Goal: Task Accomplishment & Management: Complete application form

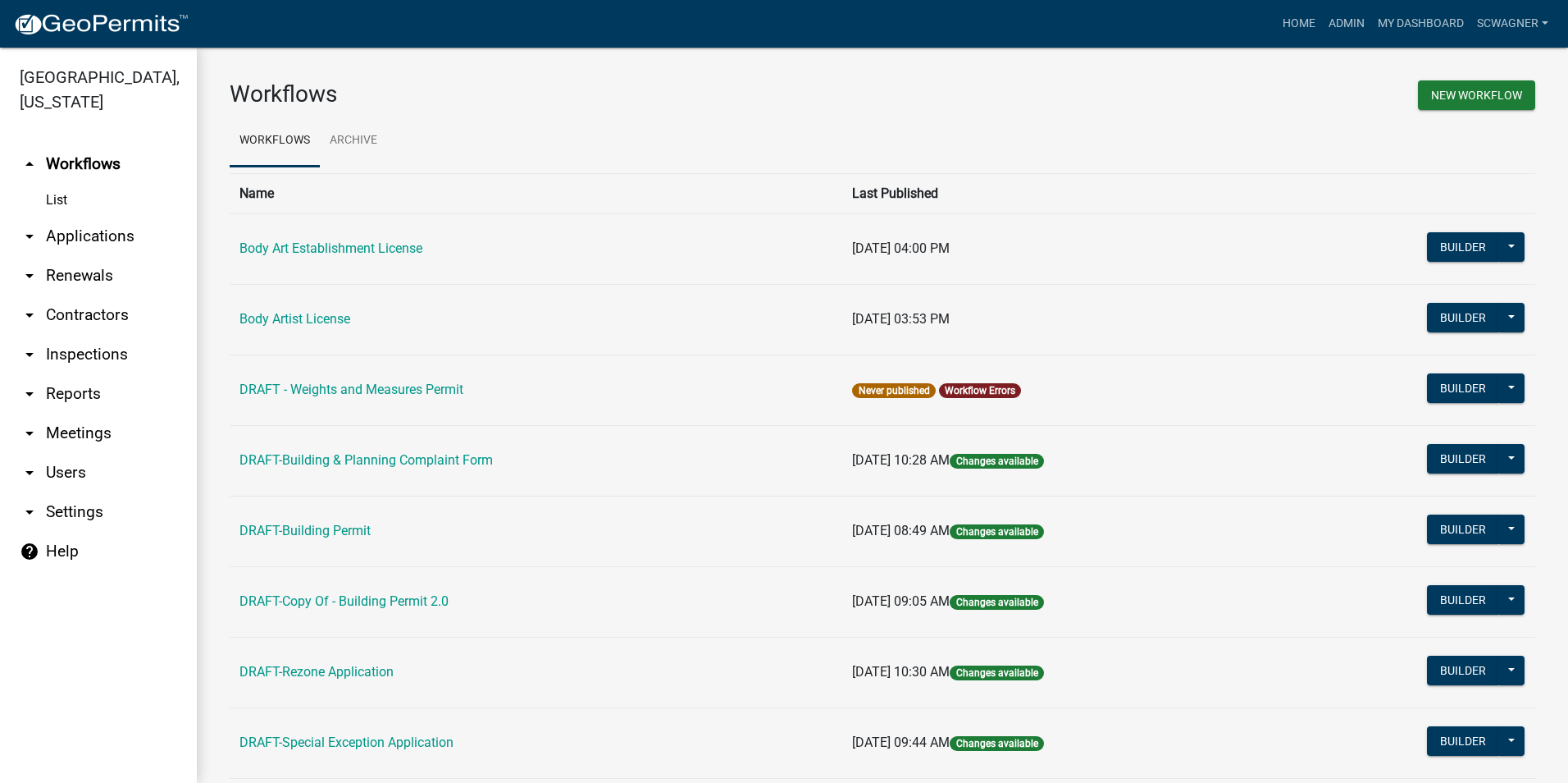
click at [114, 234] on link "arrow_drop_down Applications" at bounding box center [98, 237] width 197 height 40
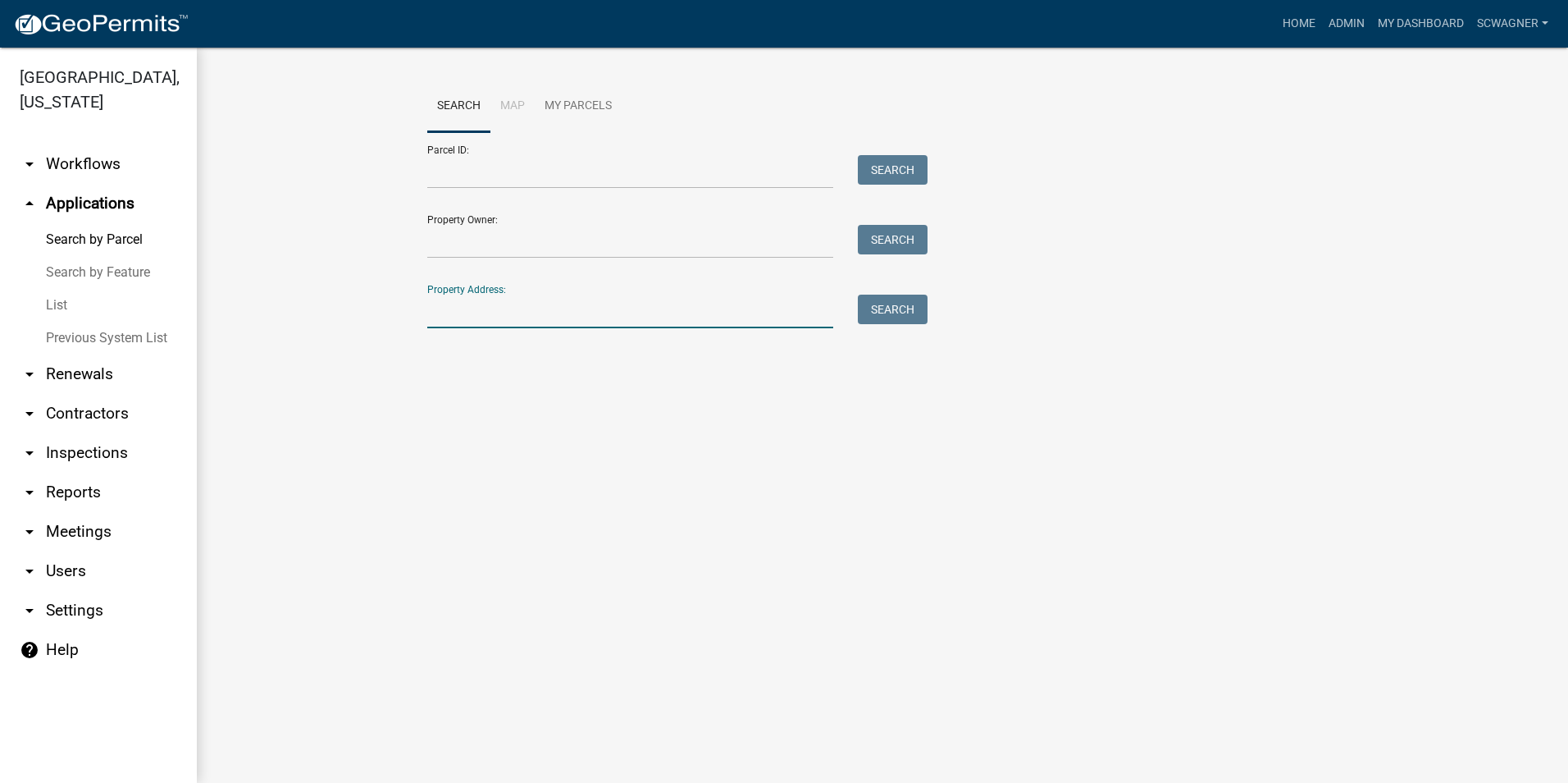
click at [471, 314] on input "Property Address:" at bounding box center [631, 311] width 406 height 34
click at [881, 304] on button "Search" at bounding box center [893, 309] width 69 height 30
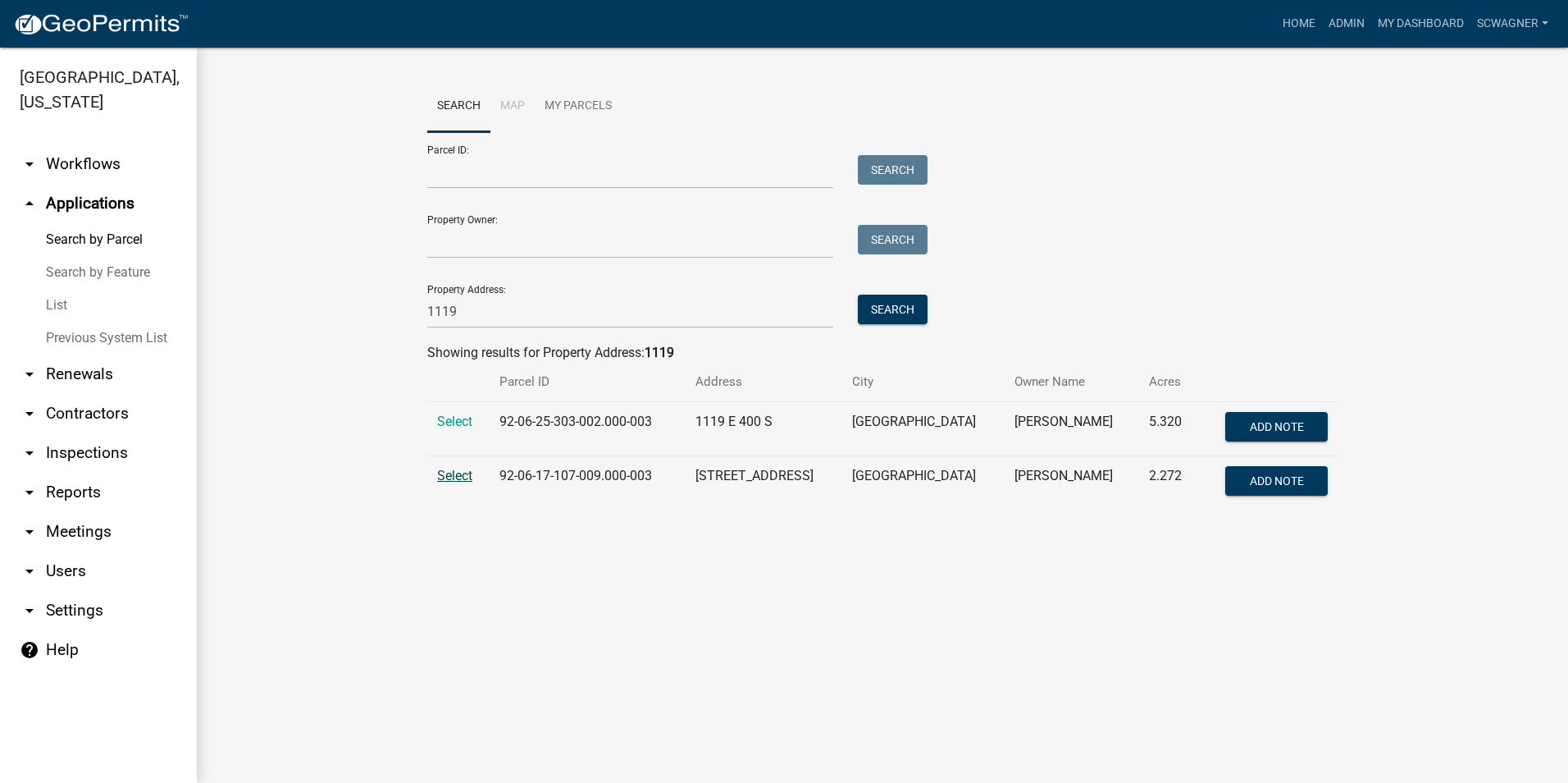
click at [458, 475] on span "Select" at bounding box center [455, 475] width 36 height 16
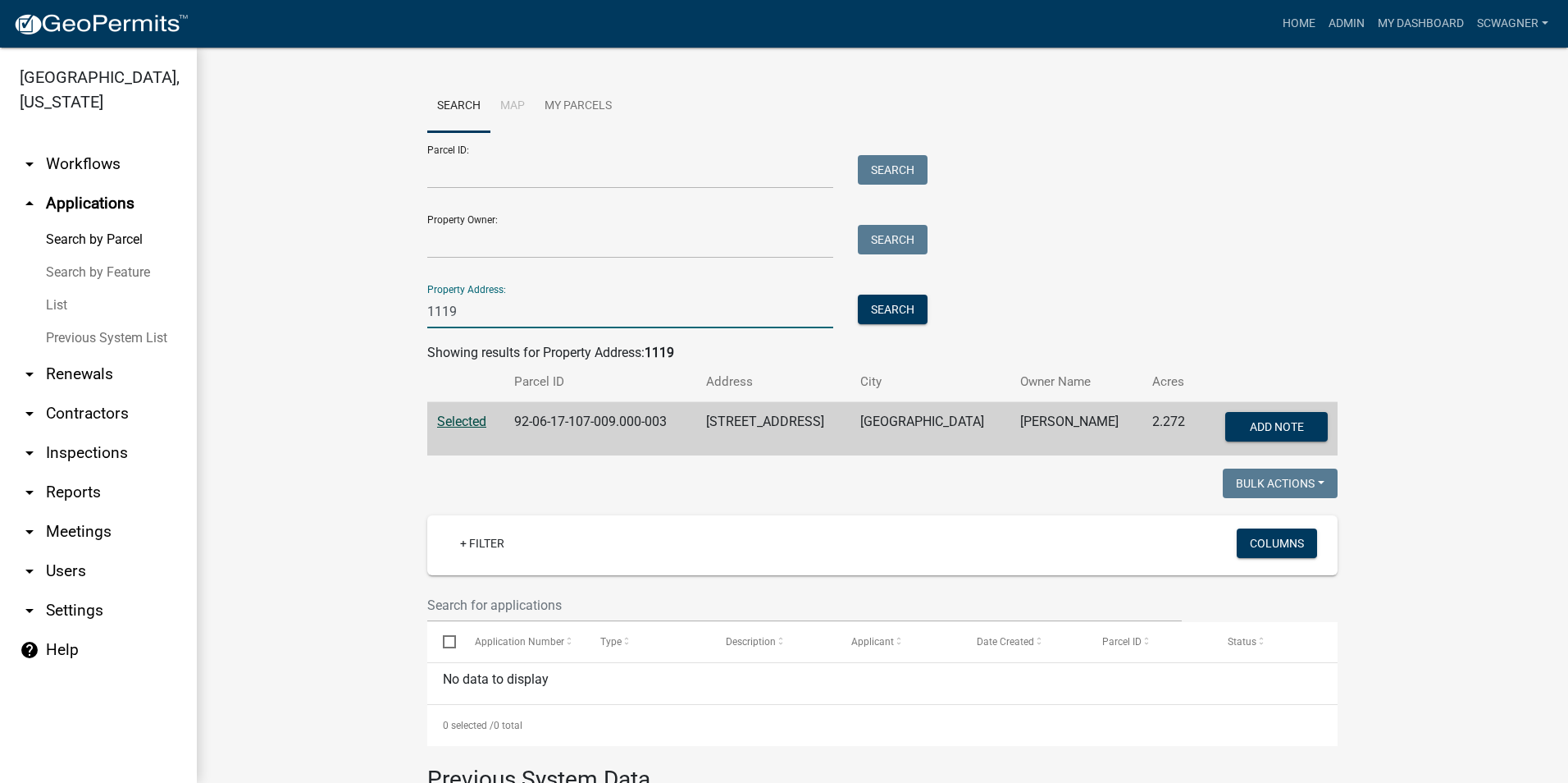
click at [477, 312] on input "1119" at bounding box center [631, 311] width 406 height 34
type input "1"
type input "1746"
click at [893, 312] on button "Search" at bounding box center [893, 309] width 69 height 30
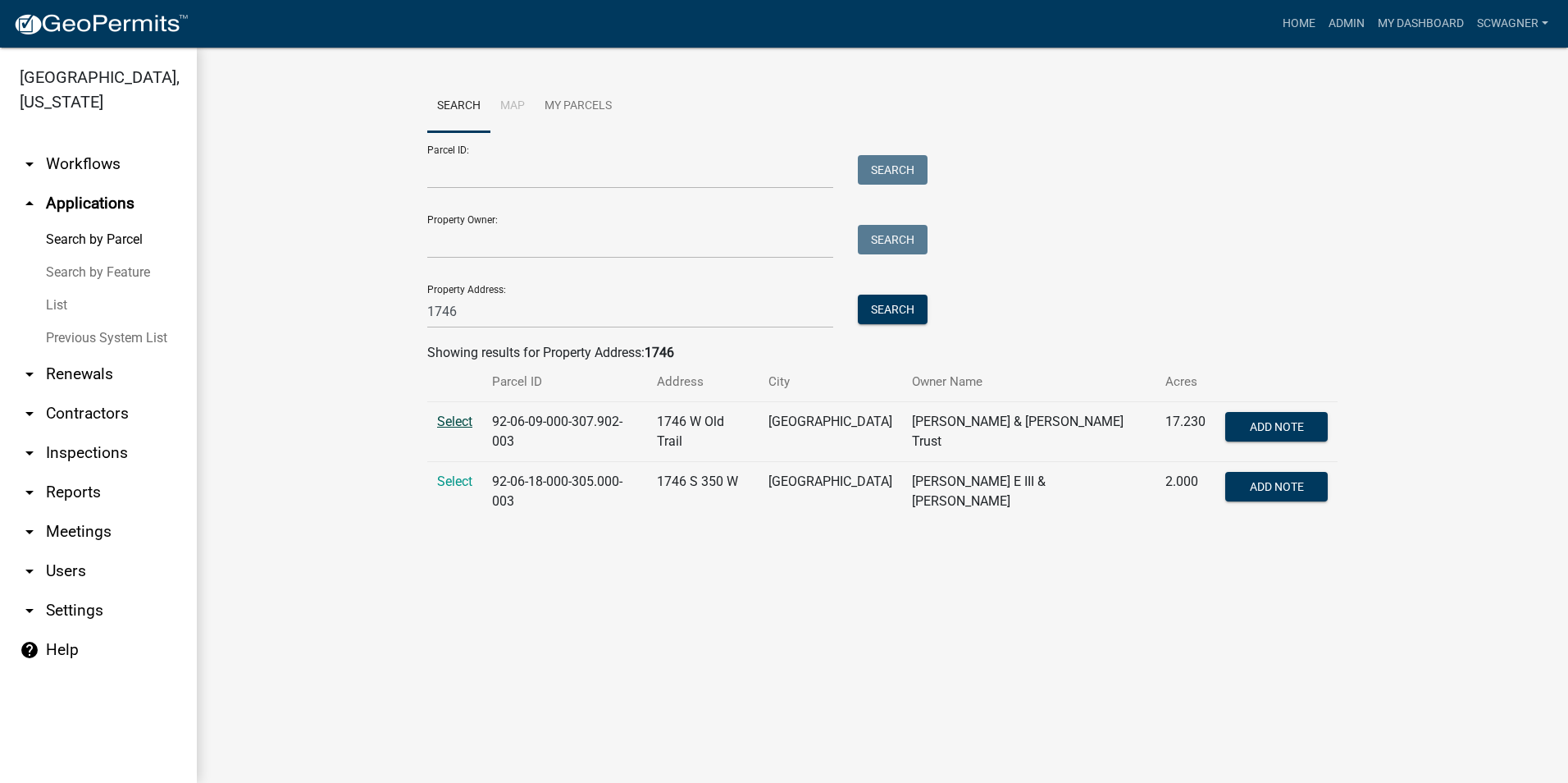
click at [460, 421] on span "Select" at bounding box center [455, 422] width 36 height 16
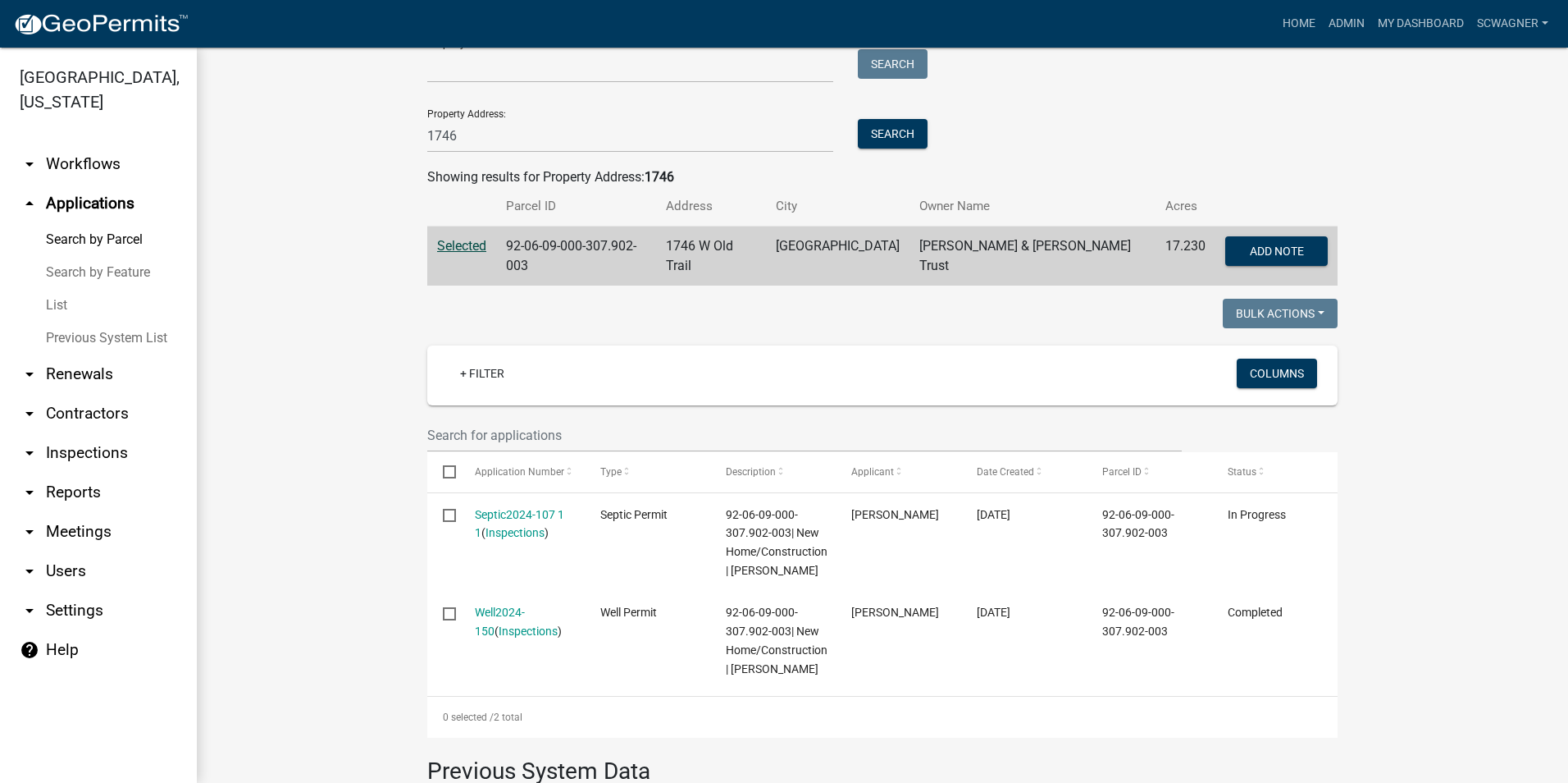
scroll to position [328, 0]
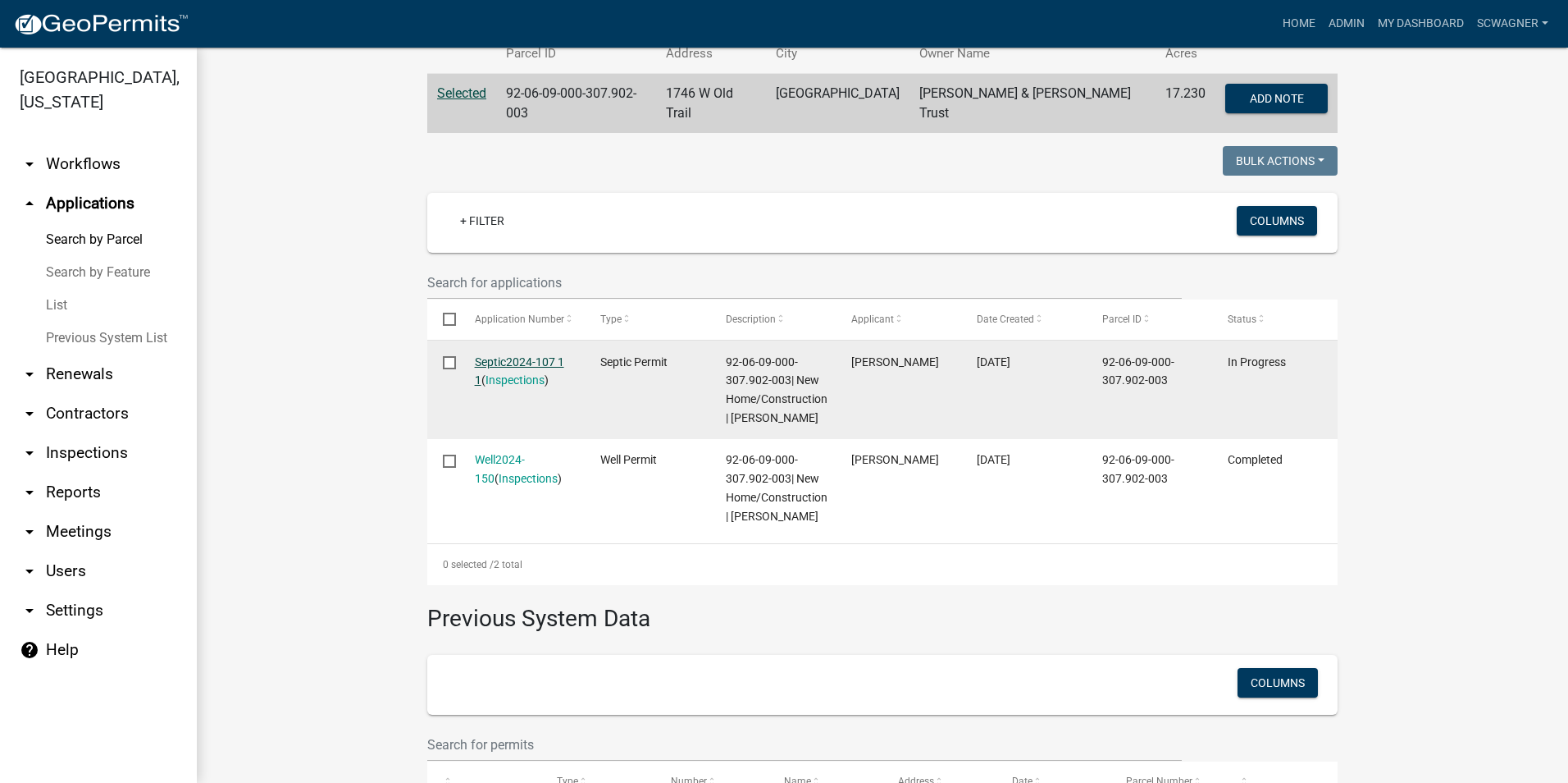
click at [501, 357] on link "Septic2024-107 1 1" at bounding box center [520, 371] width 89 height 32
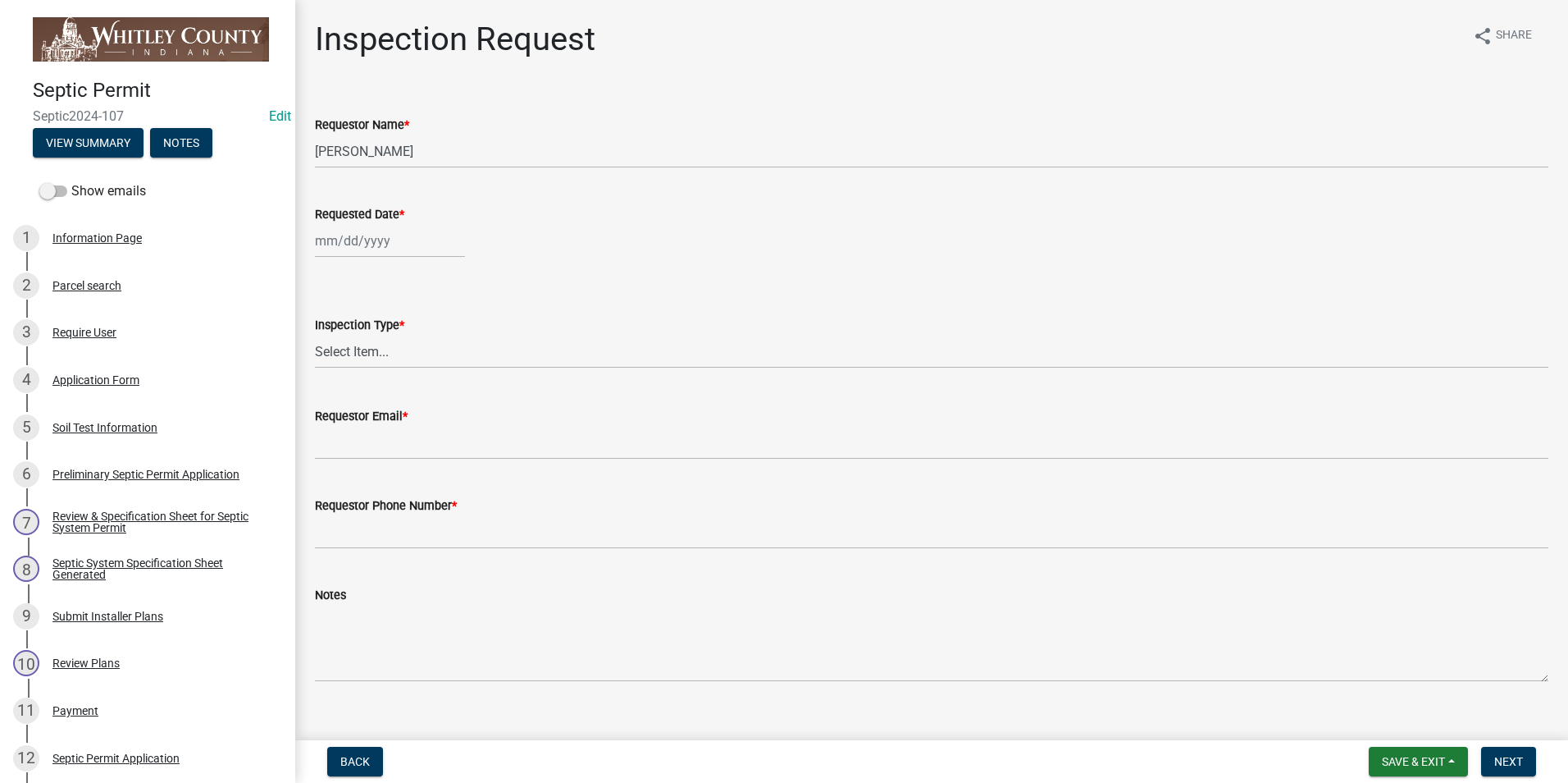
select select "9"
select select "2025"
click at [366, 247] on div "Jan Feb Mar Apr May Jun Jul Aug Sep Oct Nov Dec 1525 1526 1527 1528 1529 1530 1…" at bounding box center [390, 241] width 150 height 34
click at [443, 377] on div "19" at bounding box center [437, 380] width 27 height 27
type input "09/19/2025"
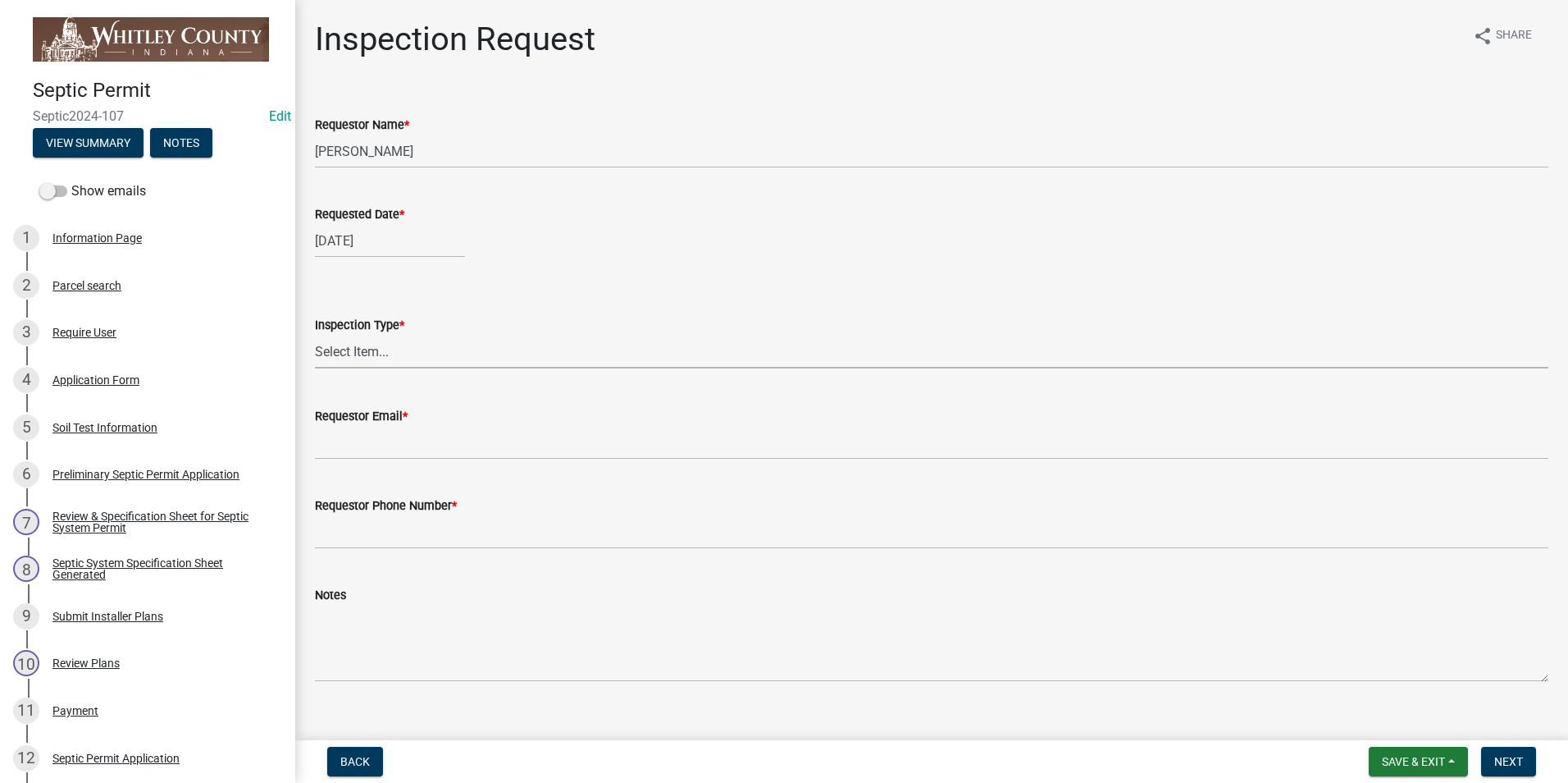
click at [392, 360] on select "Select Item... Septic Inspection" at bounding box center [931, 351] width 1233 height 34
click at [315, 335] on select "Select Item... Septic Inspection" at bounding box center [931, 351] width 1233 height 34
select select "dfdf2d03-a7c8-425d-a127-69a28e6ecd25"
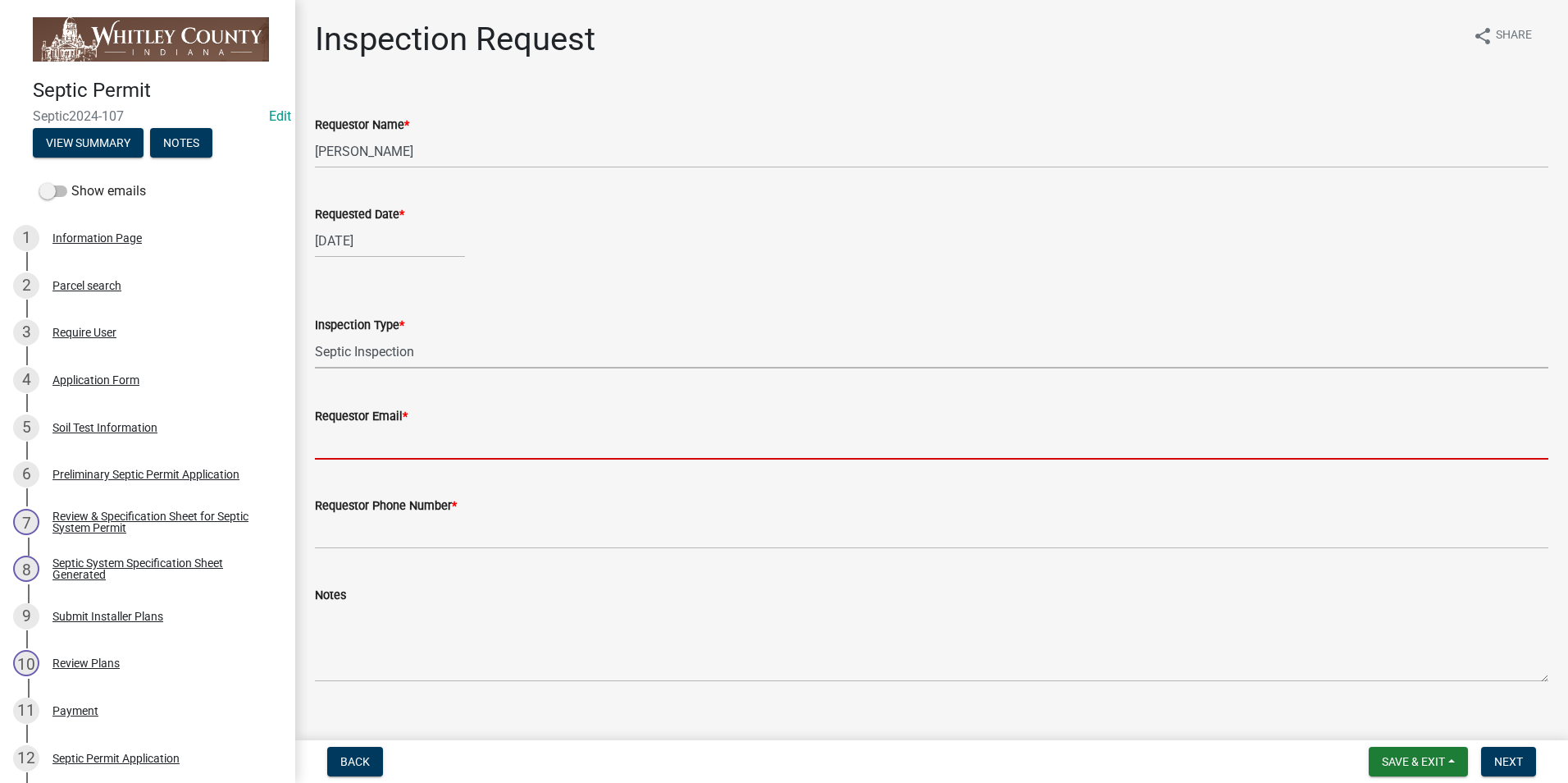
click at [382, 439] on input "Requestor Email *" at bounding box center [931, 442] width 1233 height 34
type input "swagner@whitleygov.com"
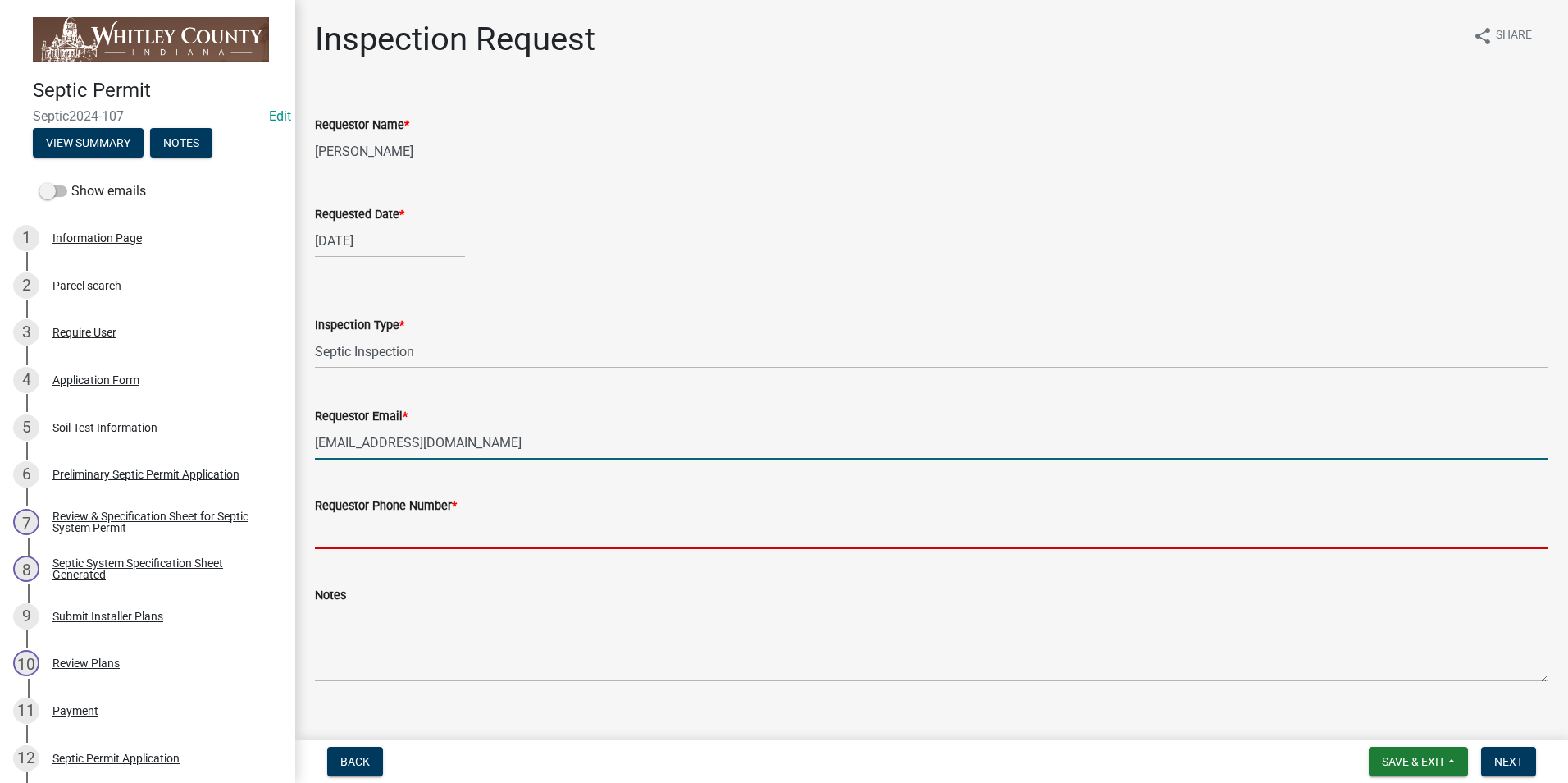
type input "2602483121"
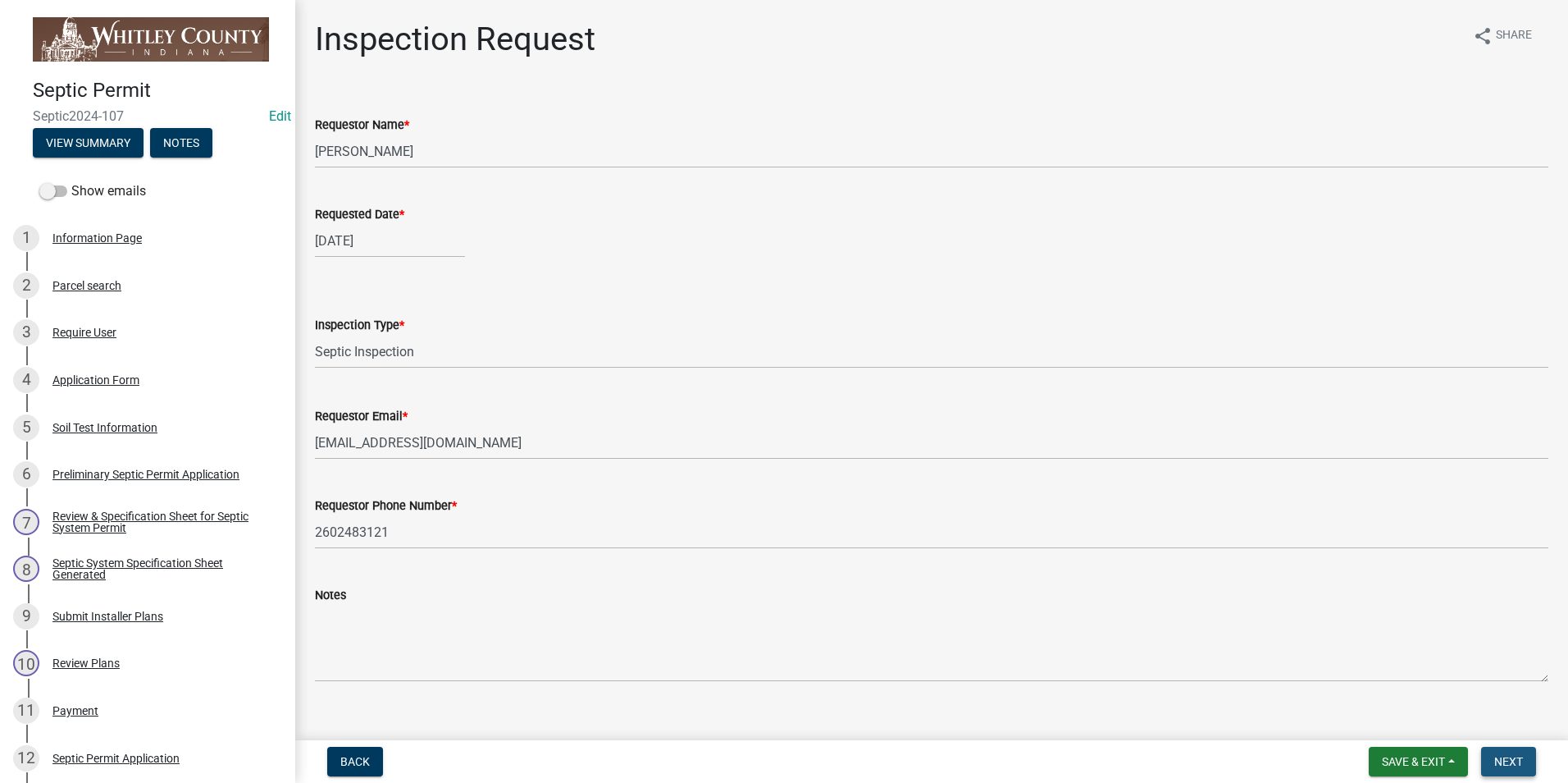
click at [1501, 756] on span "Next" at bounding box center [1509, 760] width 29 height 13
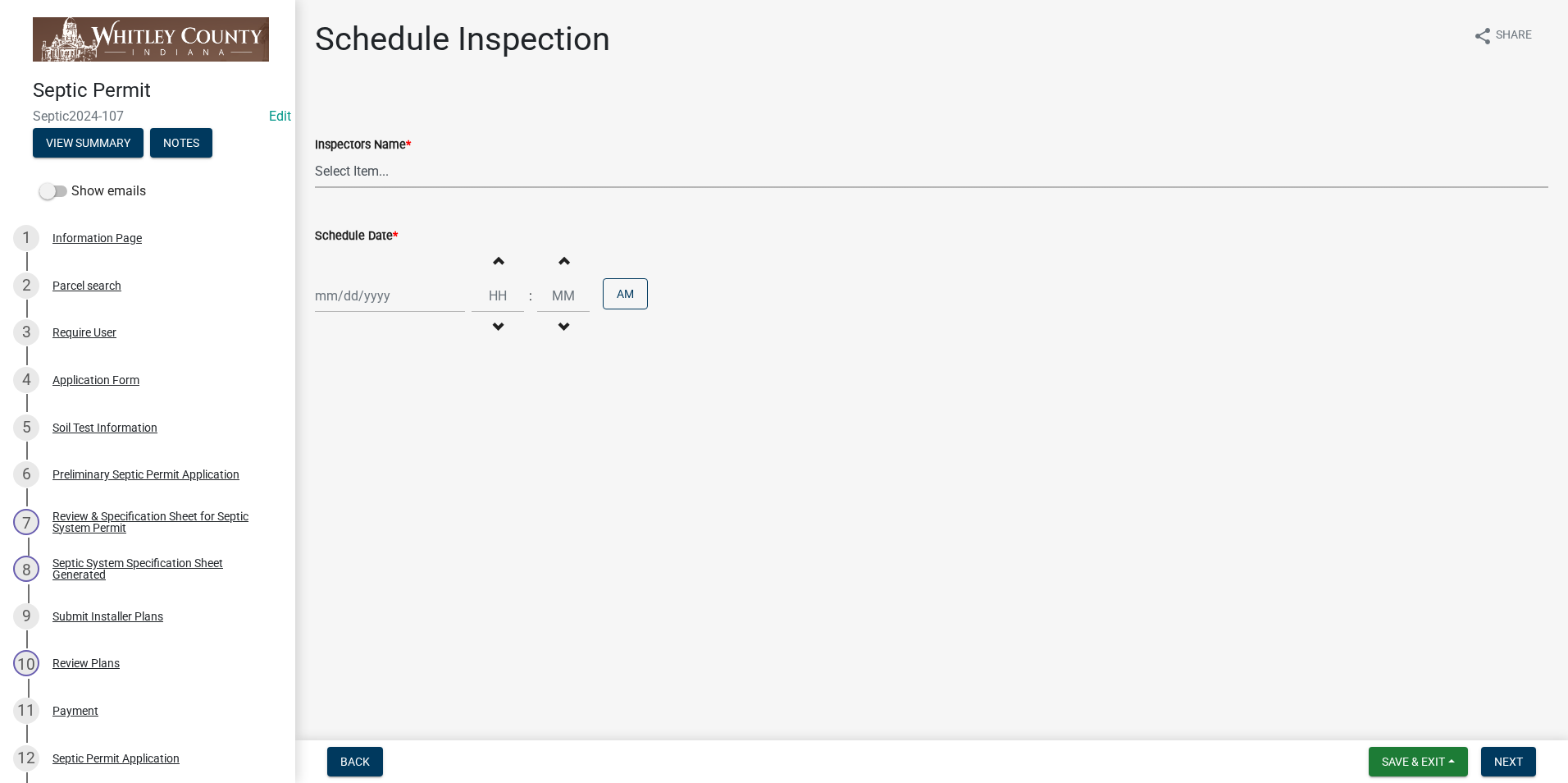
click at [361, 175] on select "Select Item... swagner (Scott Christian Wagner) cwagner (Craig W Wagner) bbocke…" at bounding box center [931, 171] width 1233 height 34
select select "f7ad9f8f-cb11-4988-8b83-06889c6c21fa"
click at [315, 154] on select "Select Item... swagner (Scott Christian Wagner) cwagner (Craig W Wagner) bbocke…" at bounding box center [931, 171] width 1233 height 34
select select "9"
select select "2025"
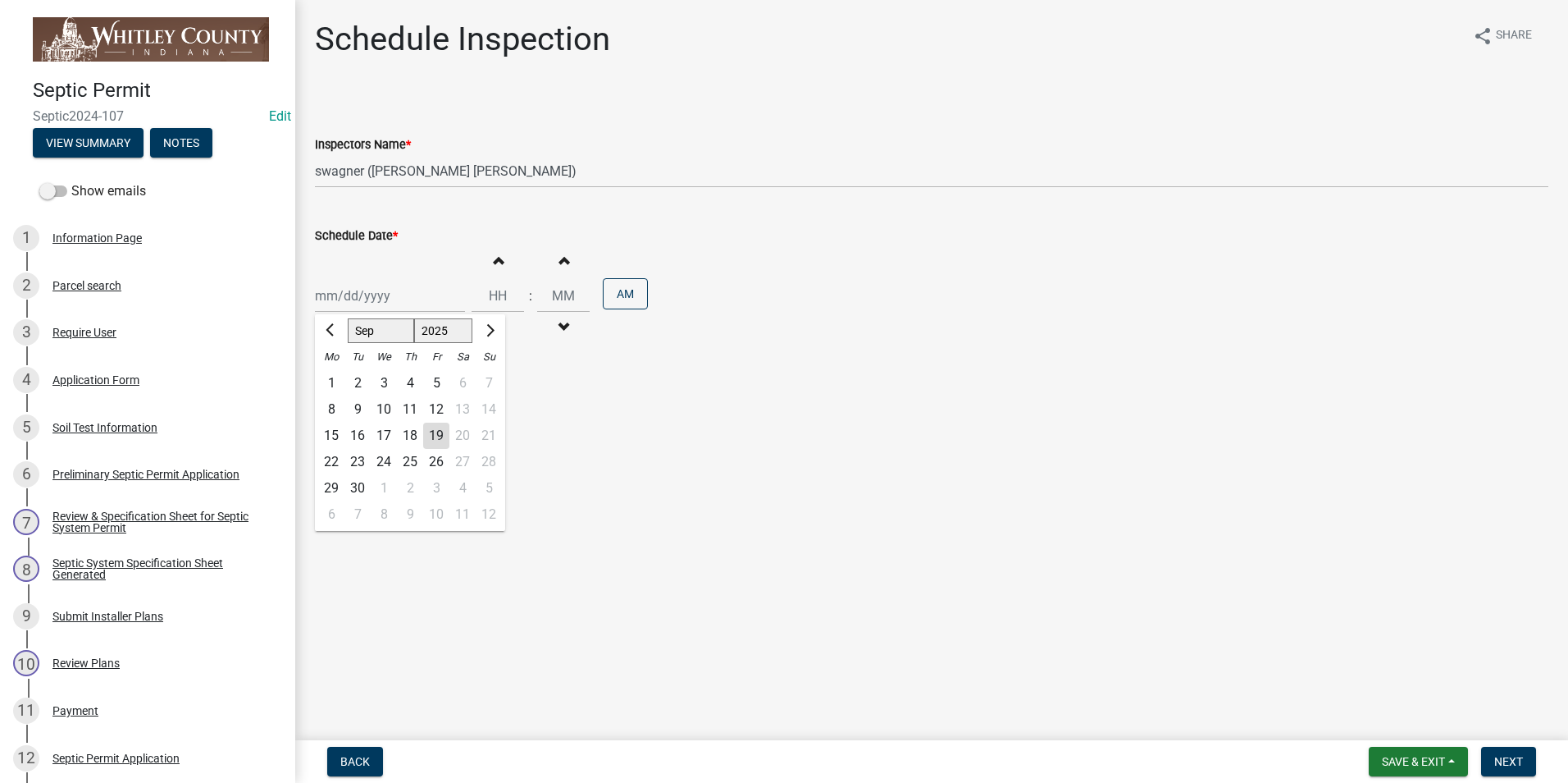
click at [346, 290] on div "Jan Feb Mar Apr May Jun Jul Aug Sep Oct Nov Dec 1525 1526 1527 1528 1529 1530 1…" at bounding box center [390, 296] width 150 height 34
click at [439, 434] on div "19" at bounding box center [437, 436] width 27 height 27
type input "09/19/2025"
click at [1525, 752] on button "Next" at bounding box center [1510, 761] width 55 height 30
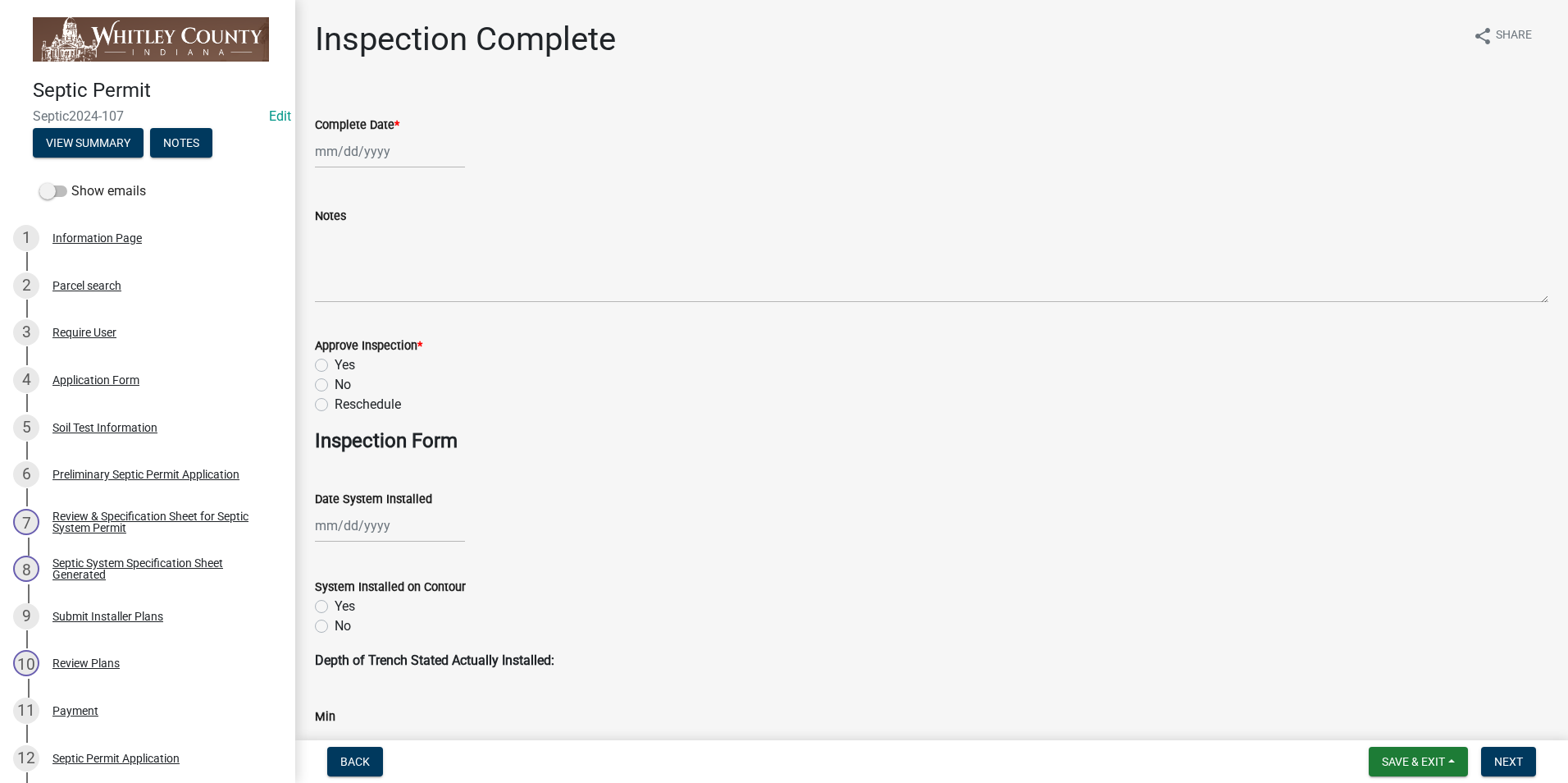
click at [362, 154] on div at bounding box center [390, 151] width 150 height 34
select select "9"
select select "2025"
click at [435, 291] on div "19" at bounding box center [437, 291] width 27 height 27
type input "09/19/2025"
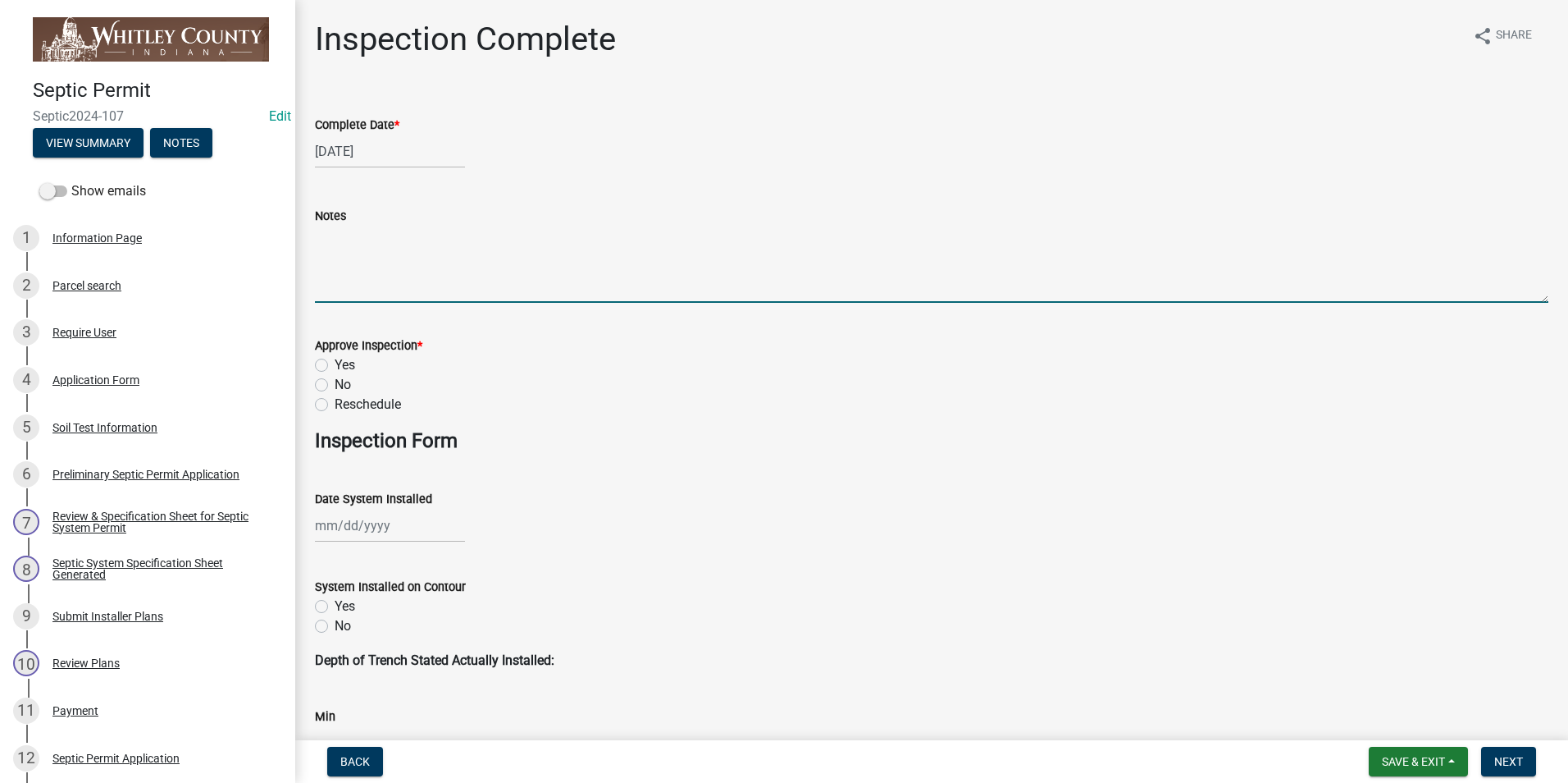
click at [381, 269] on textarea "Notes" at bounding box center [931, 264] width 1233 height 77
type textarea "Septic system installed by Doctor Excavating, sand bed is covered and crowned w…"
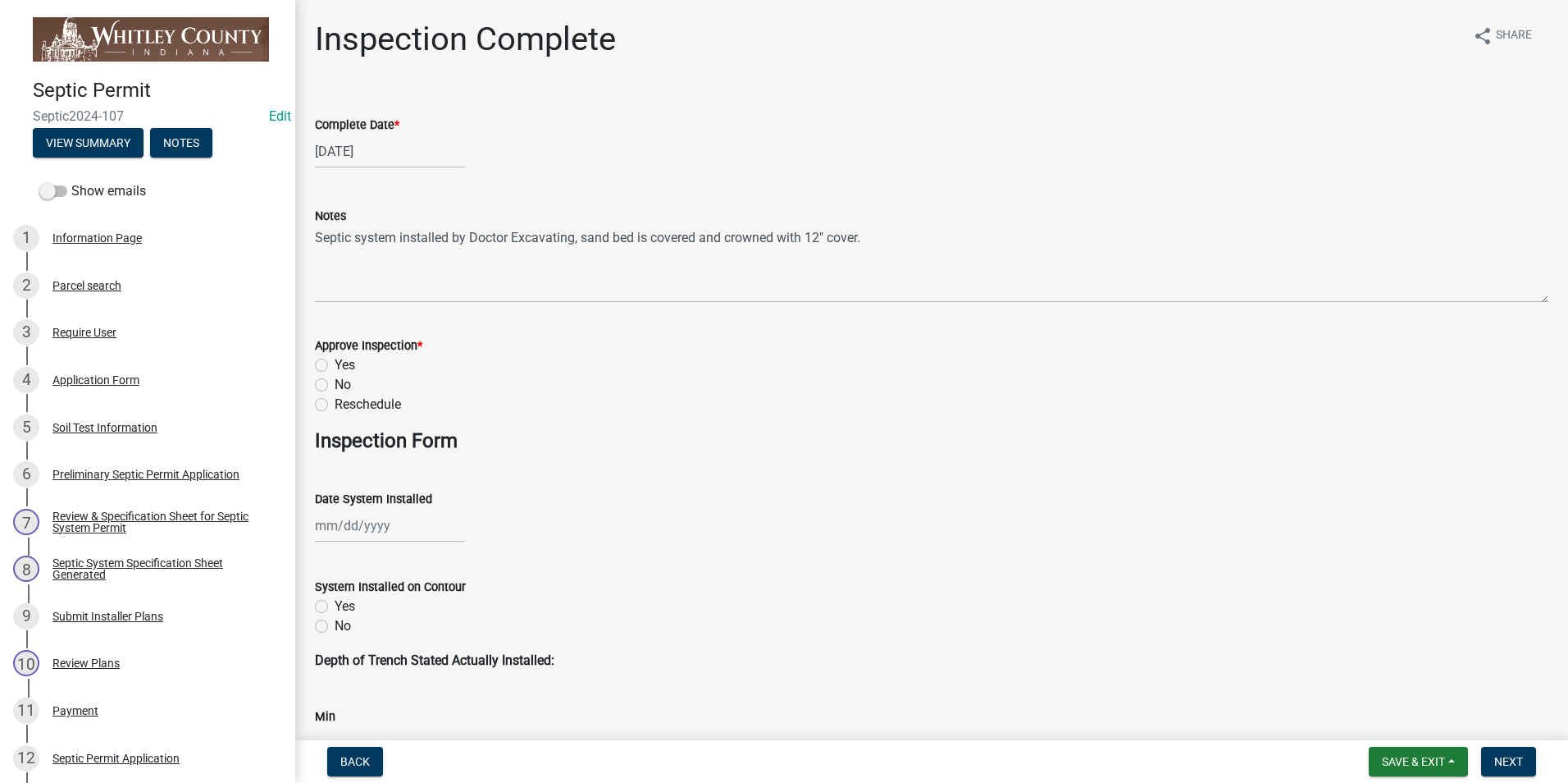
drag, startPoint x: 325, startPoint y: 361, endPoint x: 397, endPoint y: 496, distance: 153.0
click at [335, 361] on label "Yes" at bounding box center [344, 365] width 21 height 20
click at [335, 361] on input "Yes" at bounding box center [340, 360] width 11 height 11
radio input "true"
select select "9"
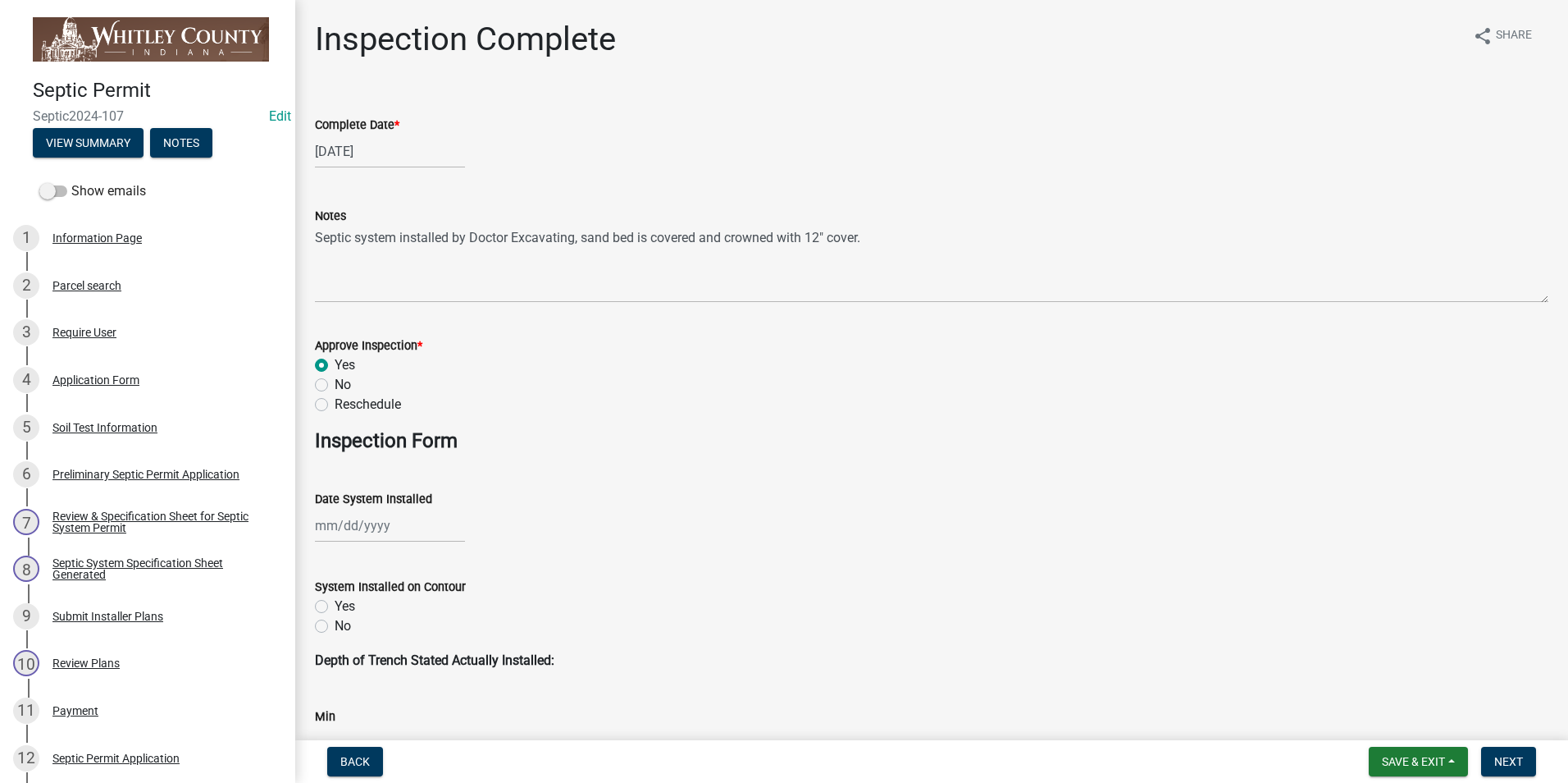
select select "2025"
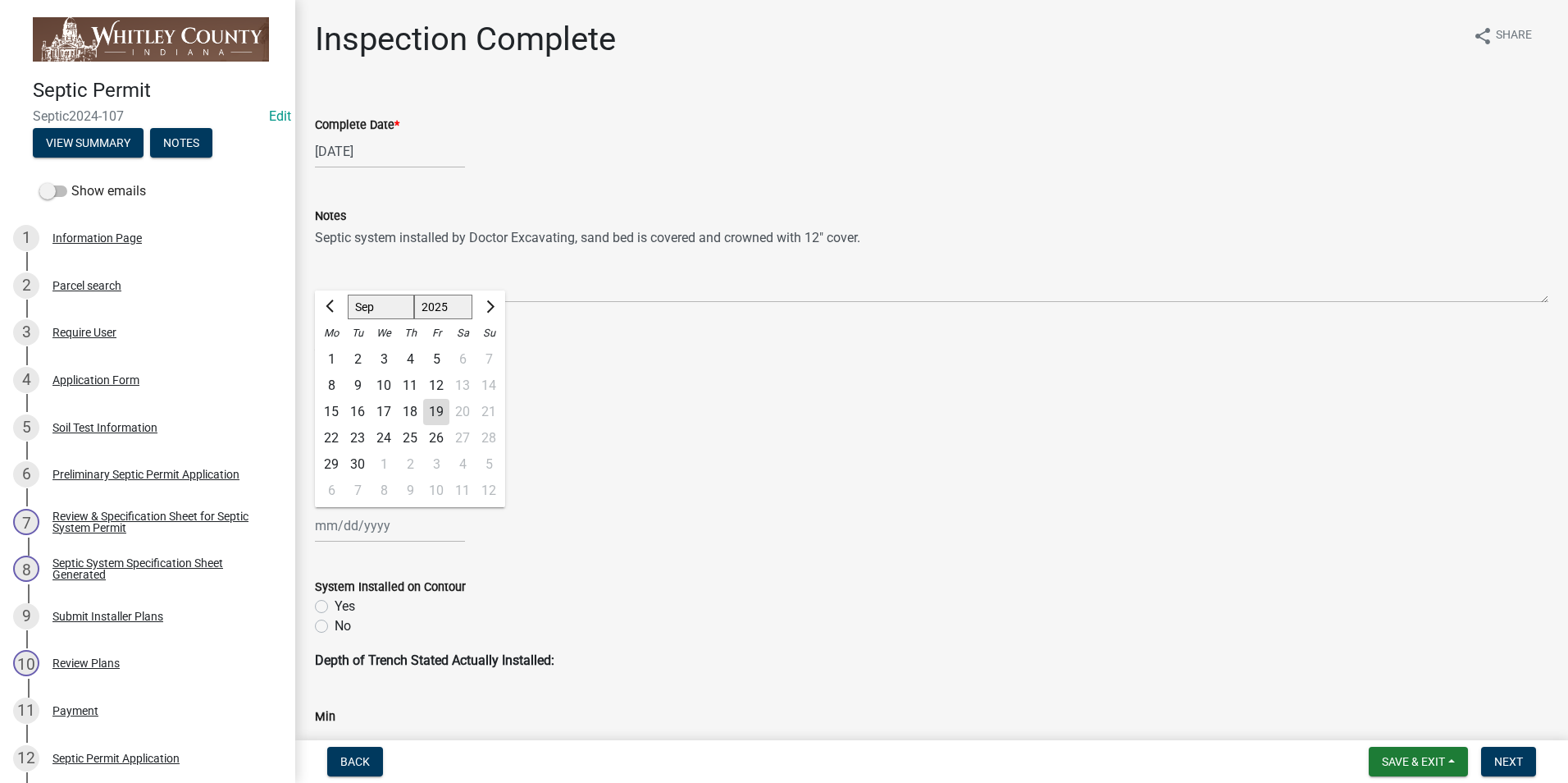
click at [370, 525] on div "Jan Feb Mar Apr May Jun Jul Aug Sep Oct Nov Dec 1525 1526 1527 1528 1529 1530 1…" at bounding box center [390, 526] width 150 height 34
click at [440, 410] on div "19" at bounding box center [437, 412] width 27 height 27
type input "09/19/2025"
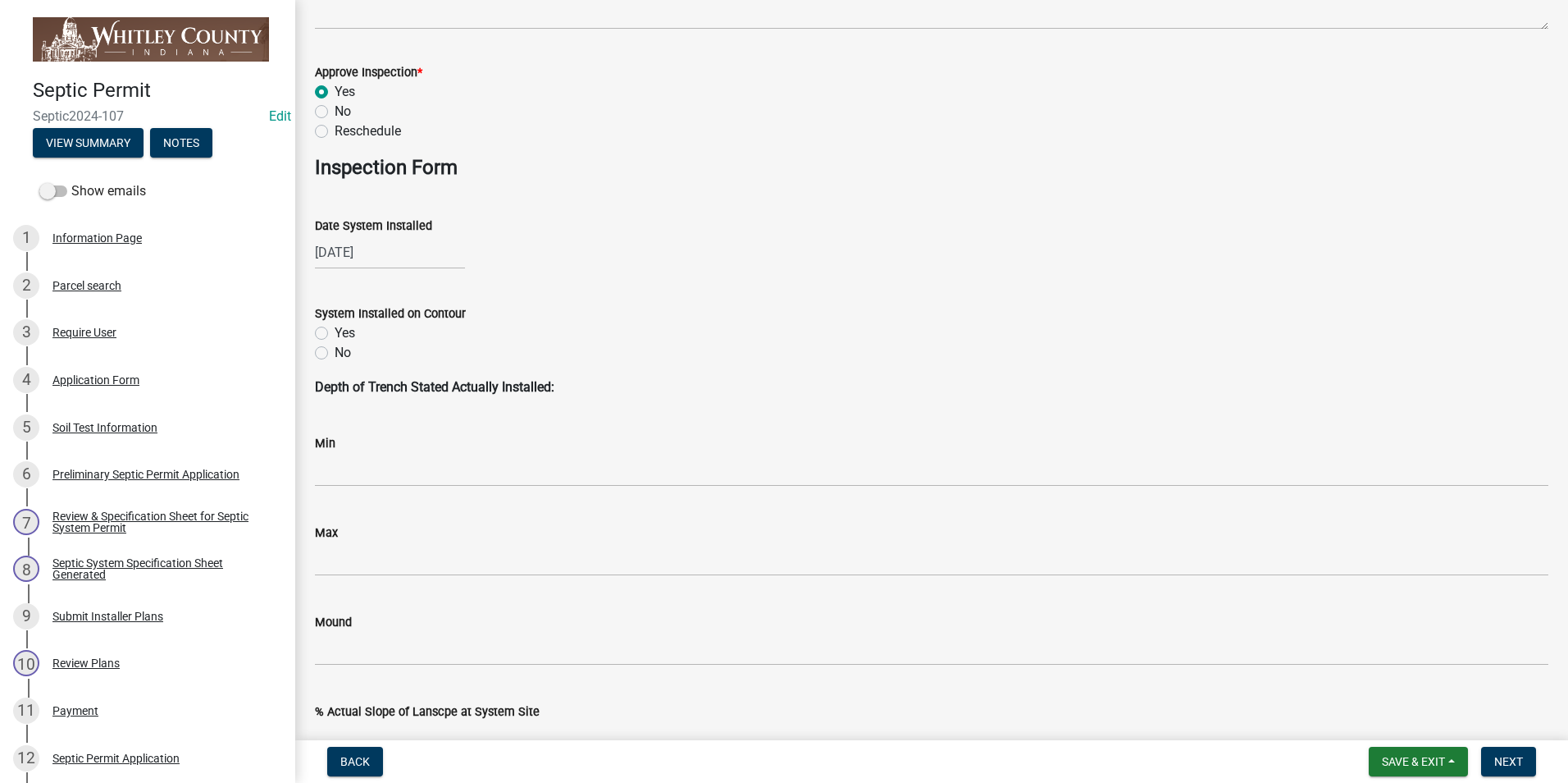
scroll to position [328, 0]
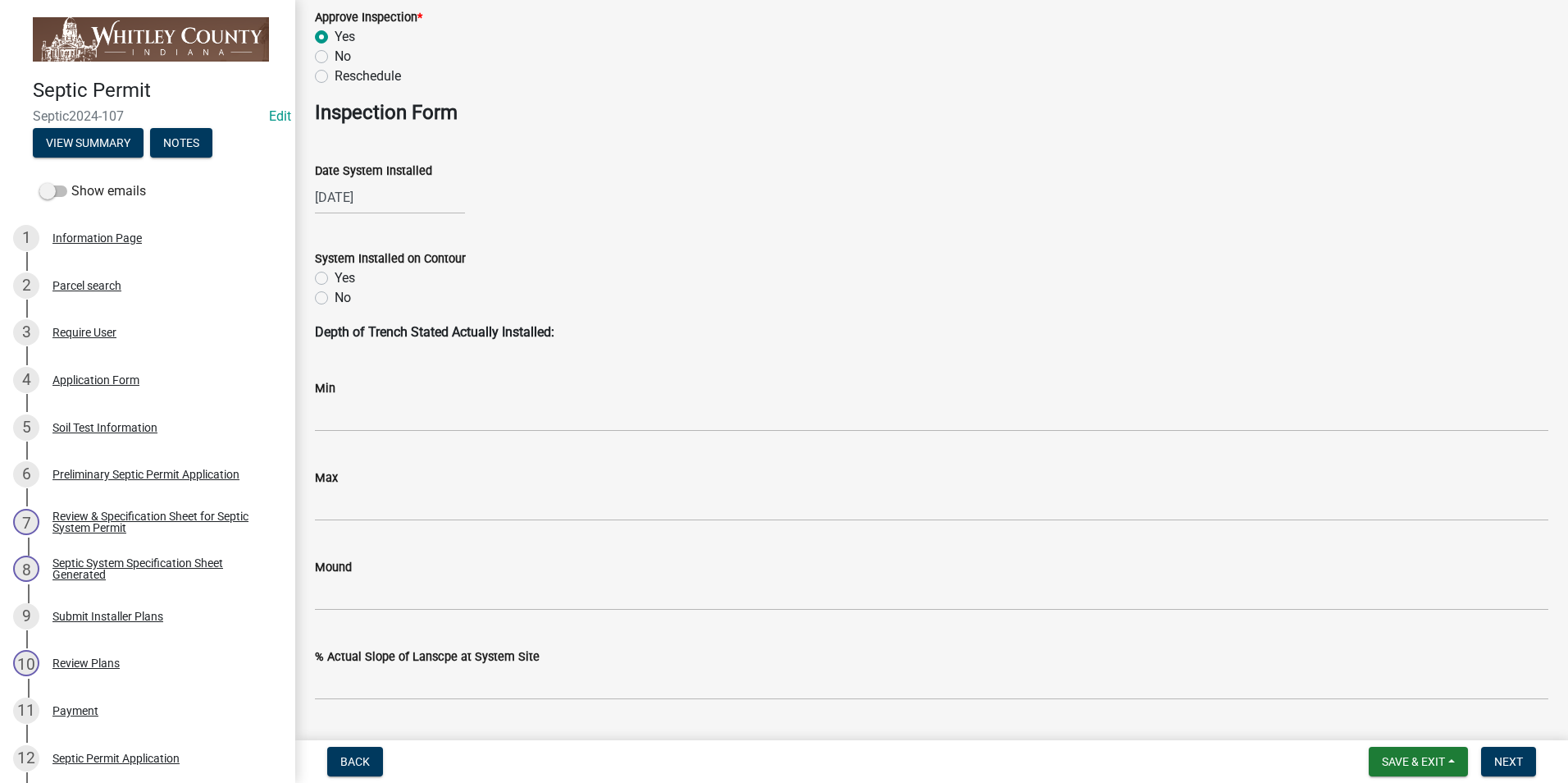
click at [335, 275] on label "Yes" at bounding box center [344, 278] width 21 height 20
click at [335, 275] on input "Yes" at bounding box center [340, 273] width 11 height 11
radio input "true"
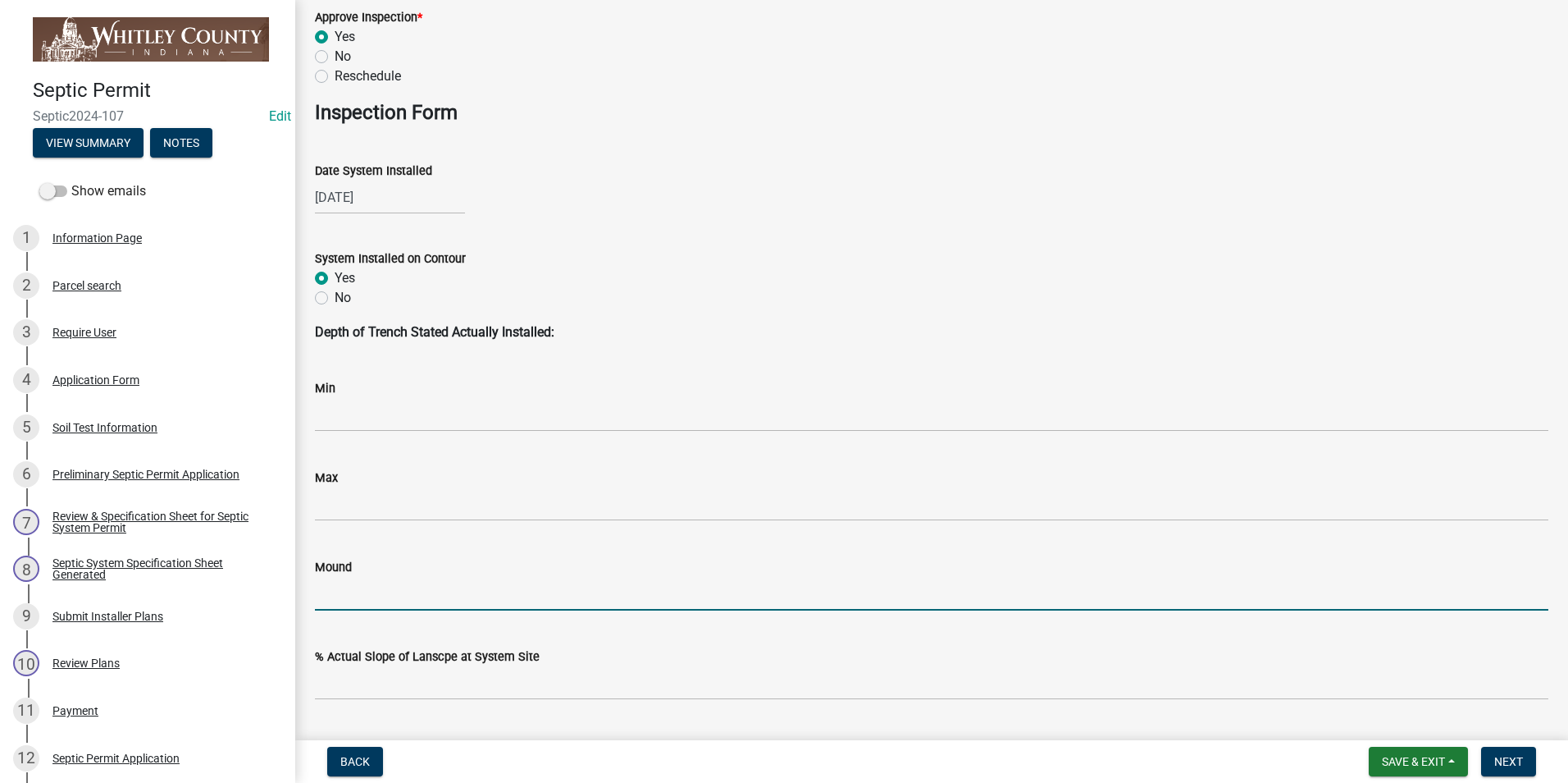
click at [367, 585] on input "Mound" at bounding box center [931, 594] width 1233 height 34
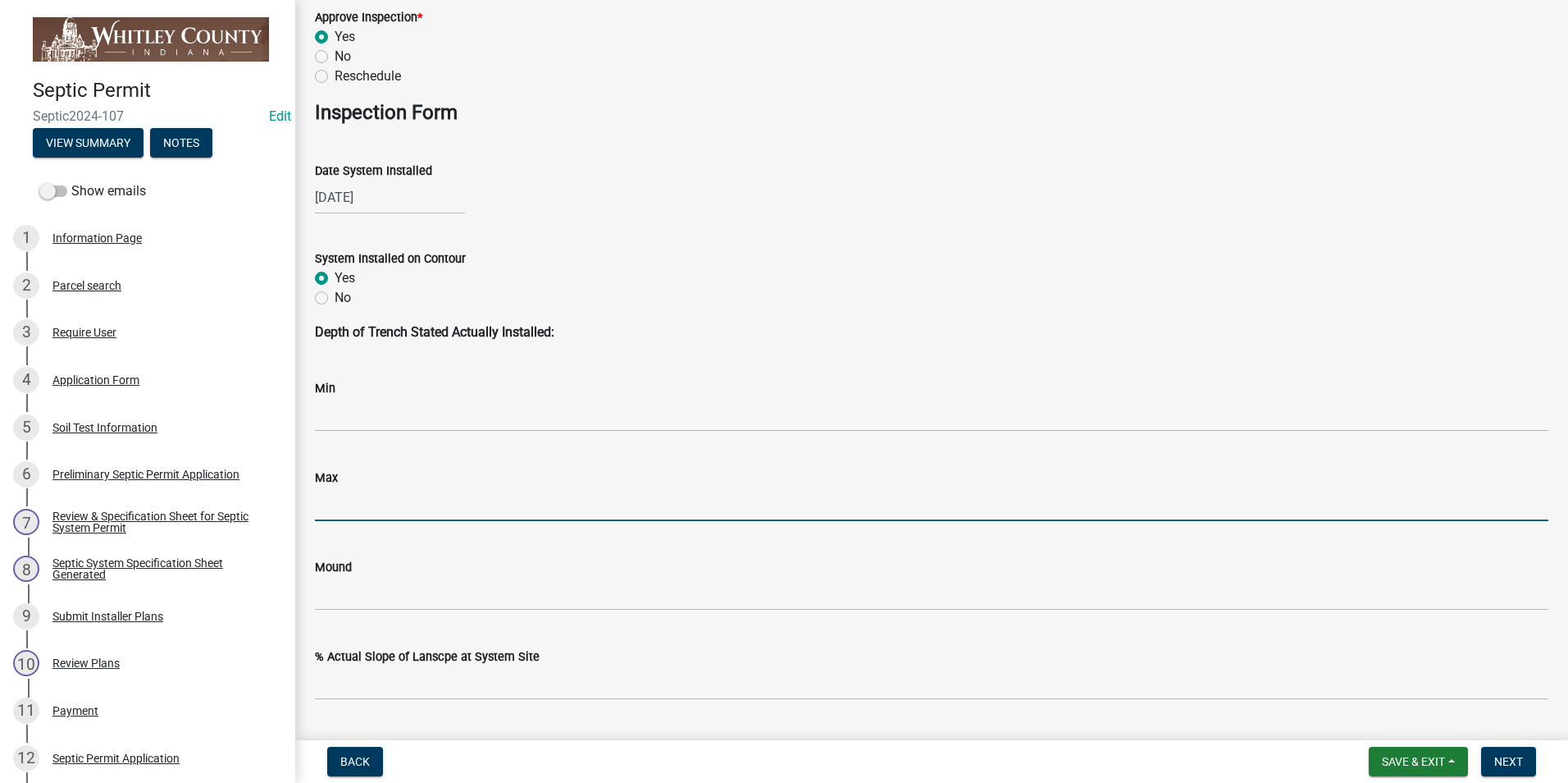
click at [334, 496] on input "Max" at bounding box center [931, 504] width 1233 height 34
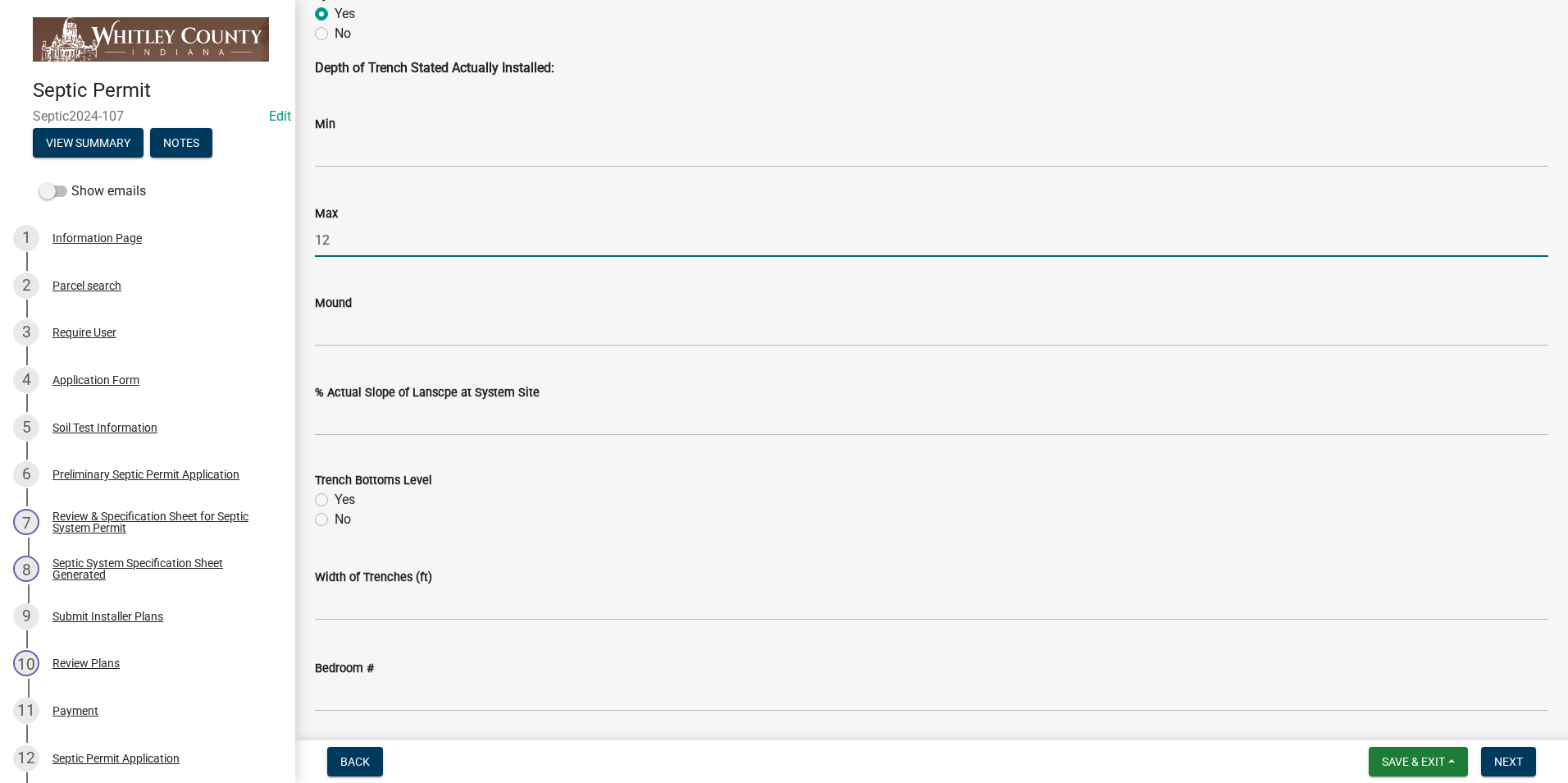
scroll to position [738, 0]
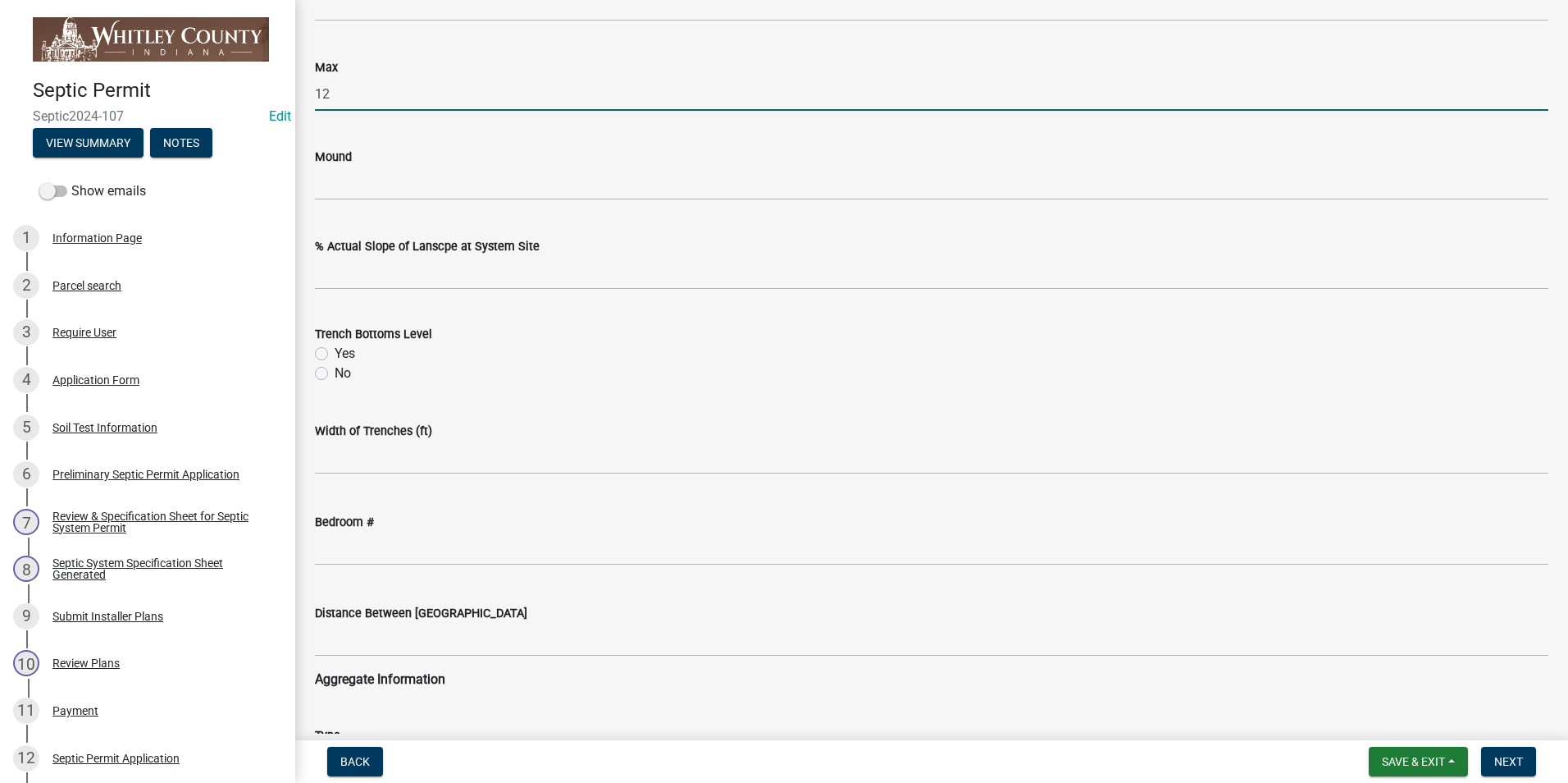
type input "12"
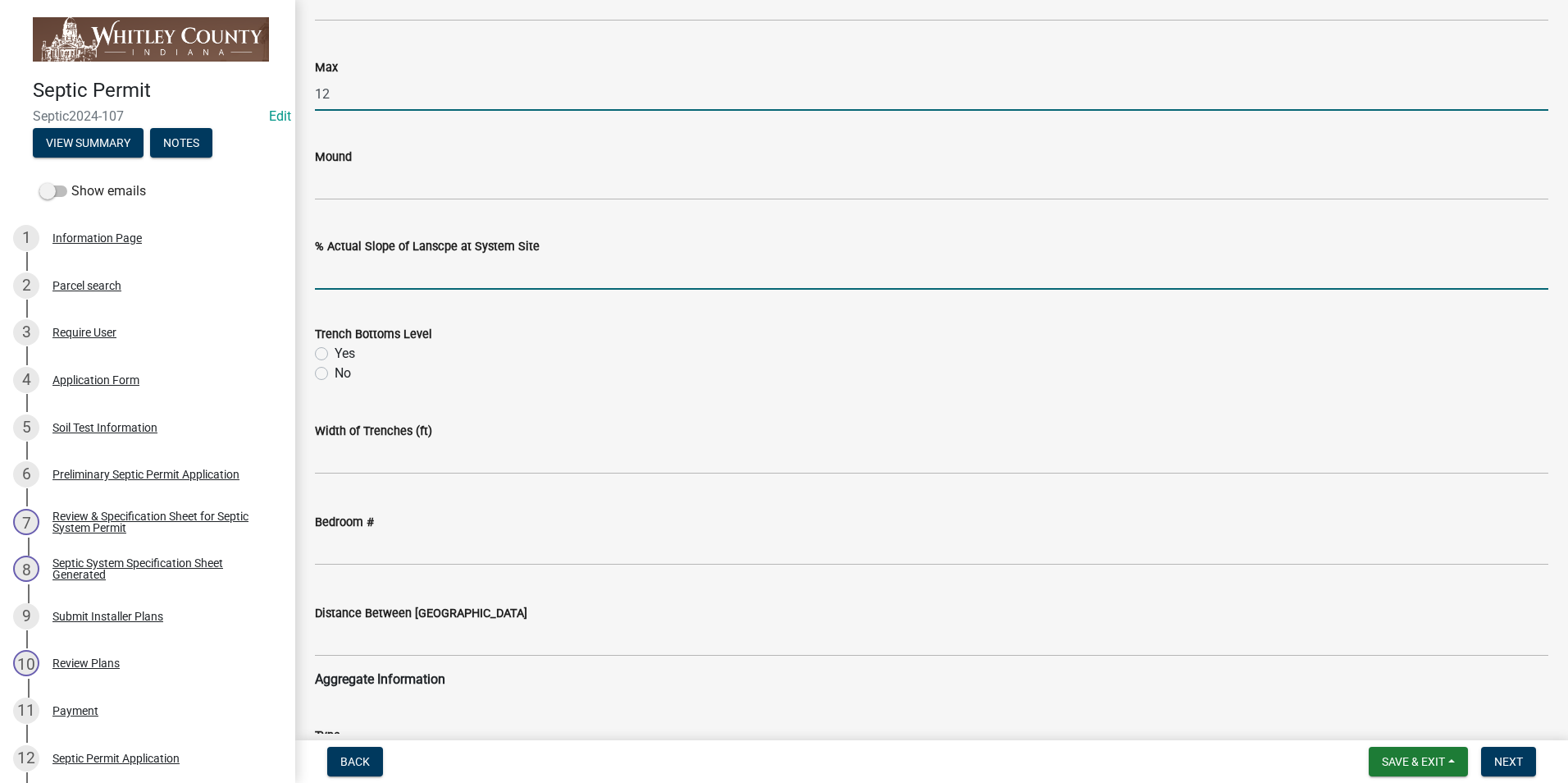
click at [426, 270] on input "text" at bounding box center [931, 273] width 1233 height 34
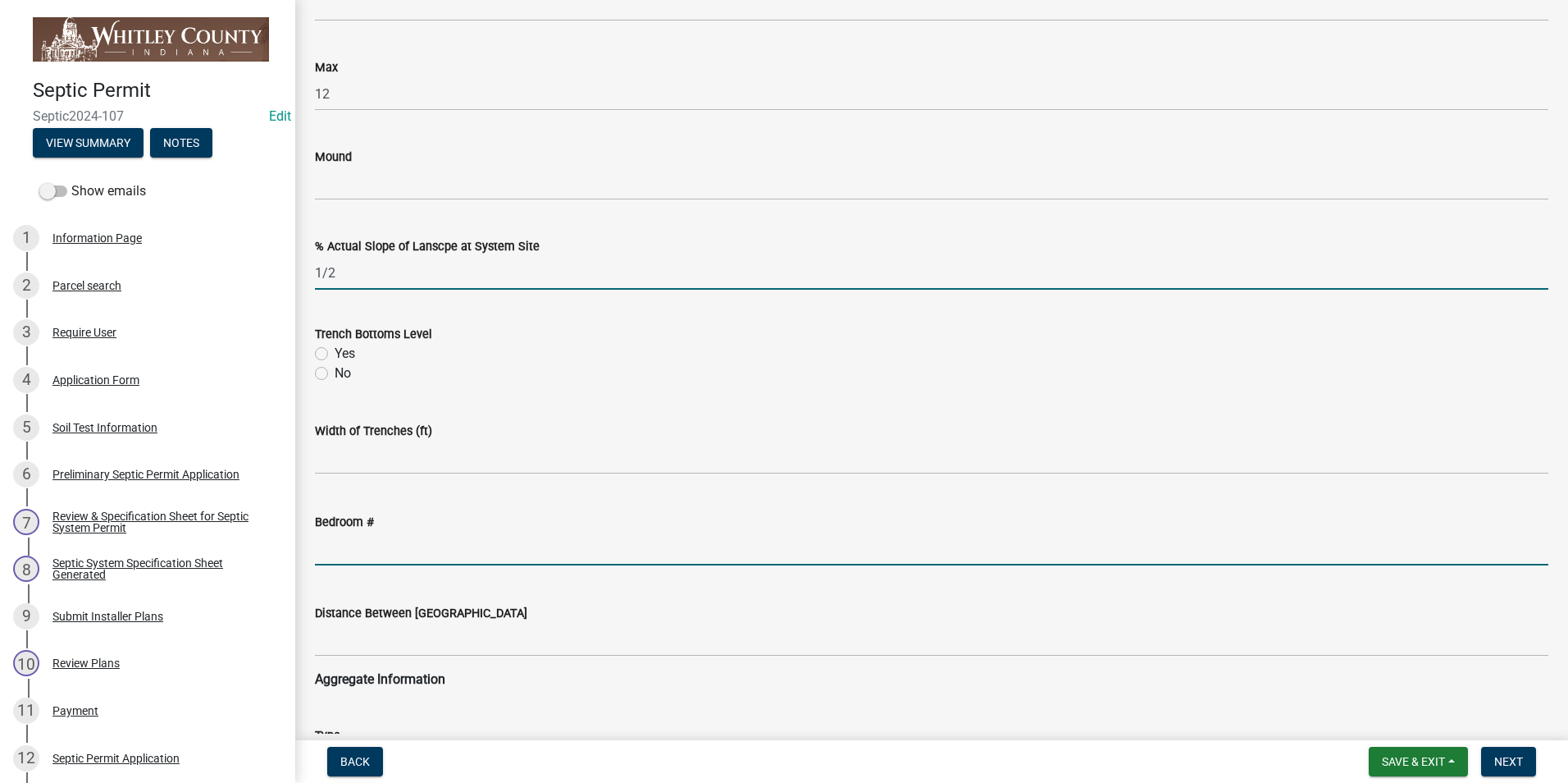
type input "12"
click at [355, 550] on input "text" at bounding box center [931, 548] width 1233 height 34
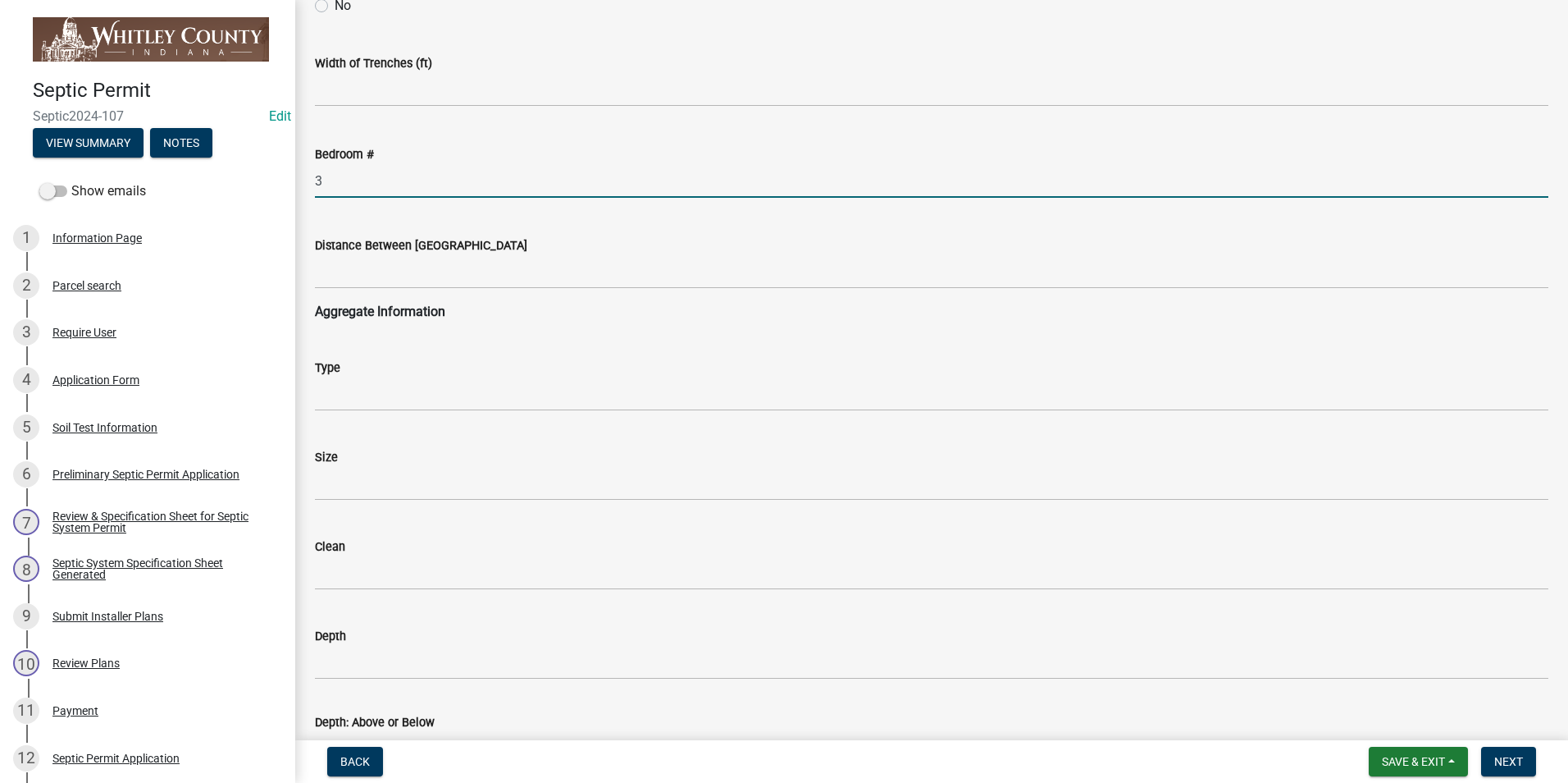
scroll to position [1148, 0]
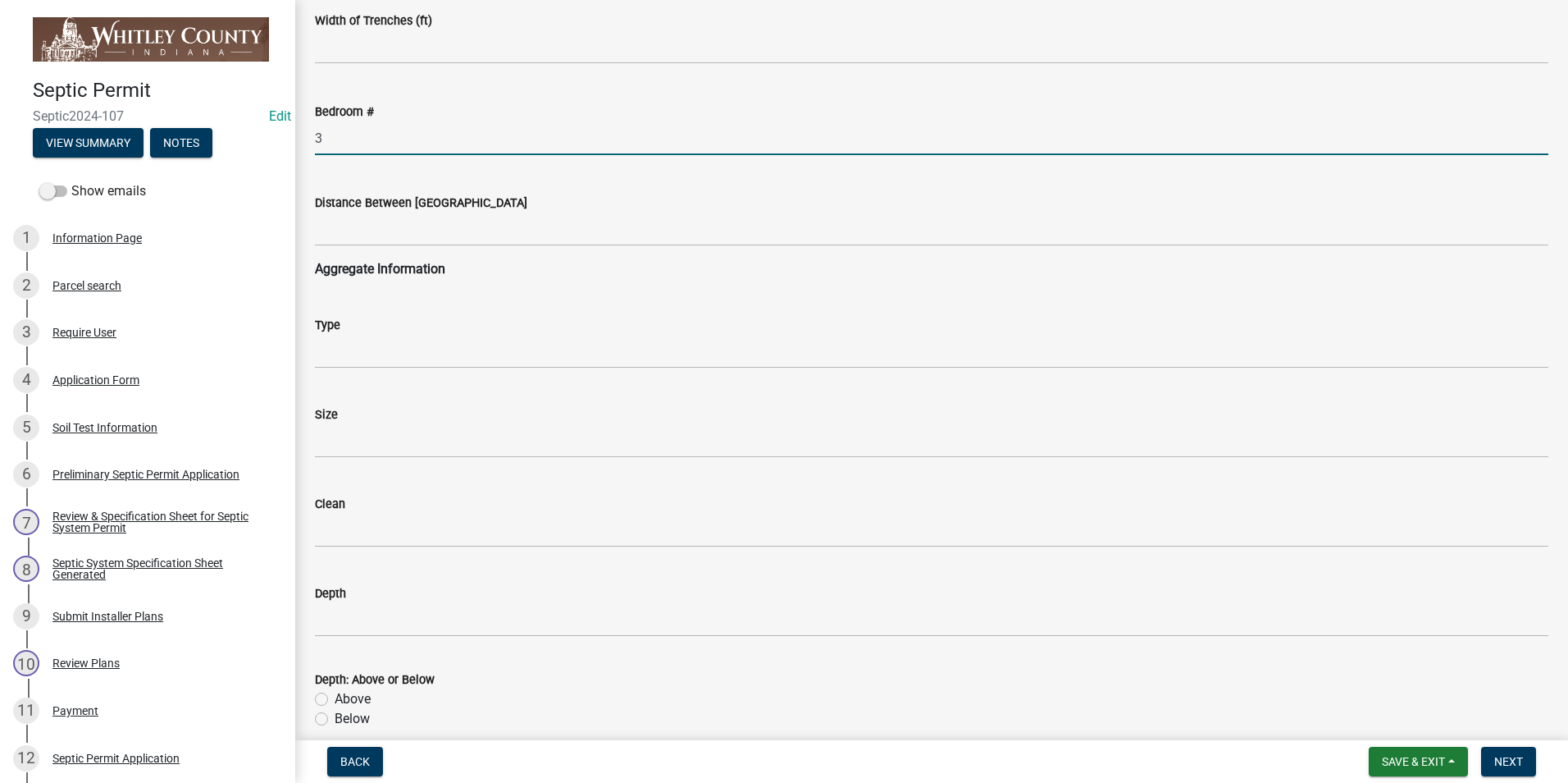
type input "3"
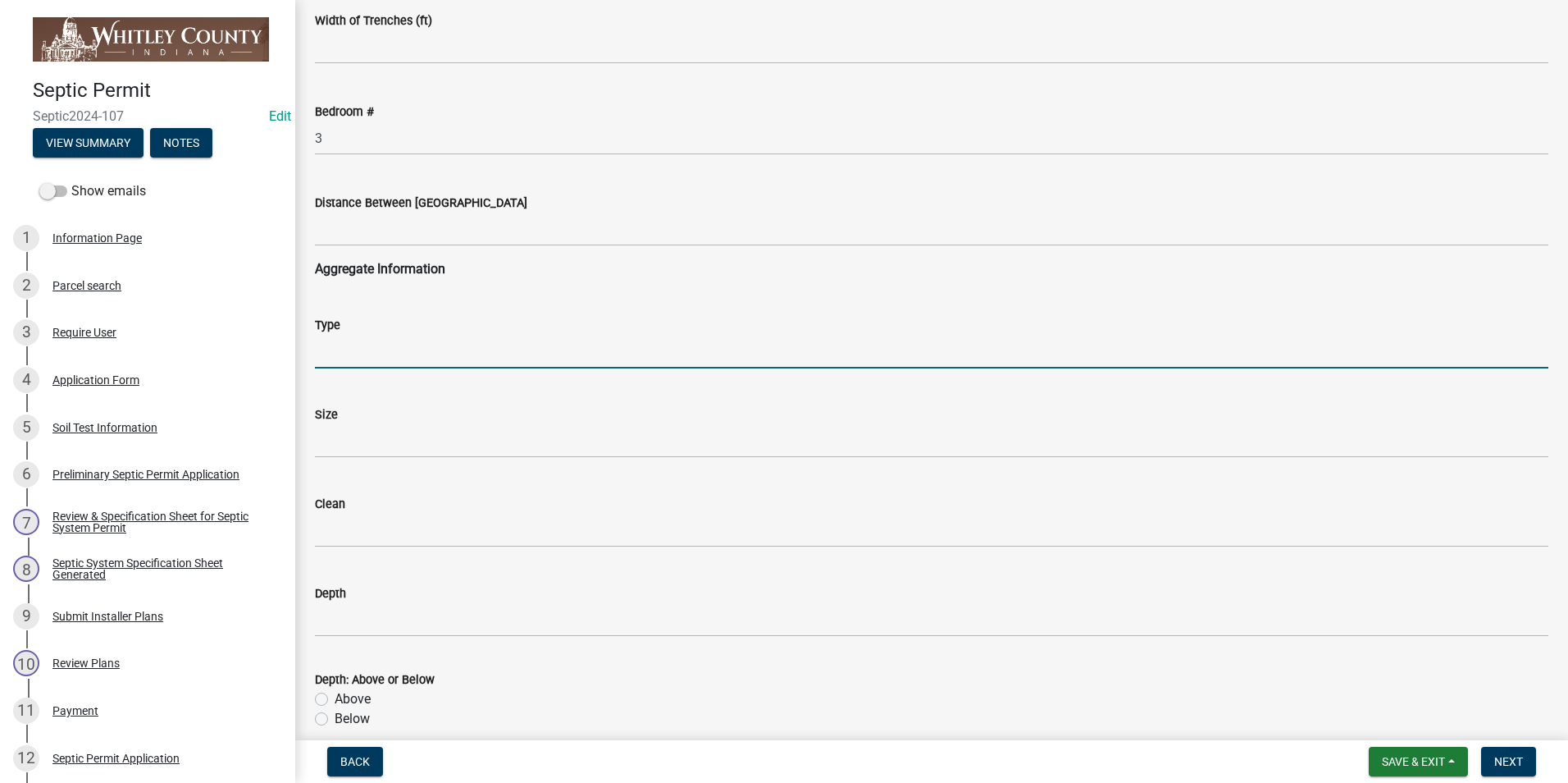
click at [352, 356] on input "Type" at bounding box center [931, 351] width 1233 height 34
type input "sand"
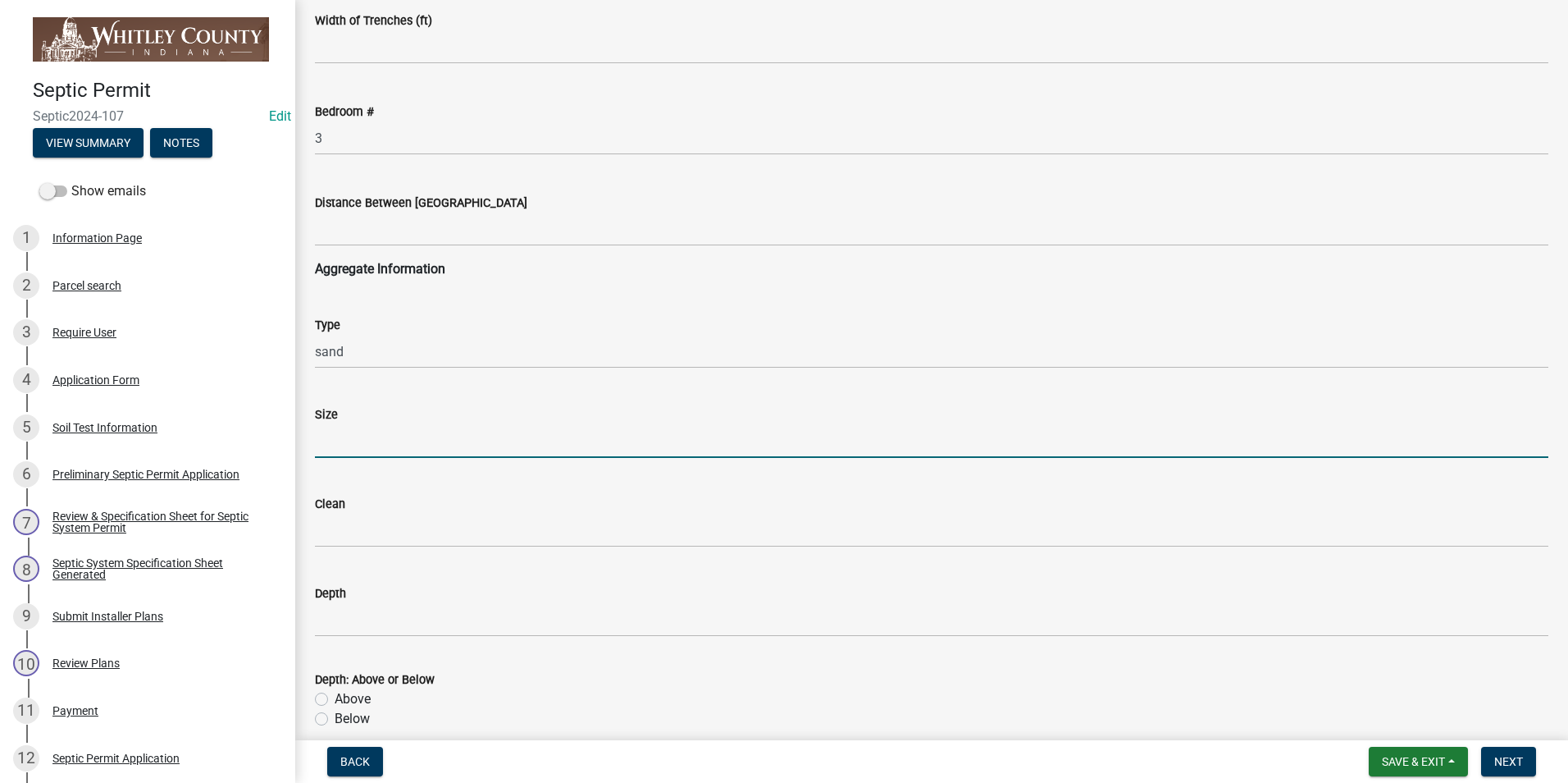
click at [343, 435] on input "Size" at bounding box center [931, 440] width 1233 height 34
type input "23"
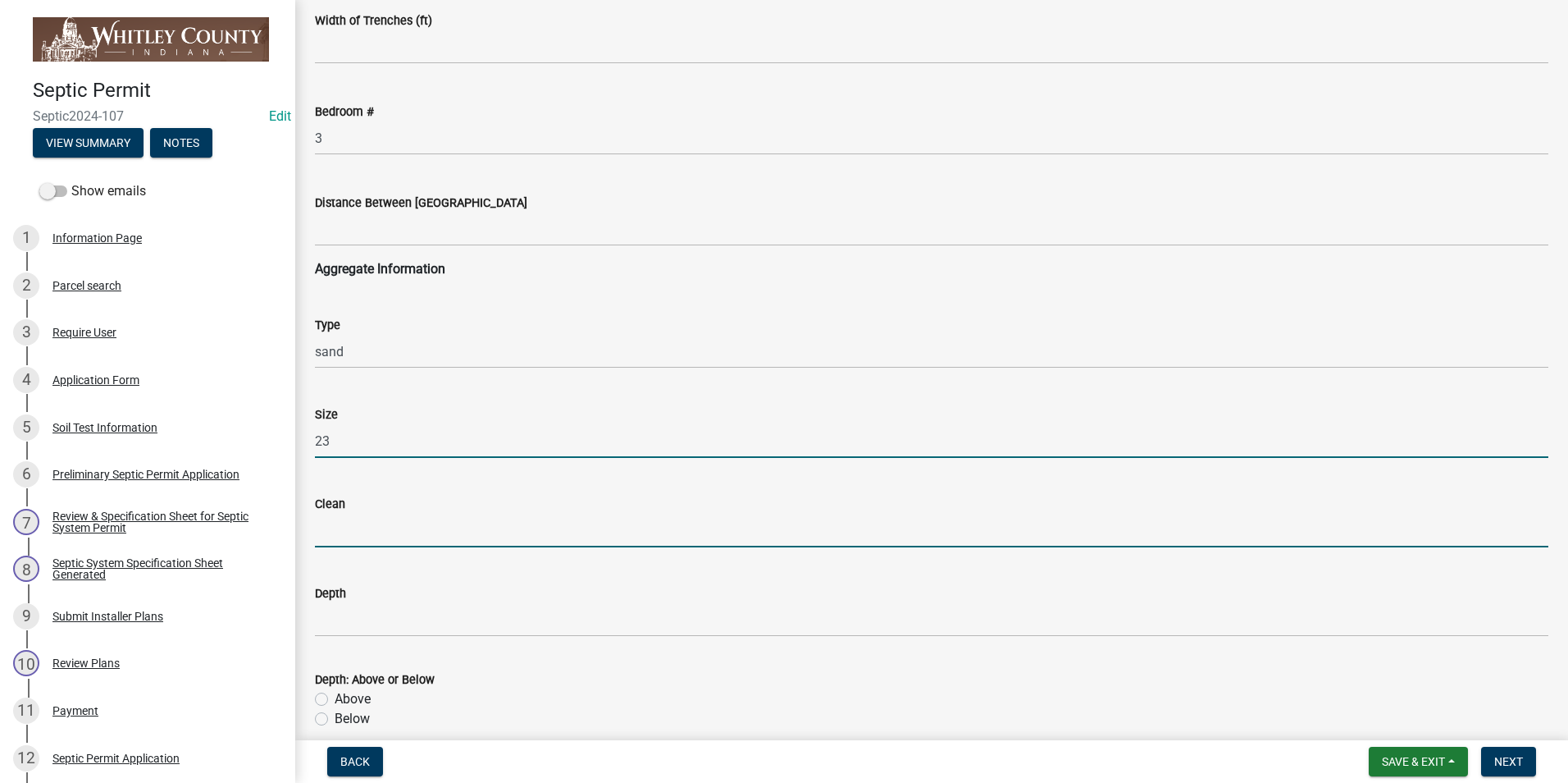
click at [336, 535] on input "Clean" at bounding box center [931, 531] width 1233 height 34
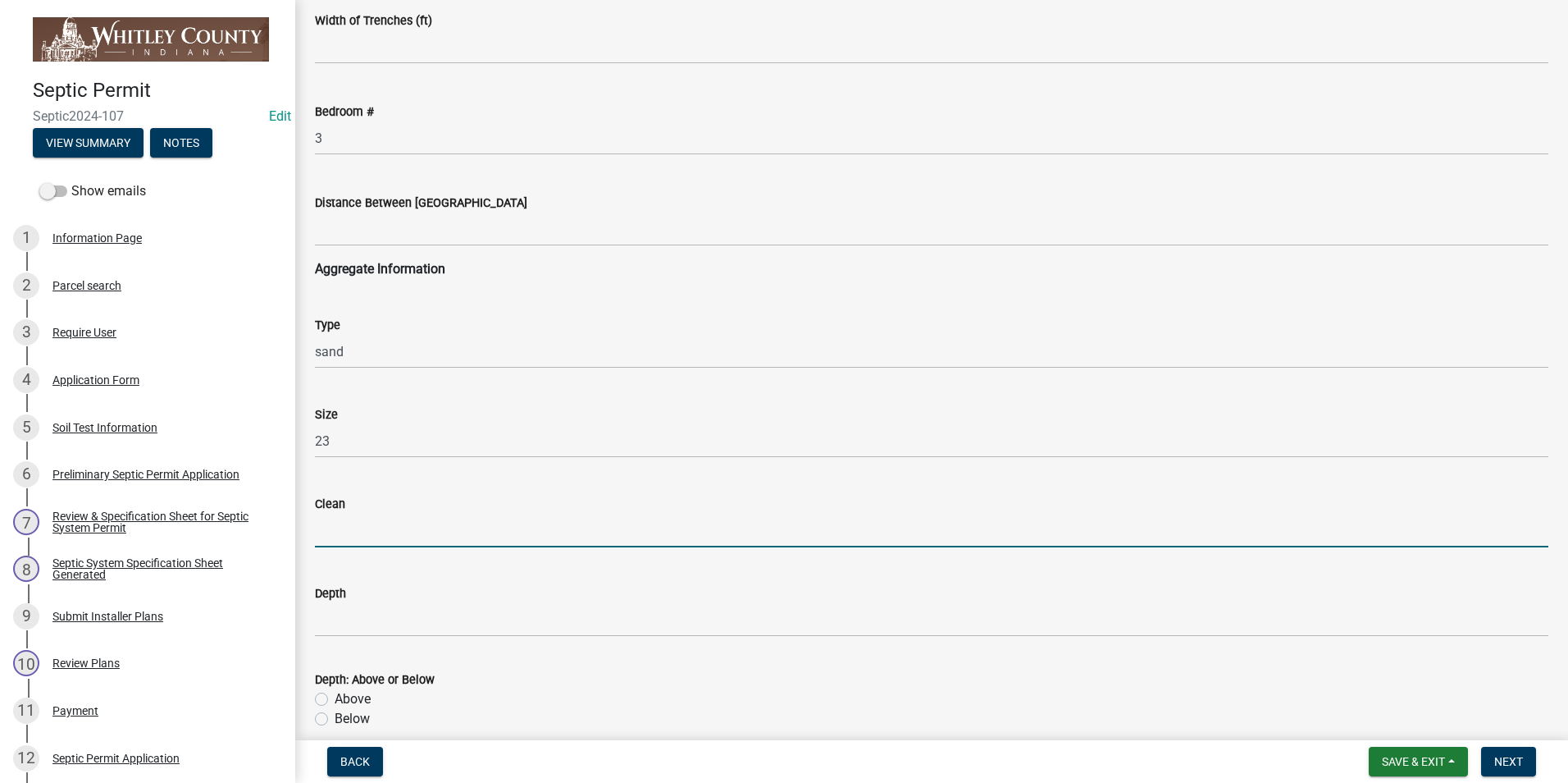
type input "yes"
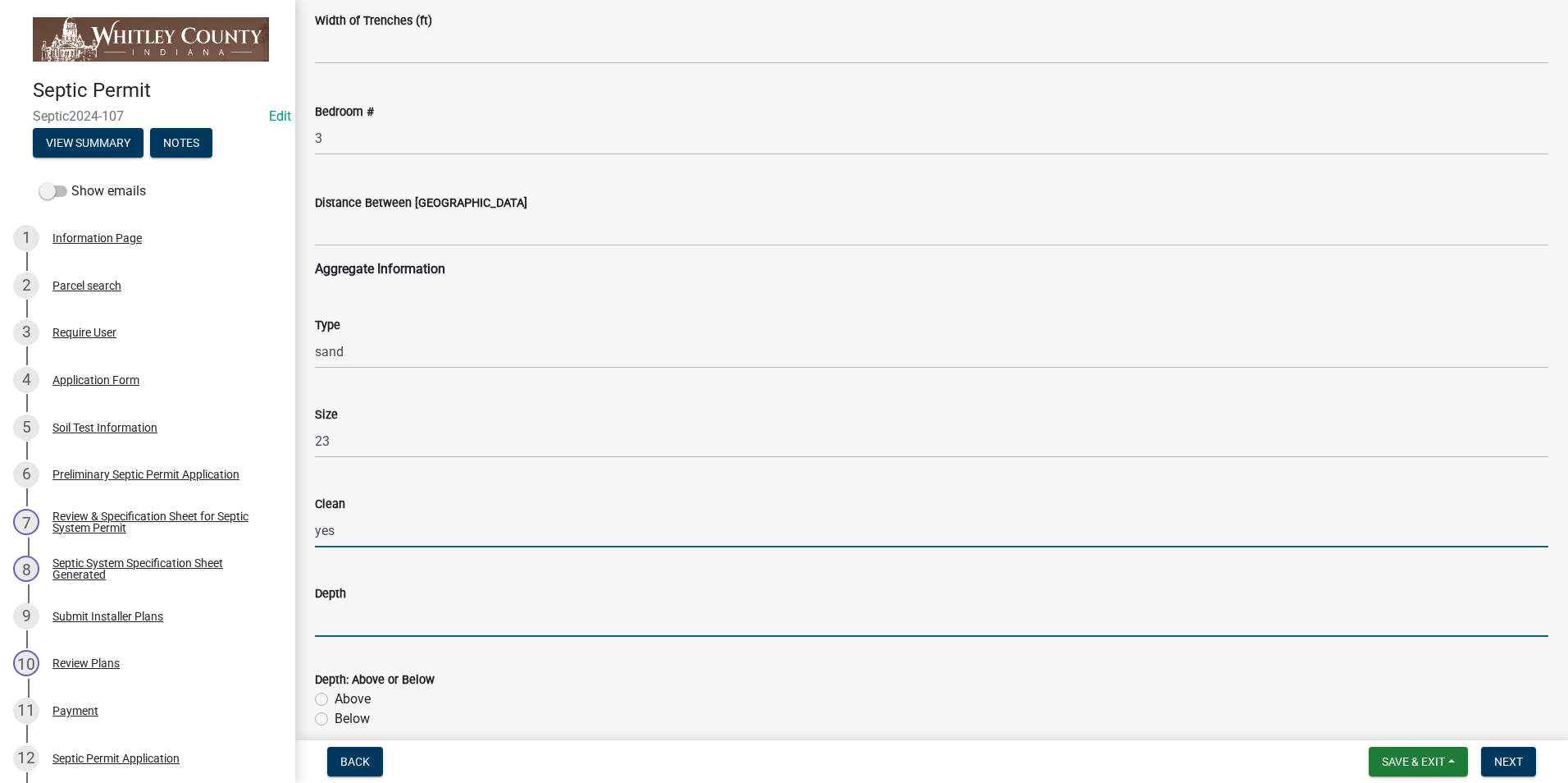
click at [347, 617] on input "Depth" at bounding box center [931, 620] width 1233 height 34
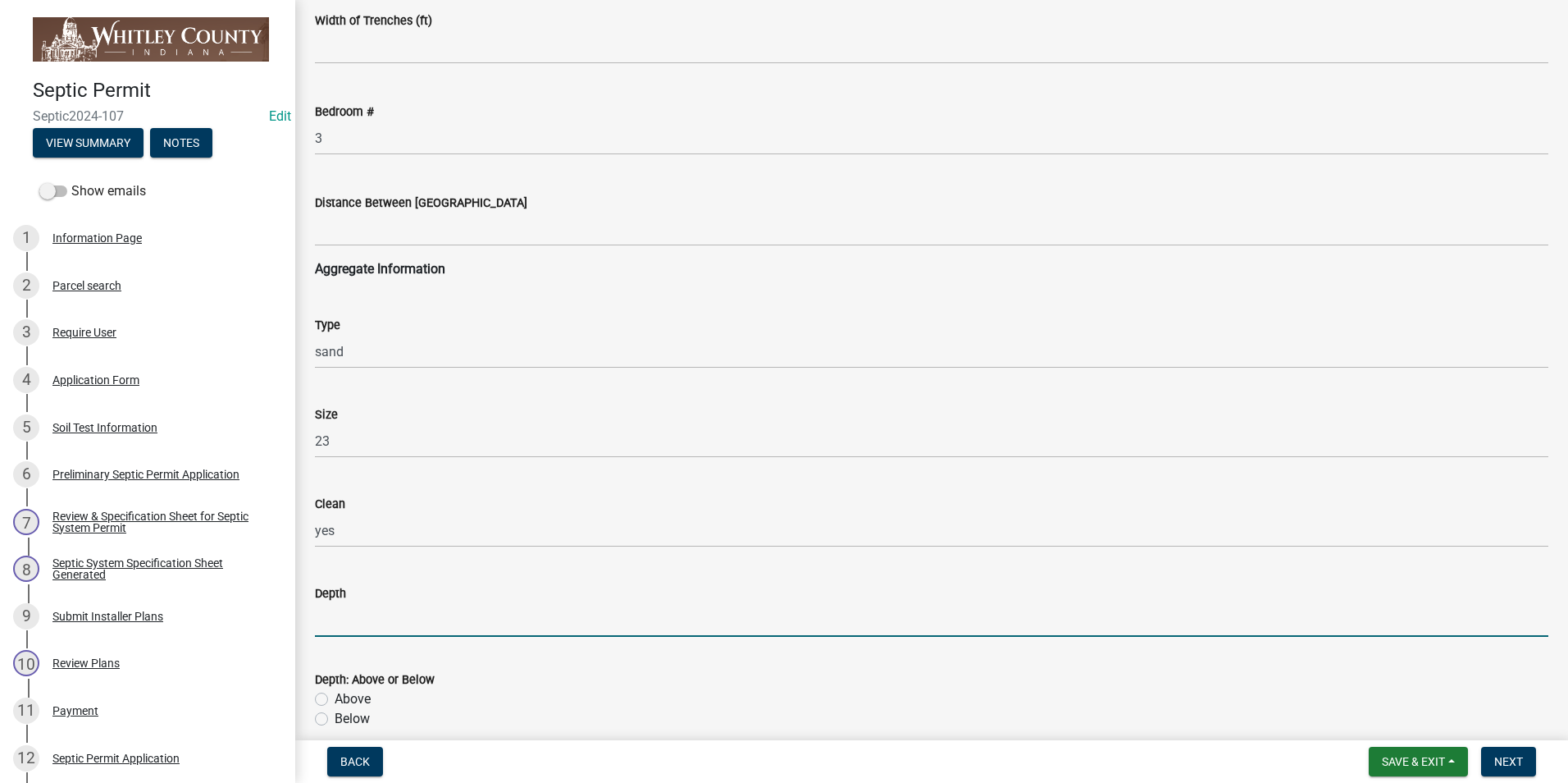
type input "6/3"
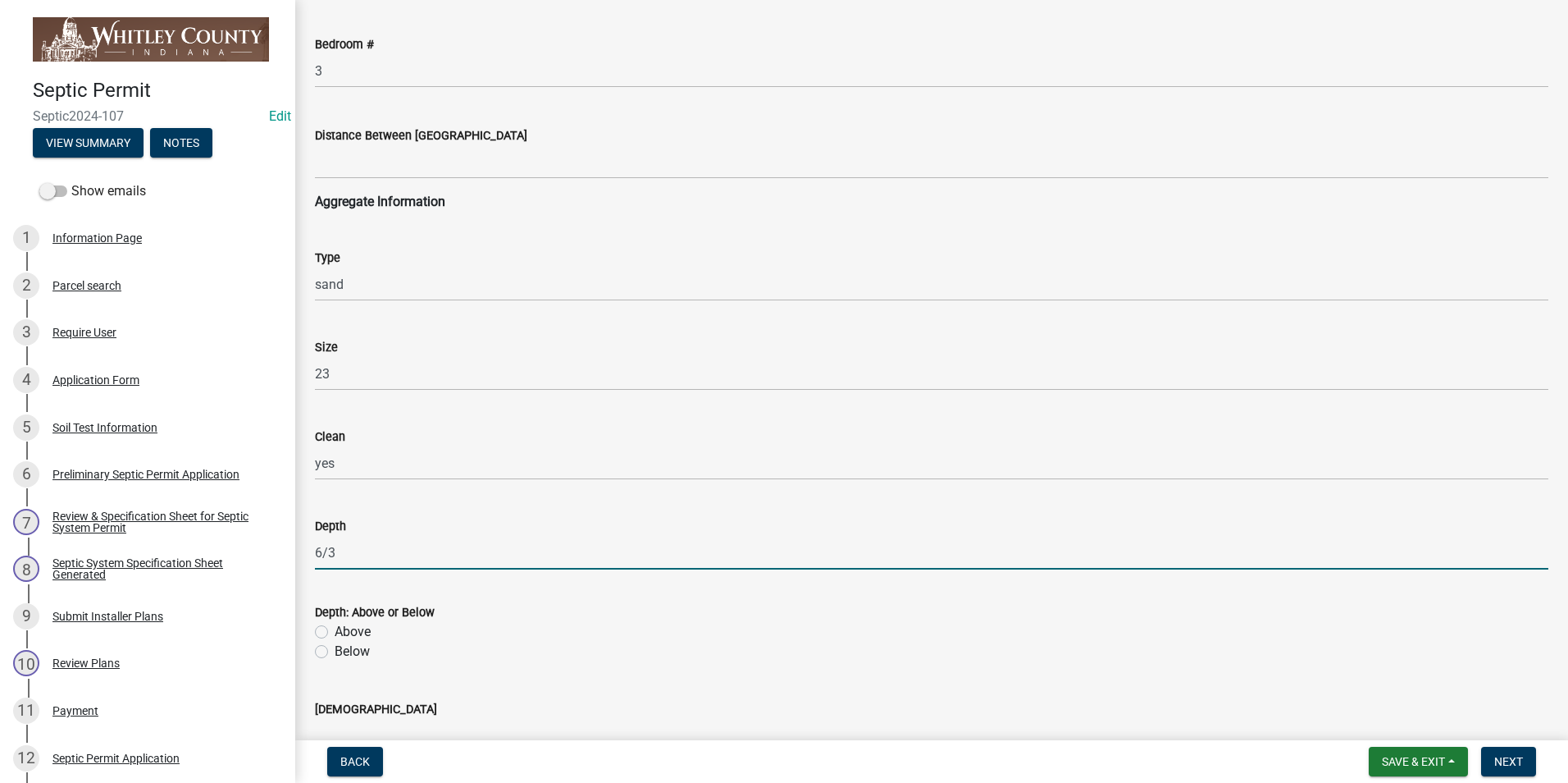
scroll to position [1640, 0]
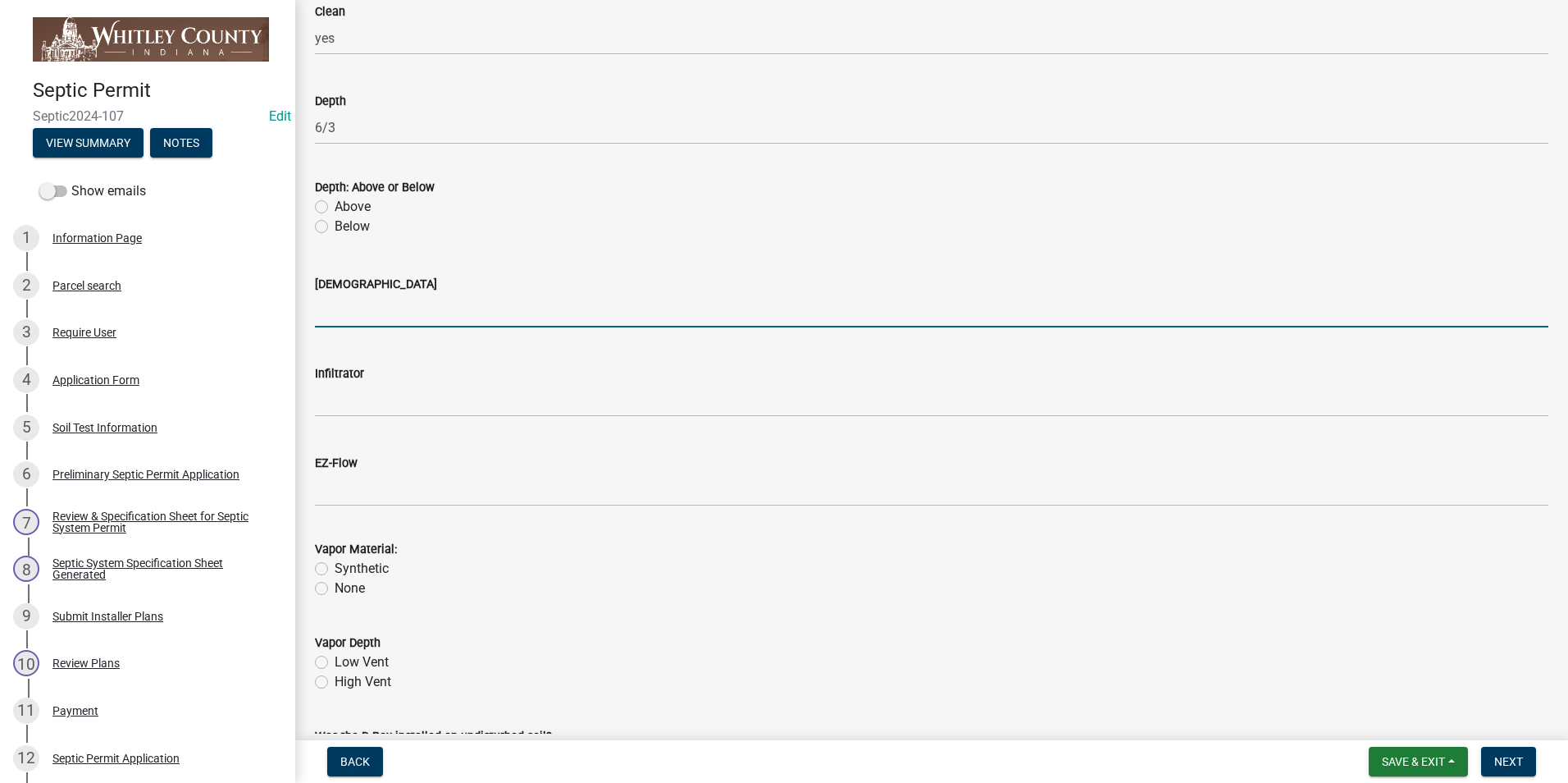
click at [359, 305] on input "Presby" at bounding box center [931, 311] width 1233 height 34
type input "yes"
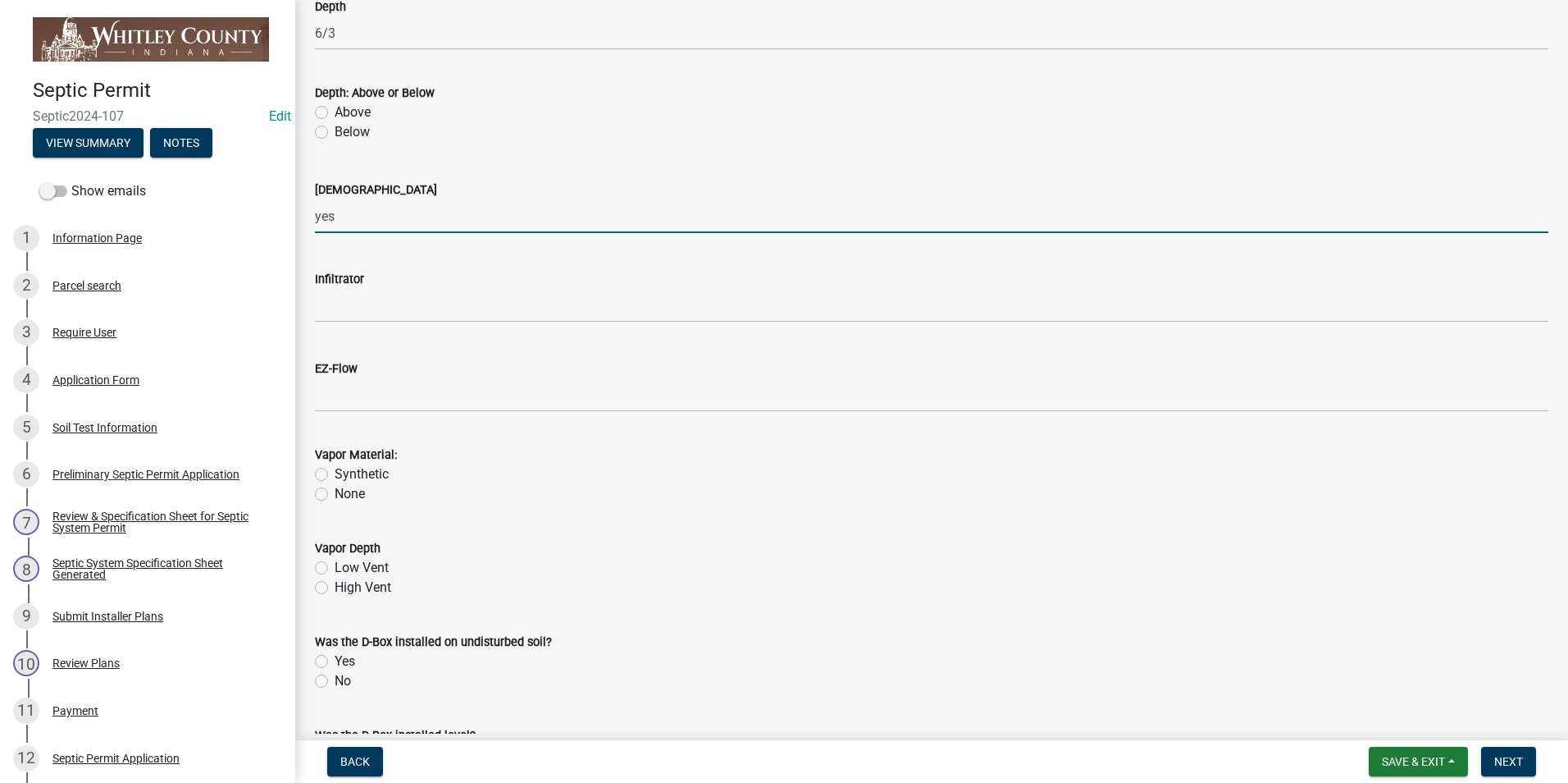
scroll to position [1969, 0]
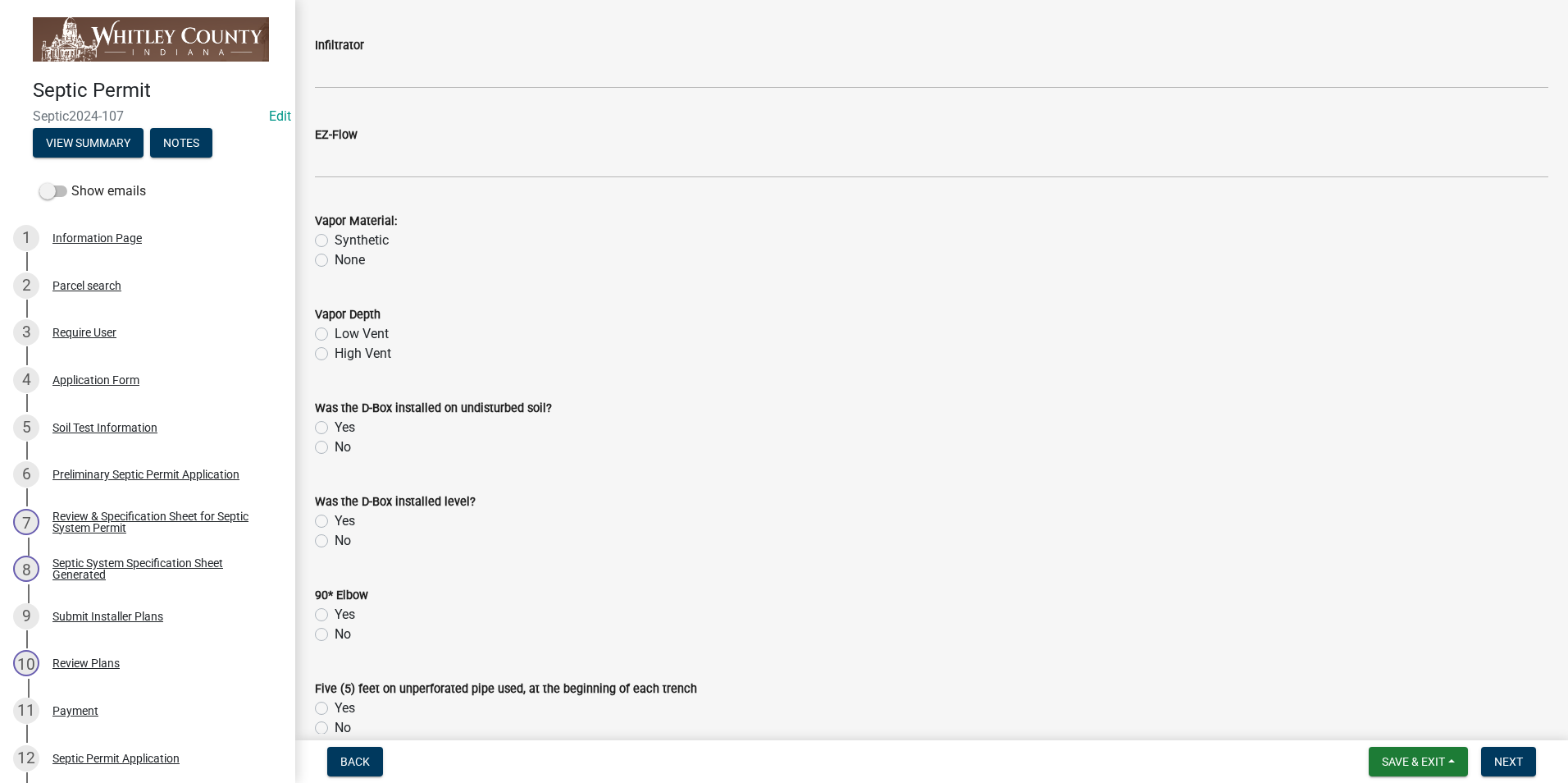
click at [335, 333] on label "Low Vent" at bounding box center [361, 334] width 54 height 20
click at [335, 333] on input "Low Vent" at bounding box center [340, 329] width 11 height 11
radio input "true"
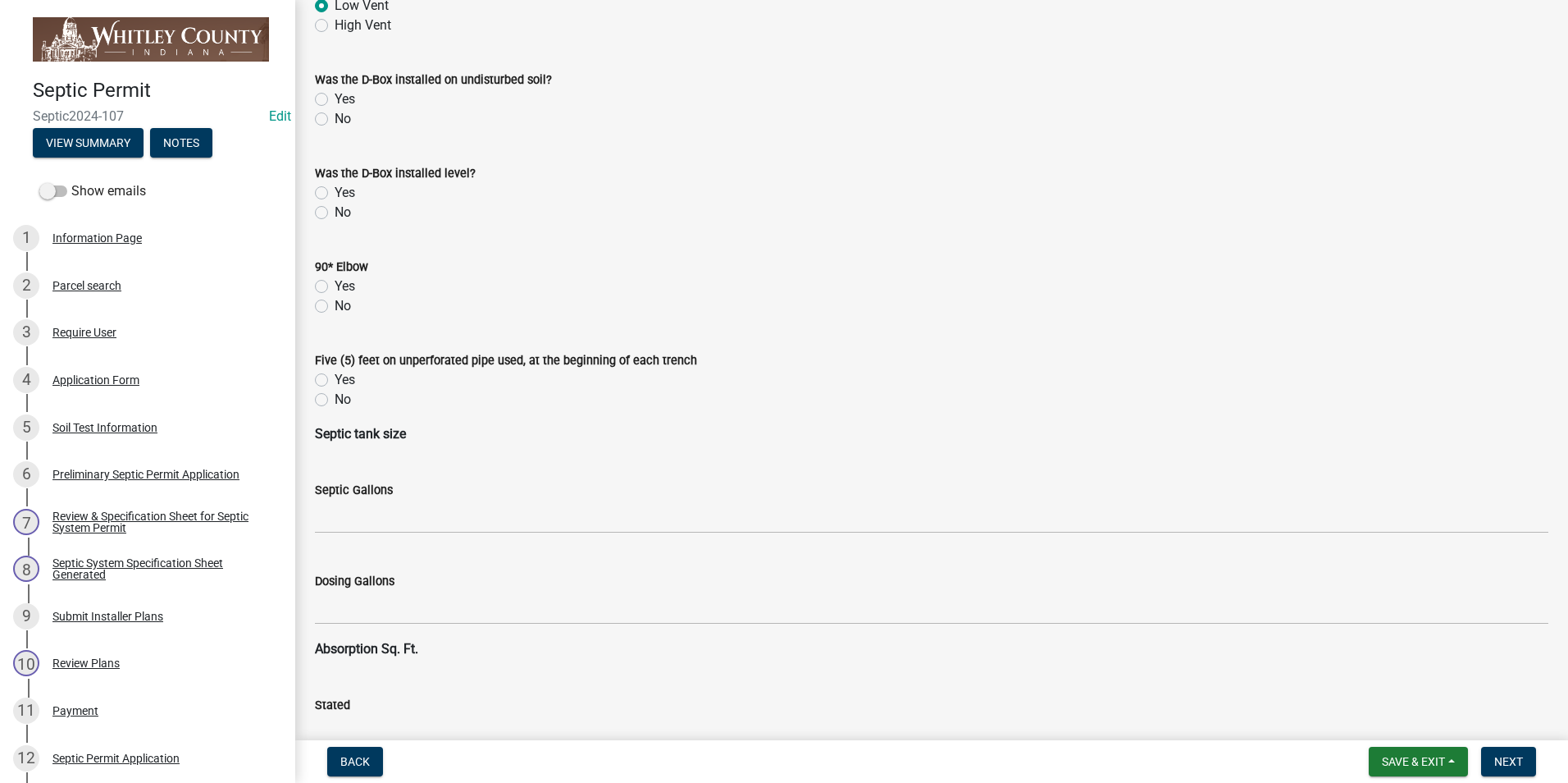
scroll to position [2379, 0]
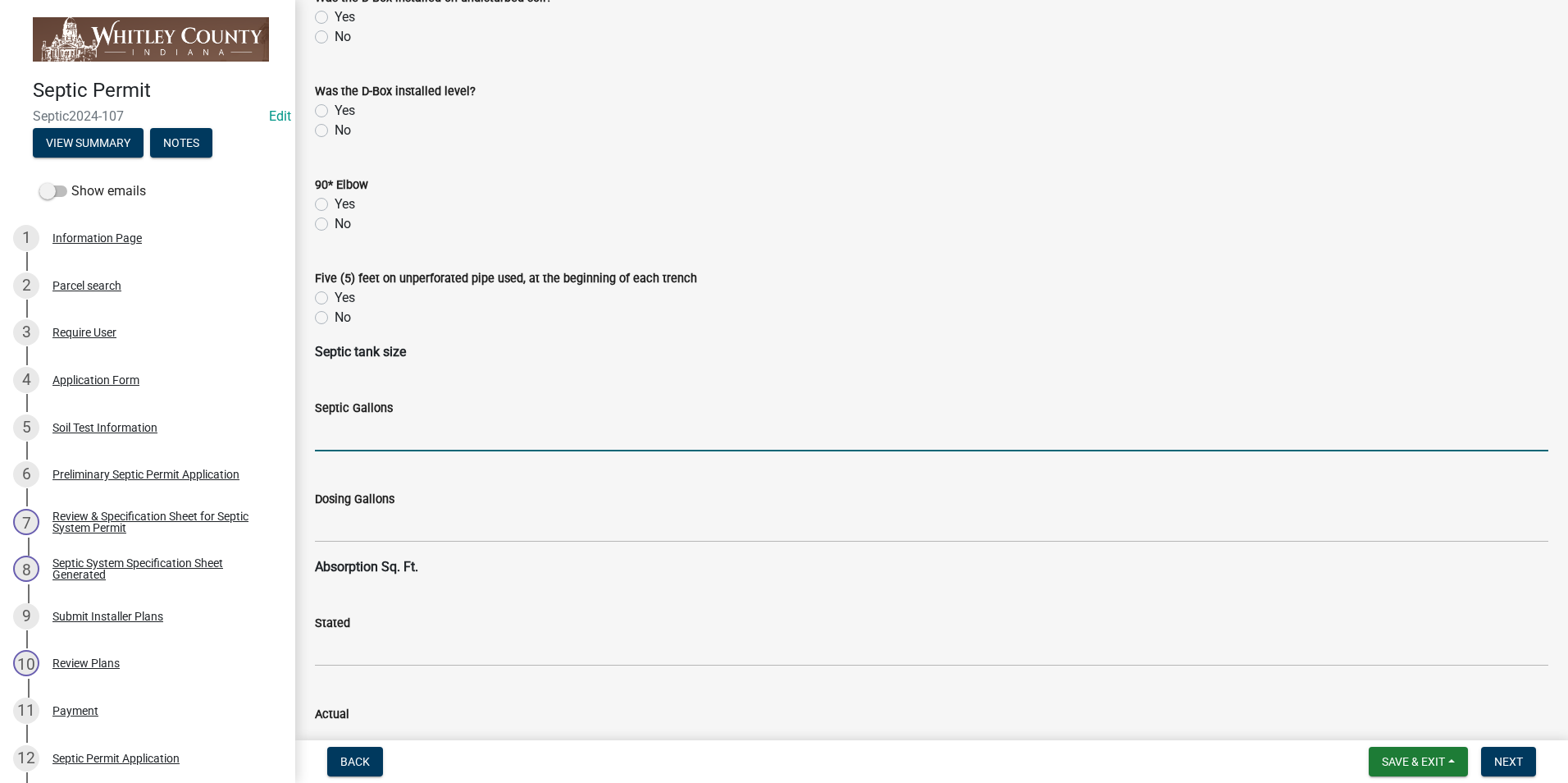
click at [357, 433] on input "text" at bounding box center [931, 435] width 1233 height 34
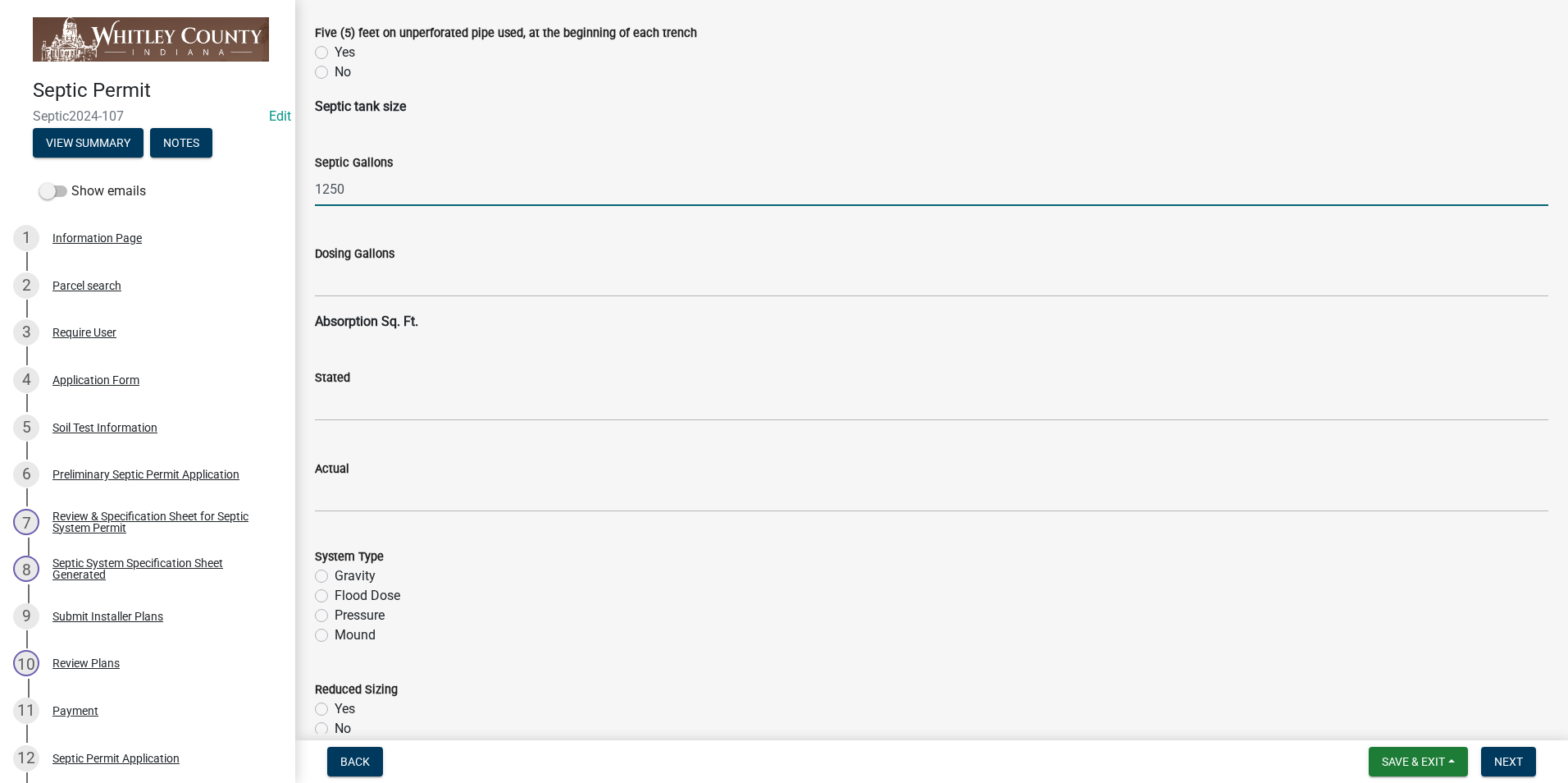
scroll to position [2625, 0]
type input "1250"
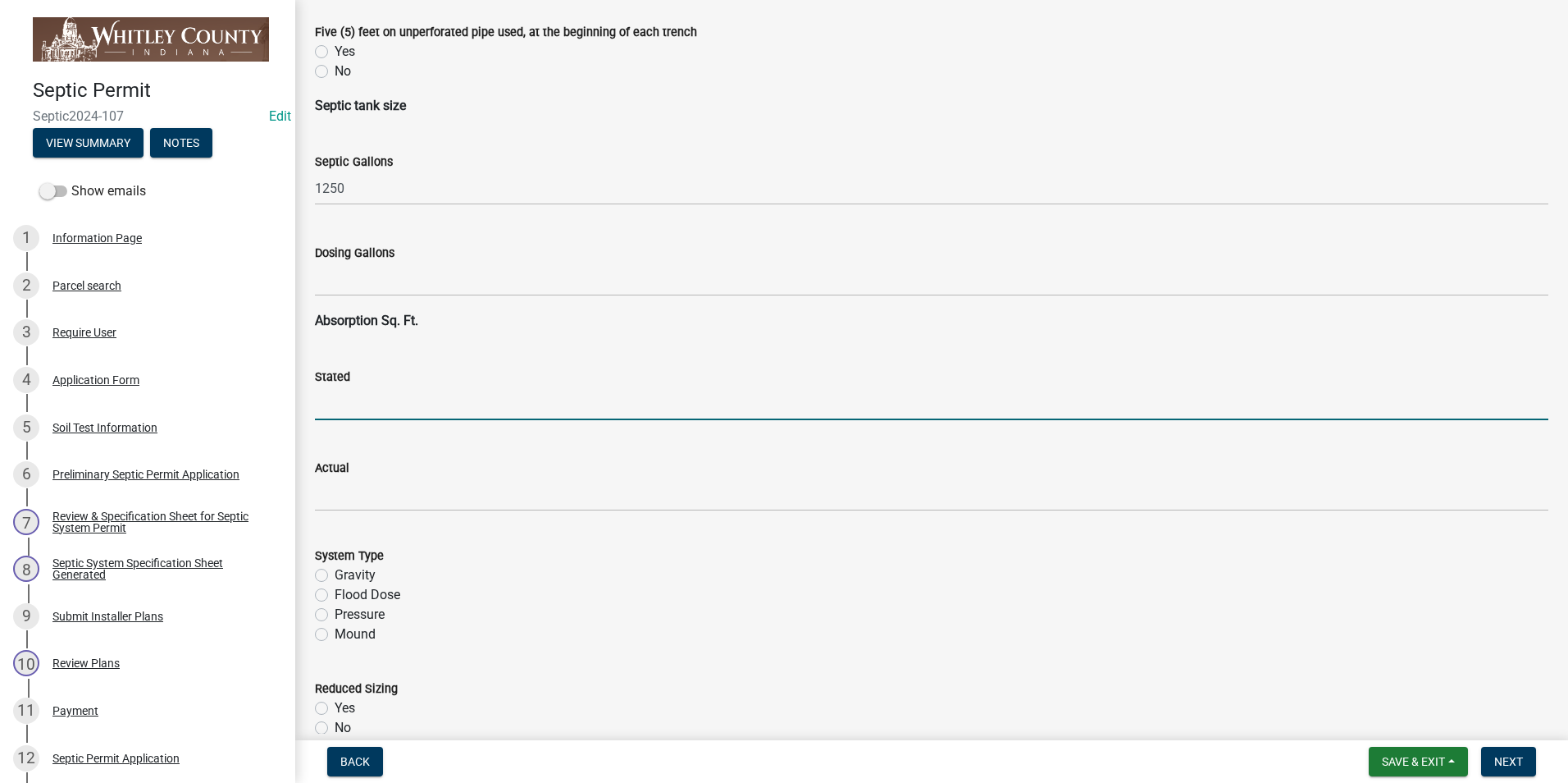
click at [351, 405] on input "text" at bounding box center [931, 403] width 1233 height 34
type input "1217"
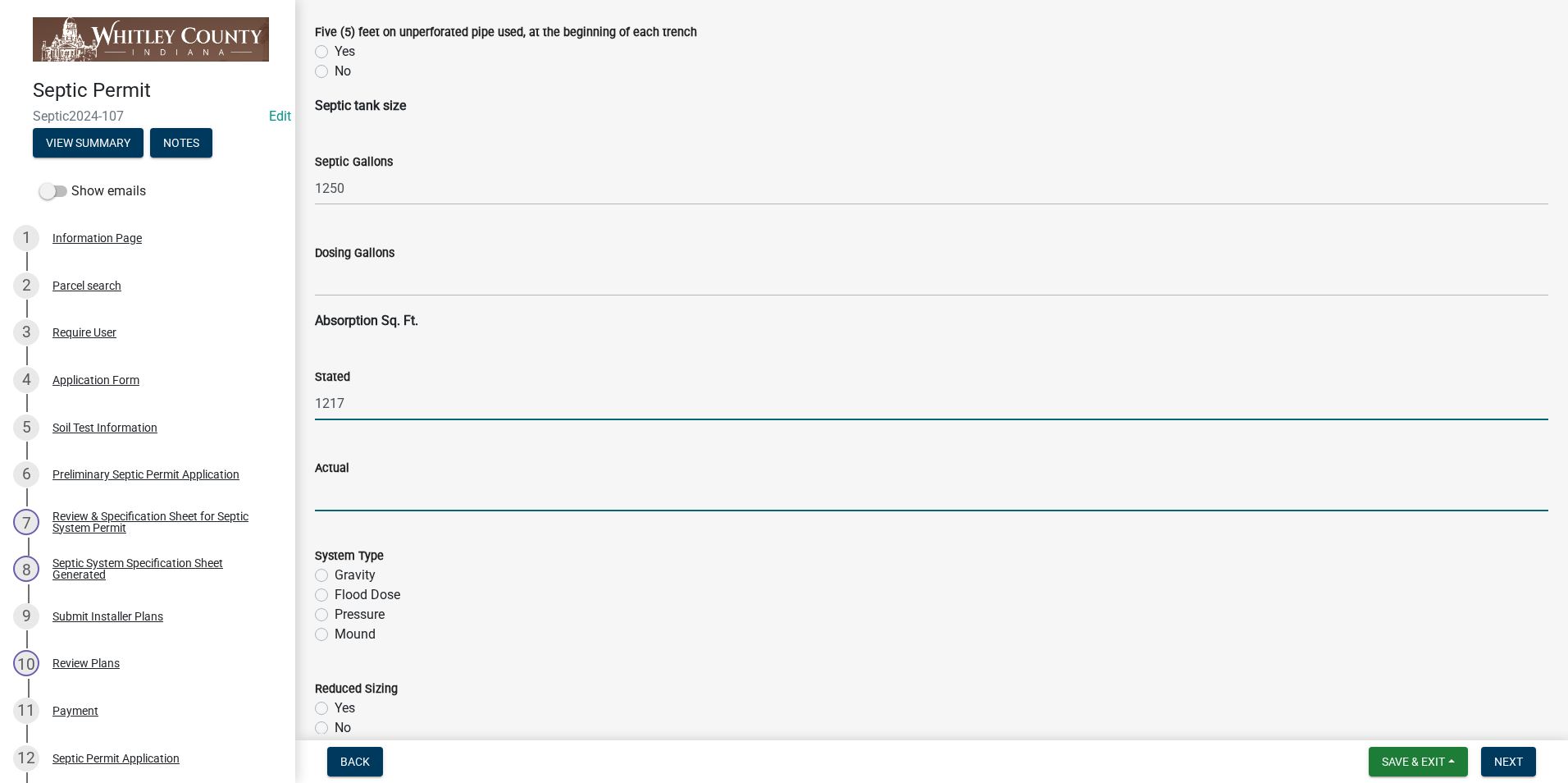
click at [338, 496] on input "text" at bounding box center [931, 494] width 1233 height 34
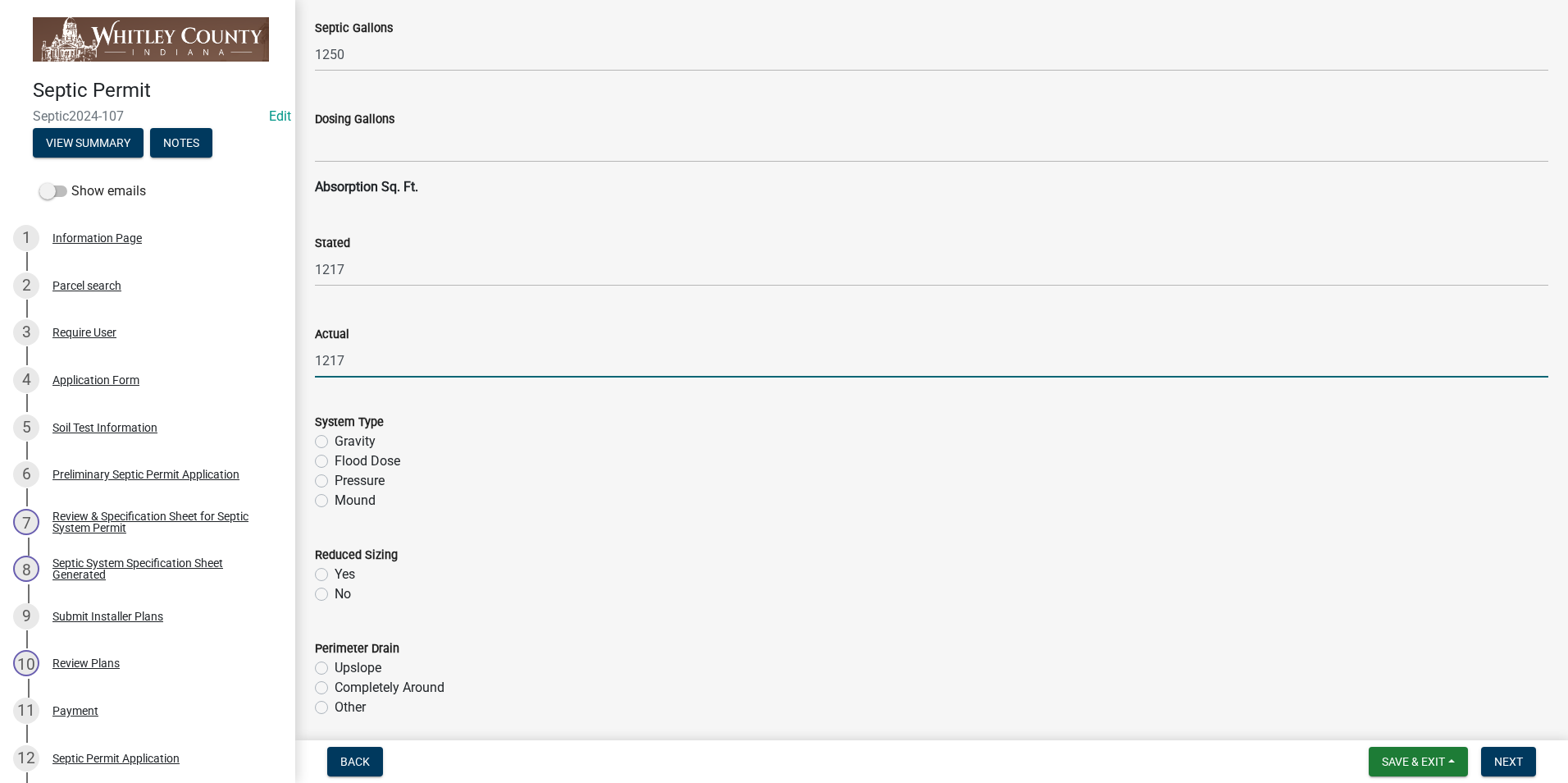
scroll to position [2871, 0]
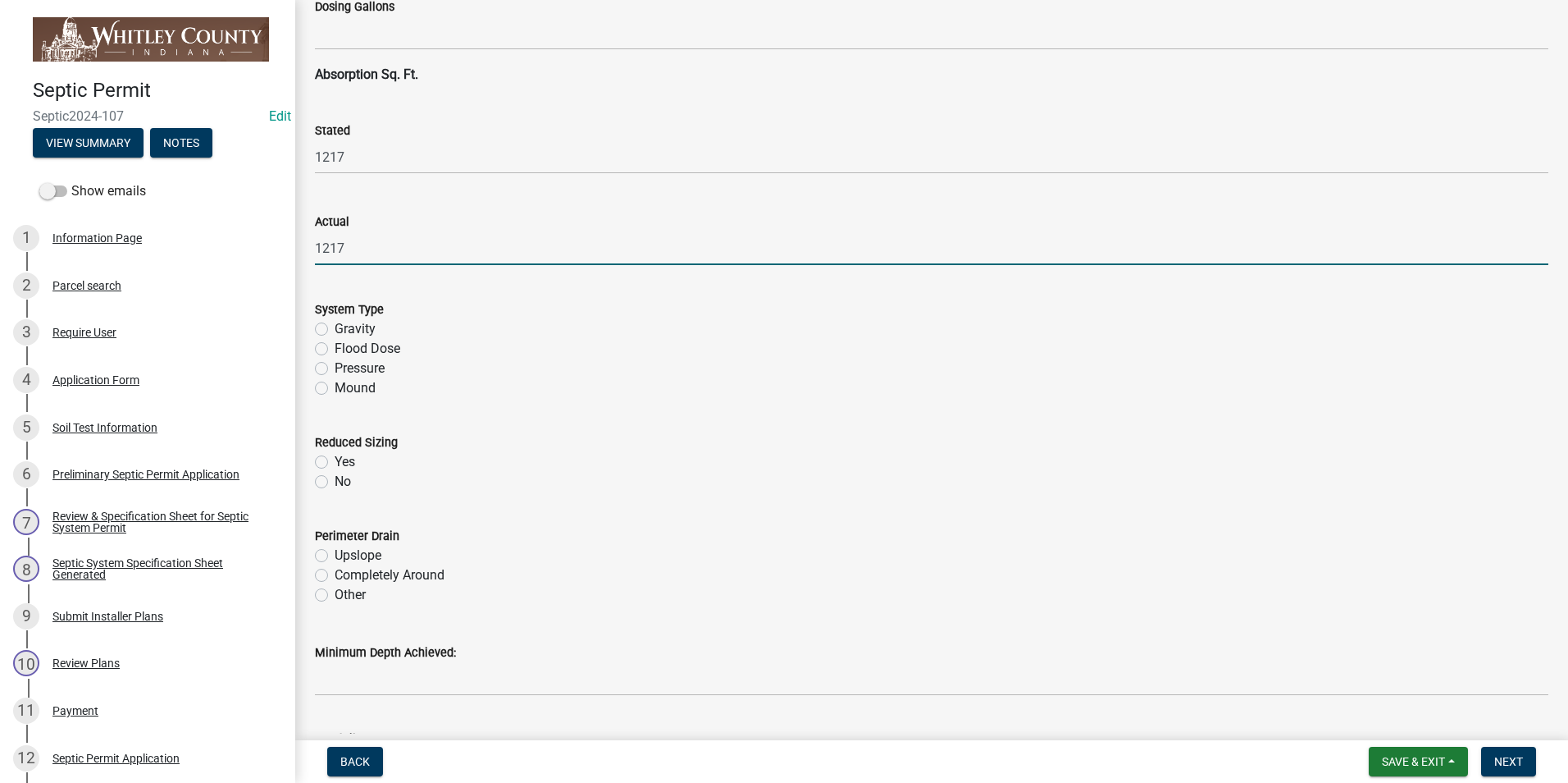
type input "1217"
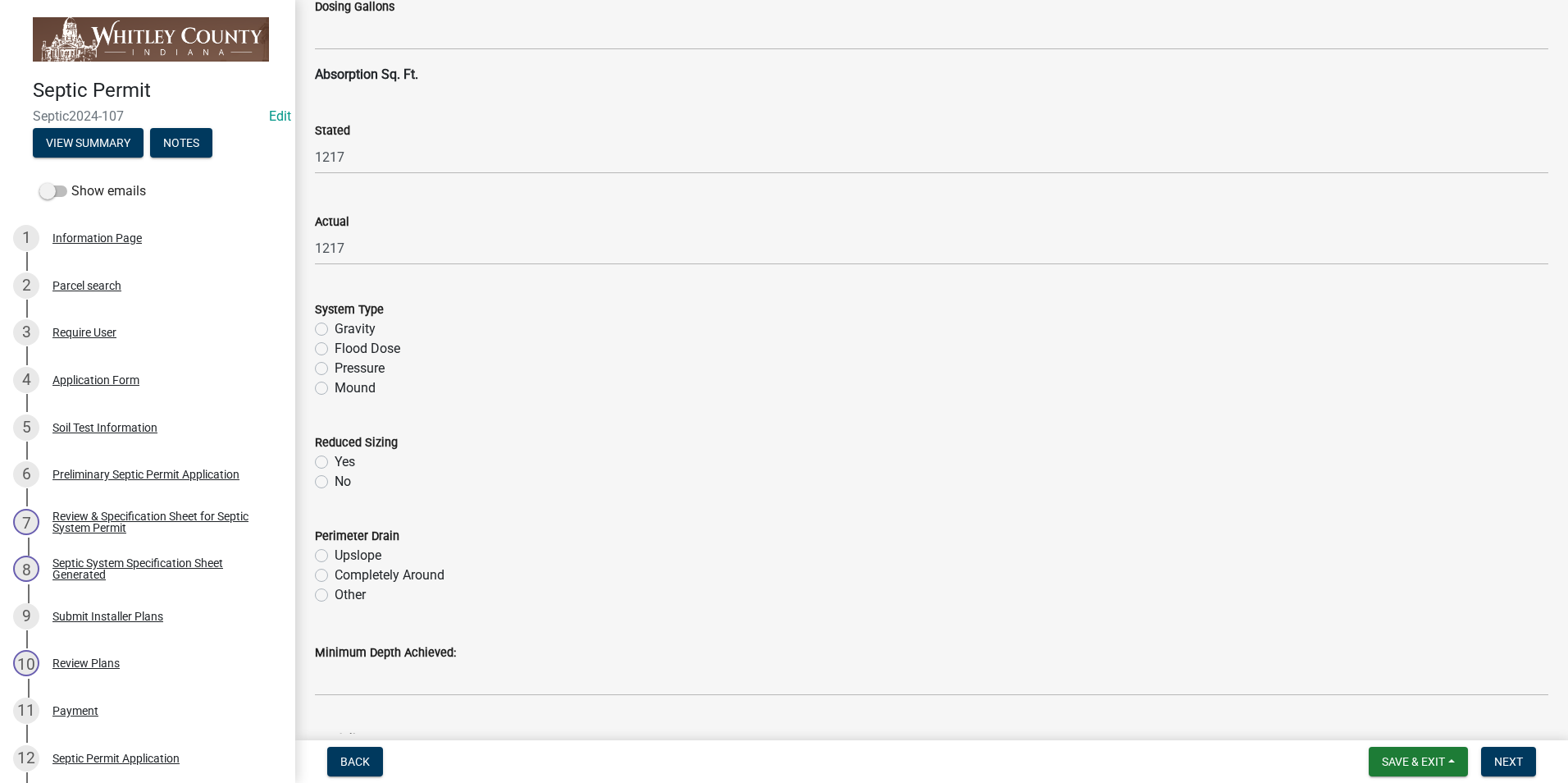
click at [335, 324] on label "Gravity" at bounding box center [354, 329] width 41 height 20
click at [335, 324] on input "Gravity" at bounding box center [340, 324] width 11 height 11
radio input "true"
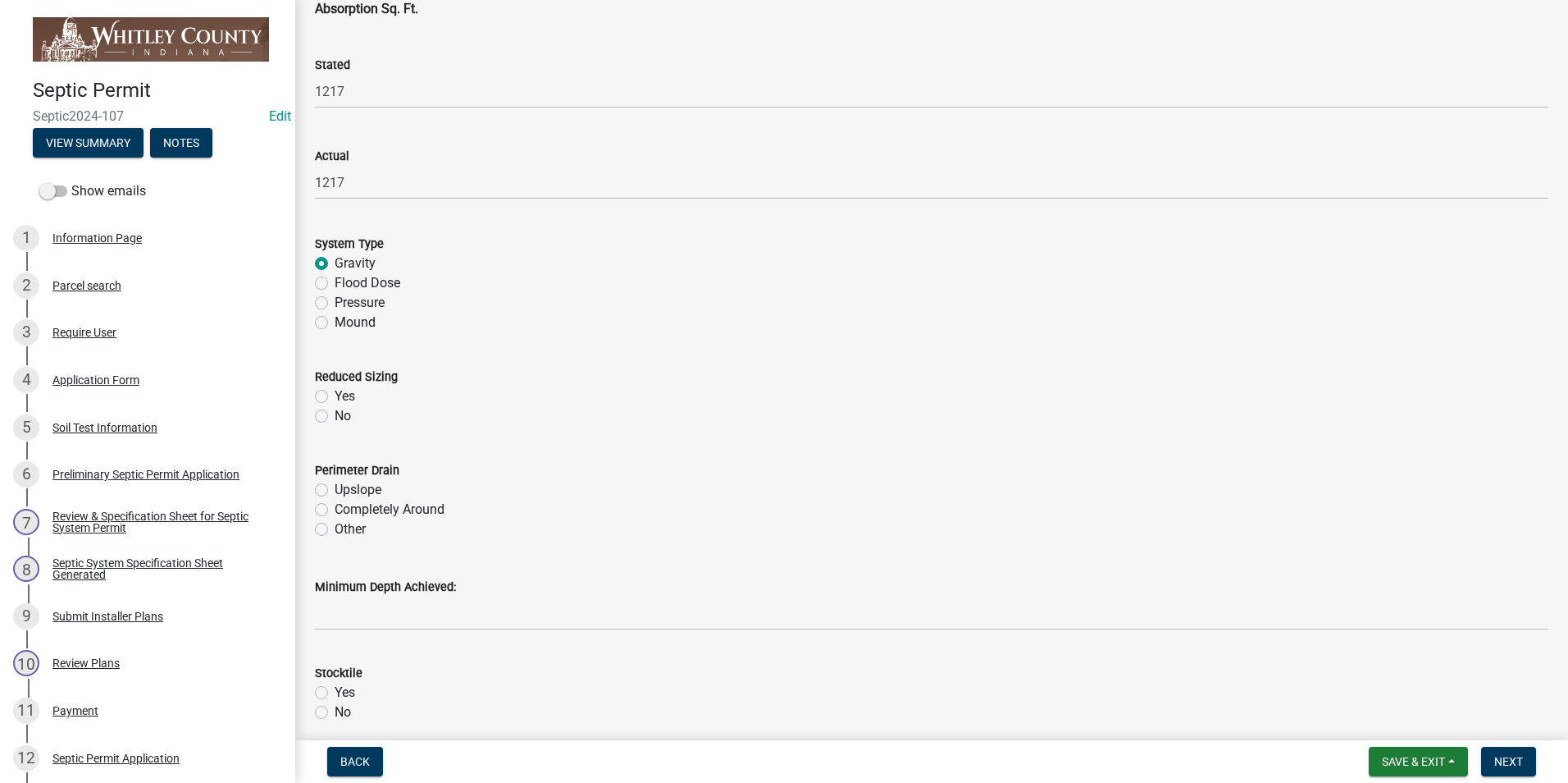
scroll to position [3035, 0]
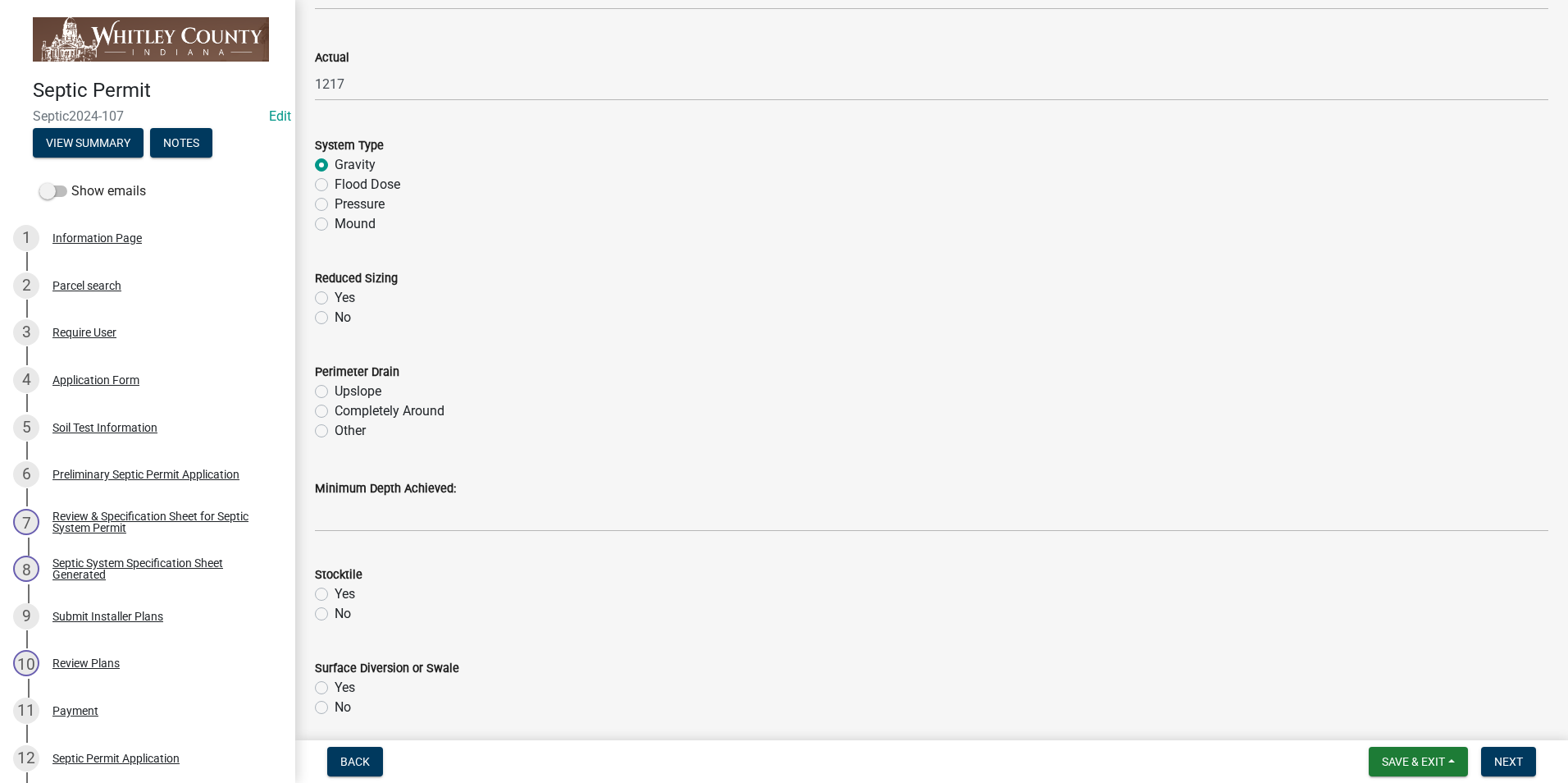
click at [335, 408] on label "Completely Around" at bounding box center [389, 411] width 110 height 20
click at [335, 408] on input "Completely Around" at bounding box center [340, 406] width 11 height 11
radio input "true"
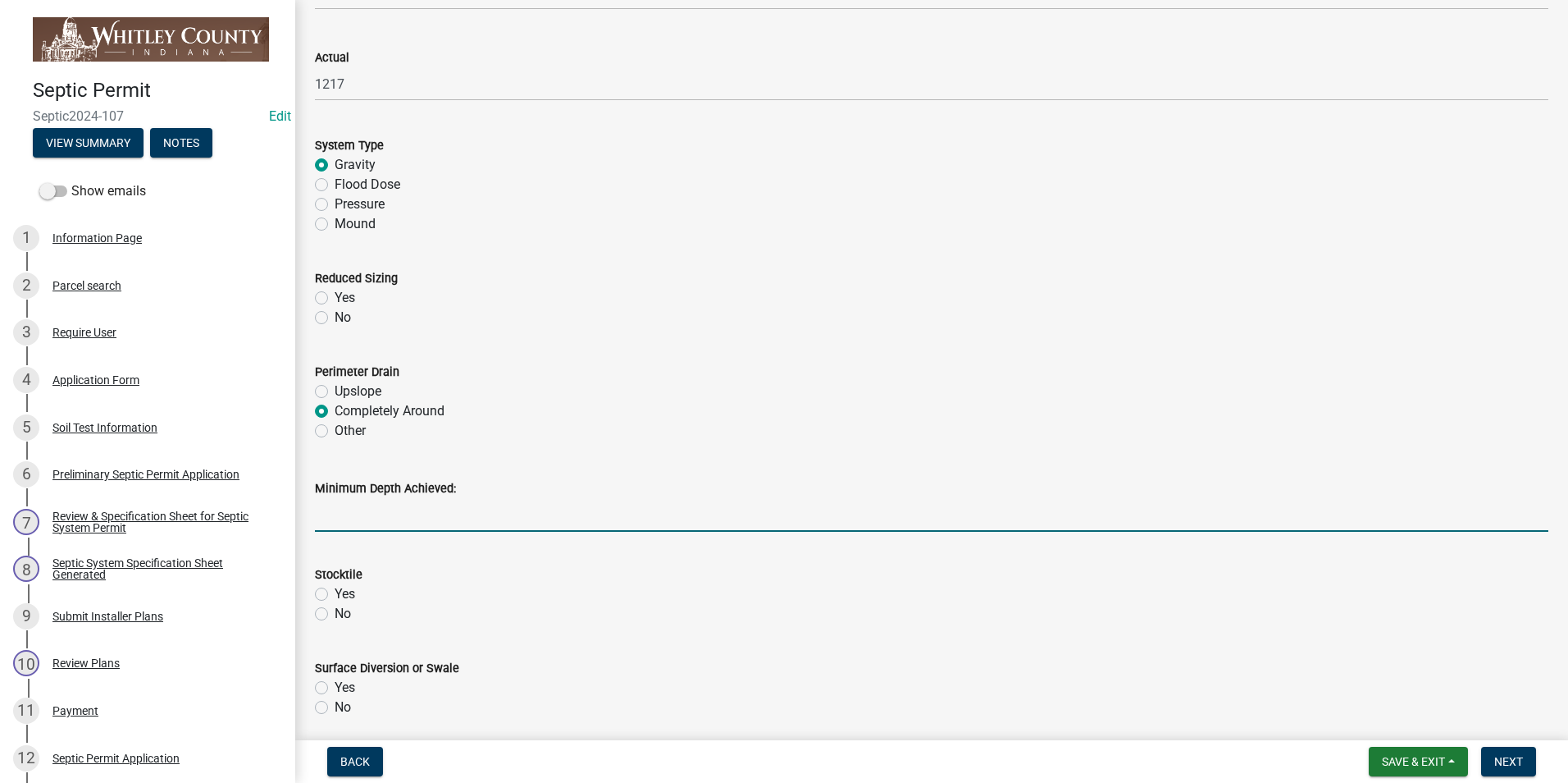
click at [390, 513] on input "Minimum Depth Achieved:" at bounding box center [931, 515] width 1233 height 34
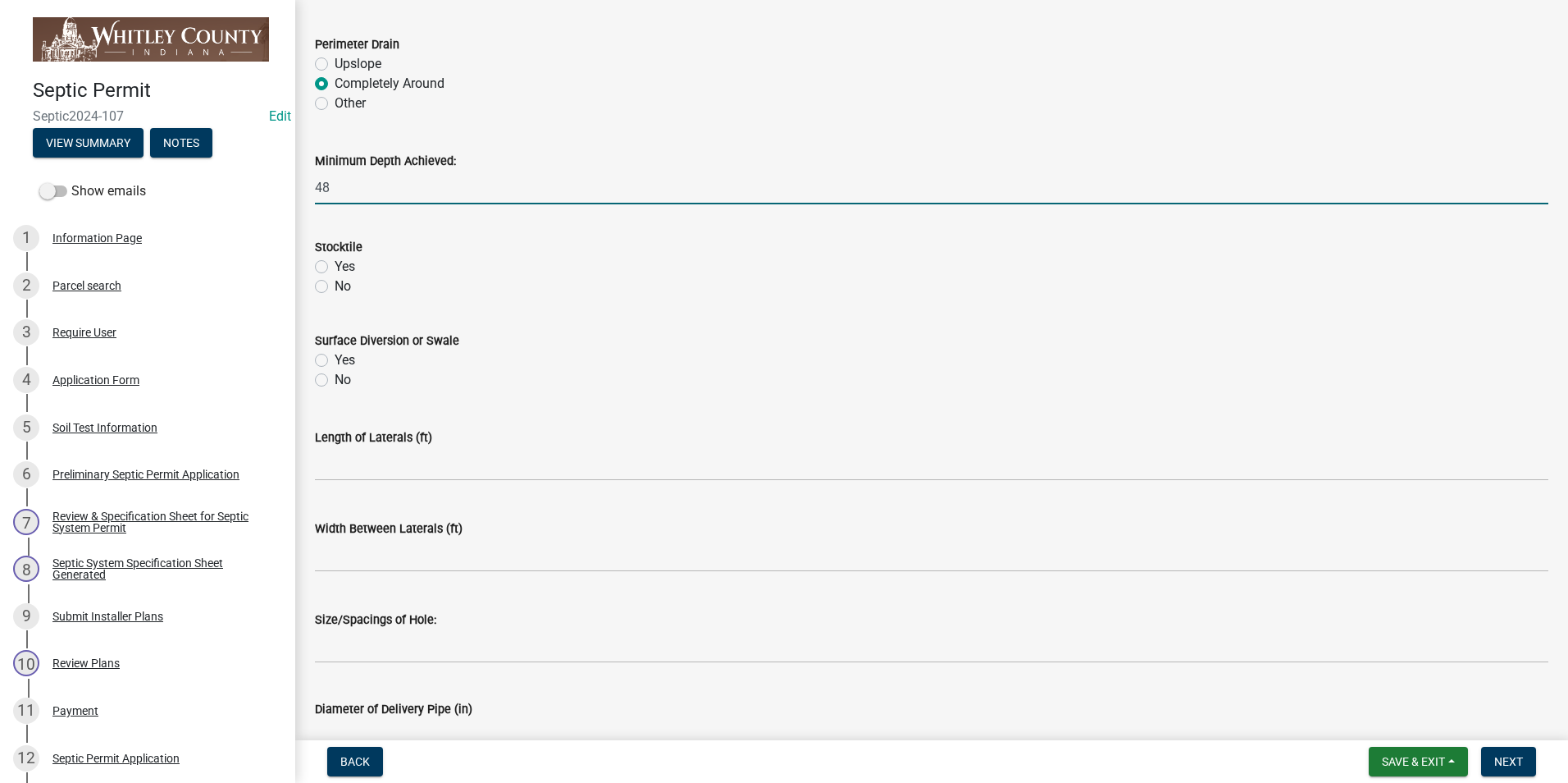
scroll to position [3364, 0]
type input "48"
drag, startPoint x: 322, startPoint y: 261, endPoint x: 326, endPoint y: 275, distance: 14.6
click at [335, 261] on label "Yes" at bounding box center [344, 266] width 21 height 20
click at [335, 261] on input "Yes" at bounding box center [340, 261] width 11 height 11
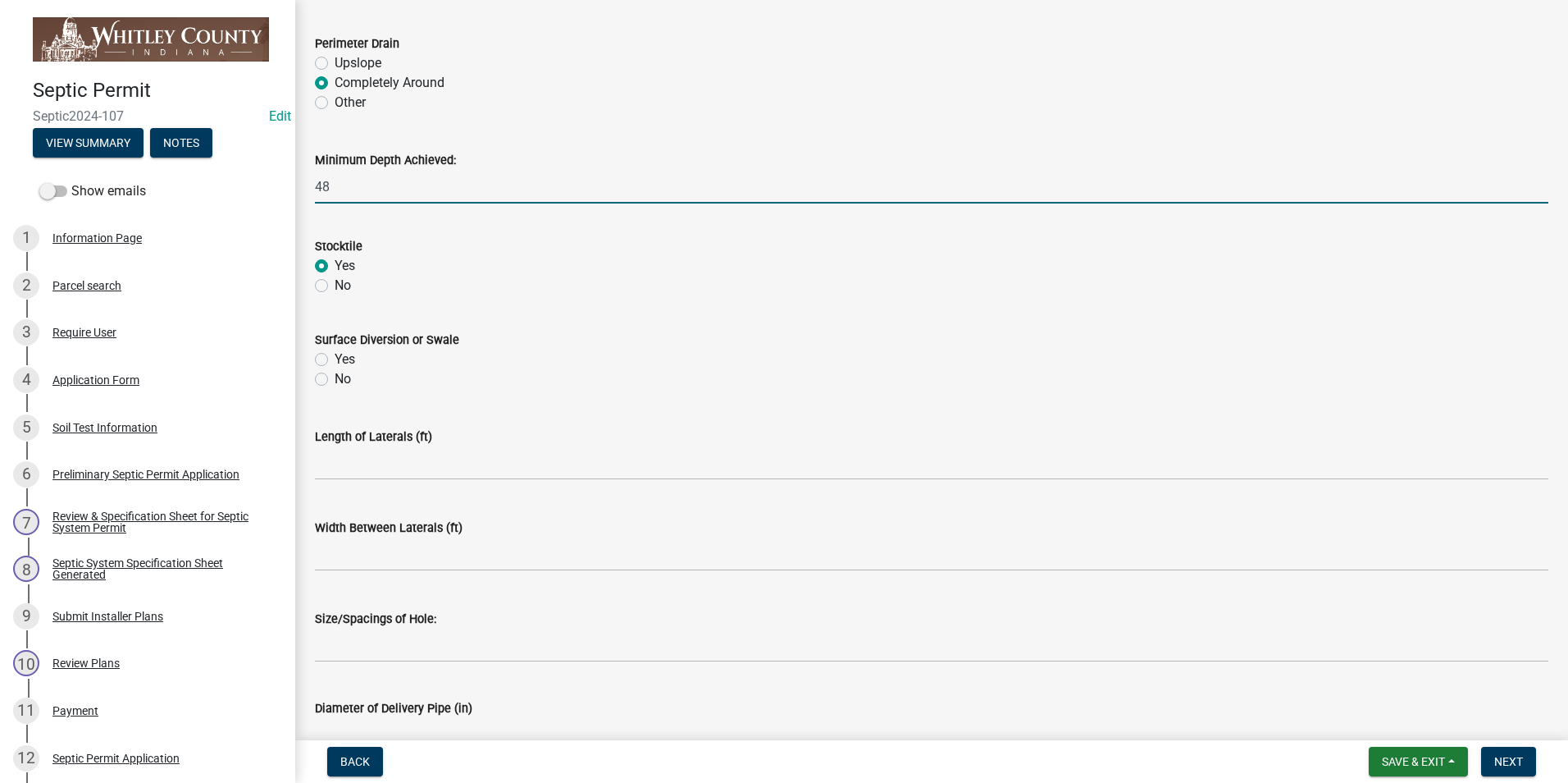
radio input "true"
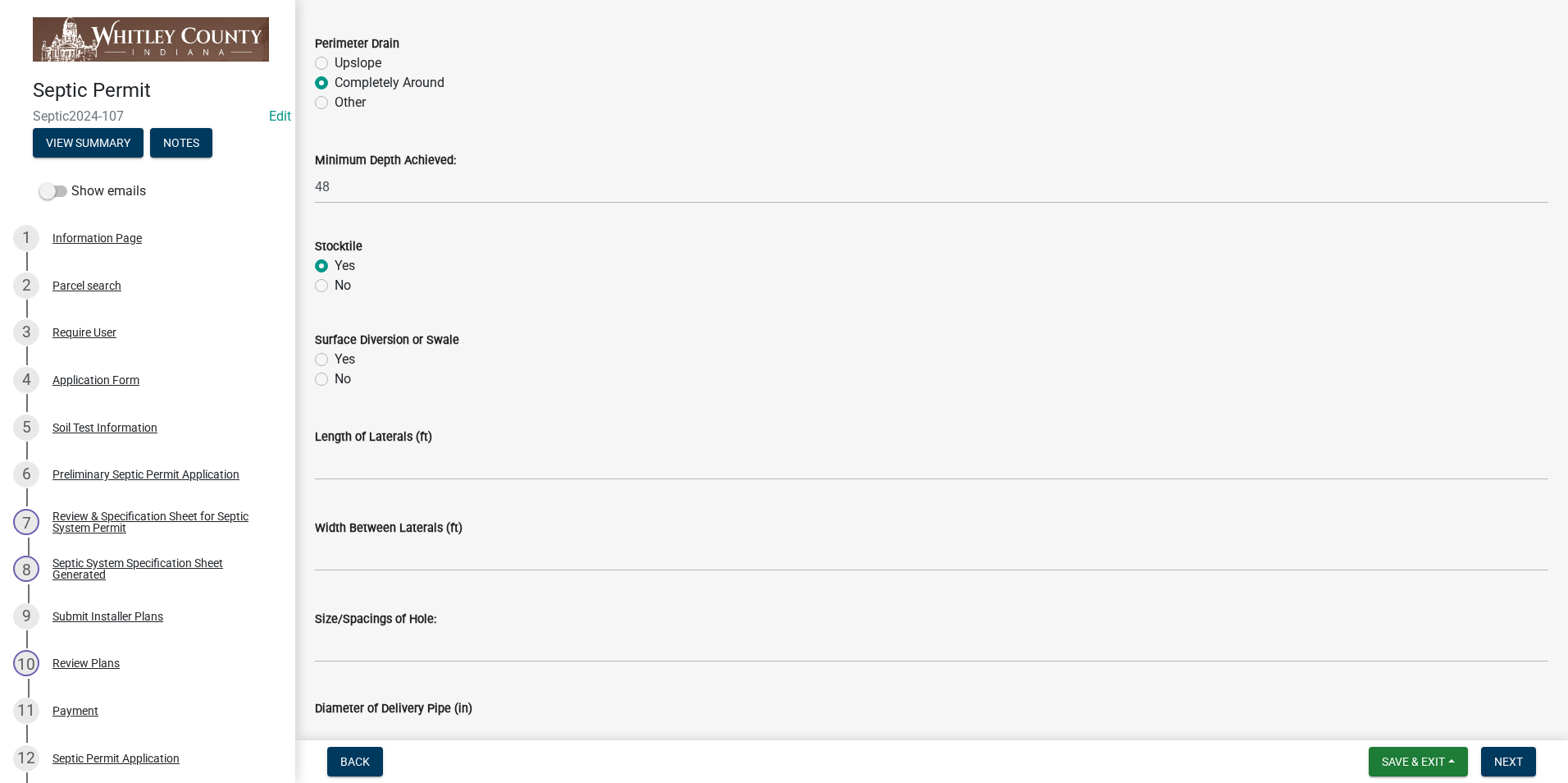
click at [335, 378] on label "No" at bounding box center [343, 379] width 17 height 20
click at [335, 378] on input "No" at bounding box center [340, 374] width 11 height 11
radio input "true"
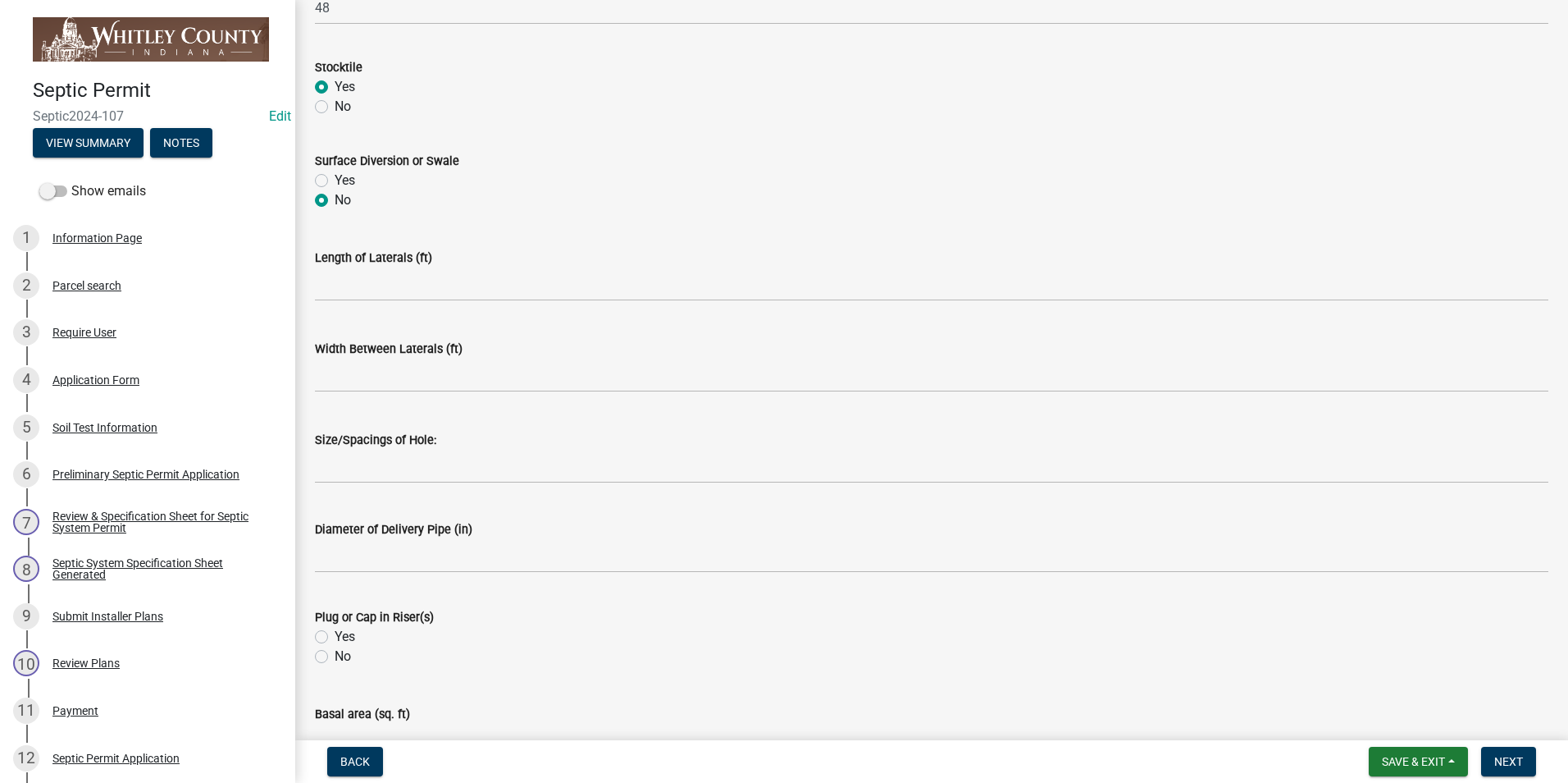
scroll to position [3609, 0]
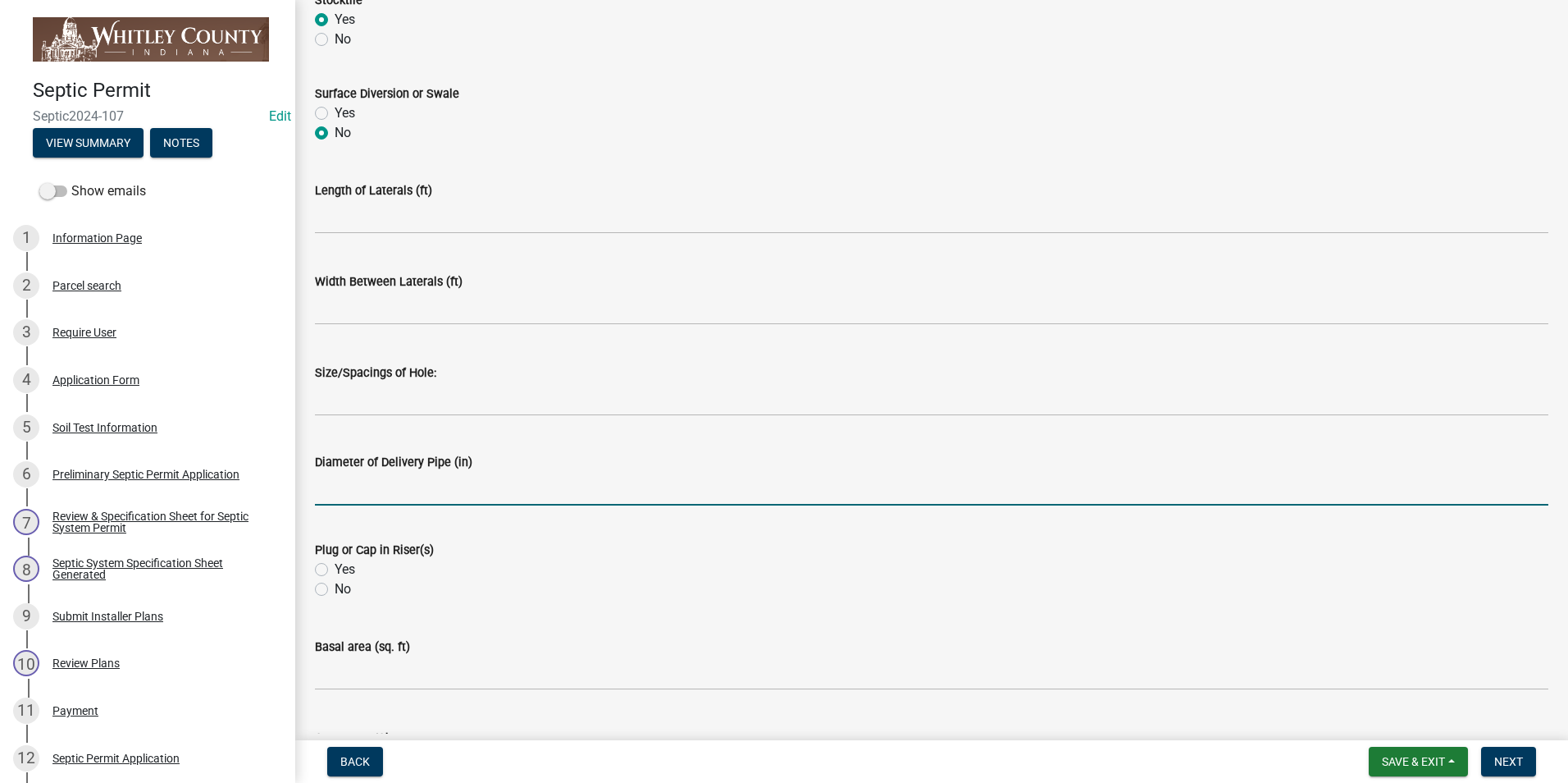
click at [378, 487] on input "text" at bounding box center [931, 488] width 1233 height 34
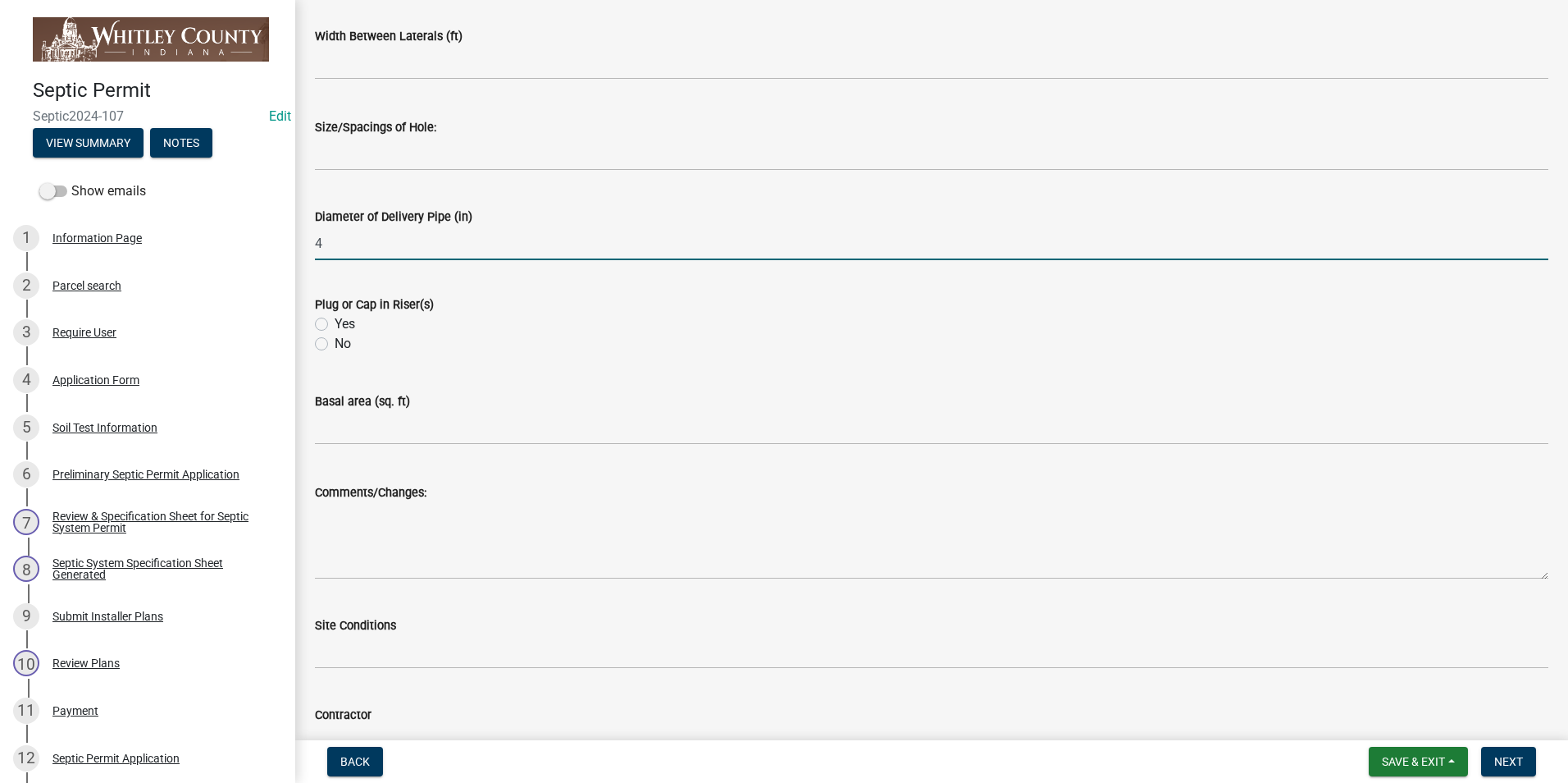
scroll to position [3856, 0]
type input "4"
click at [335, 325] on label "Yes" at bounding box center [344, 324] width 21 height 20
click at [335, 324] on input "Yes" at bounding box center [340, 319] width 11 height 11
radio input "true"
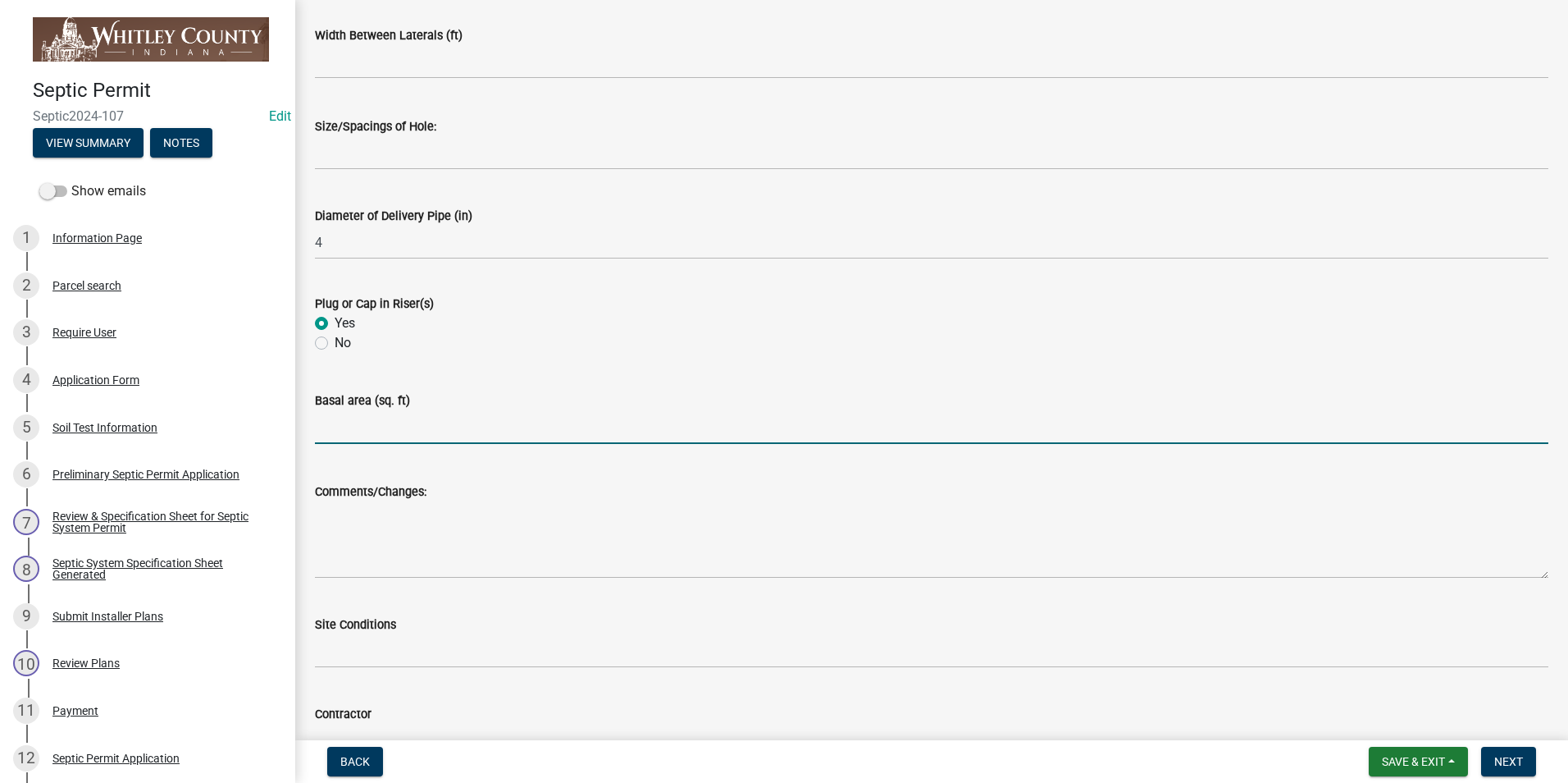
click at [348, 425] on input "text" at bounding box center [931, 427] width 1233 height 34
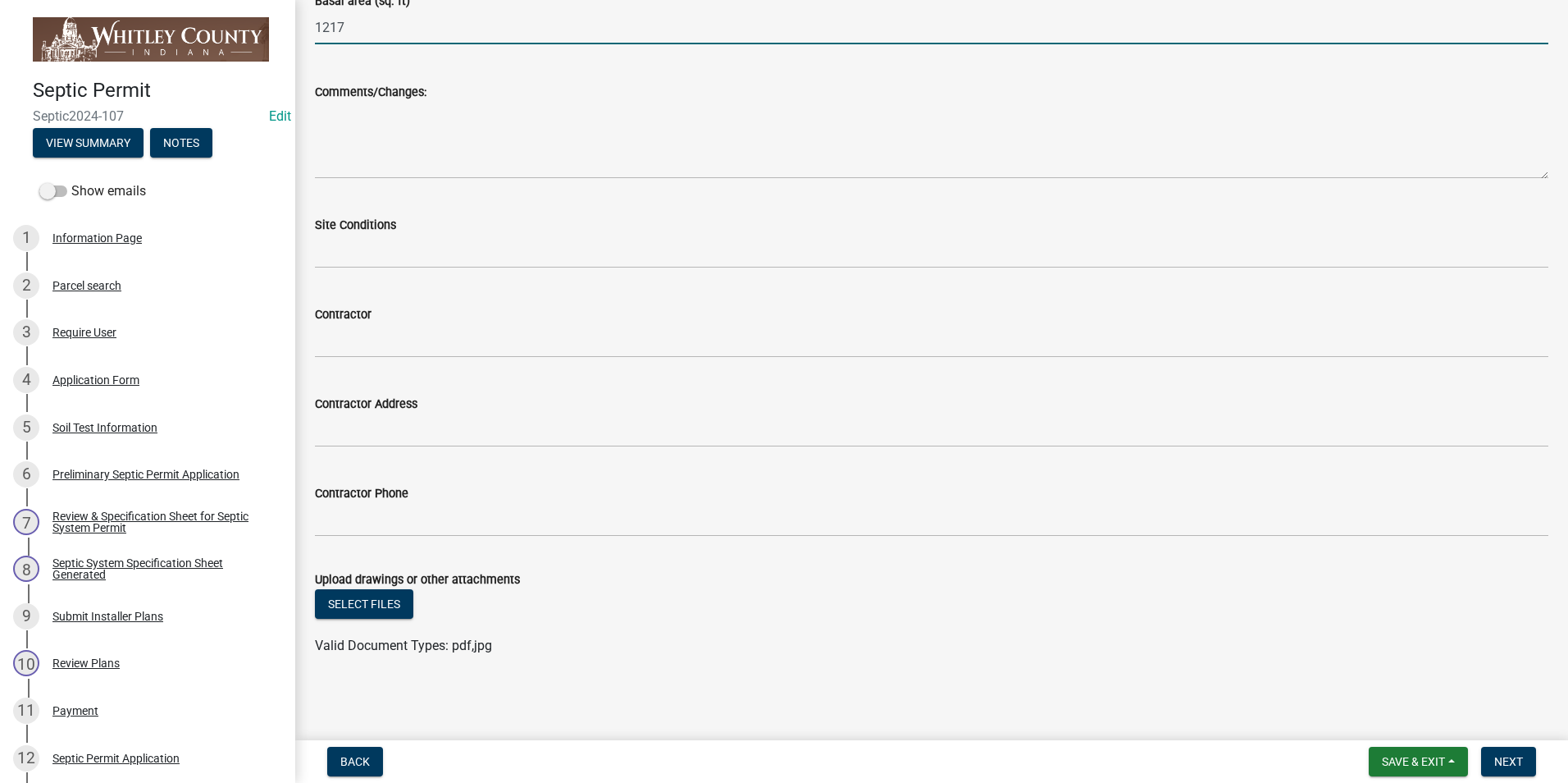
scroll to position [4256, 0]
type input "1217"
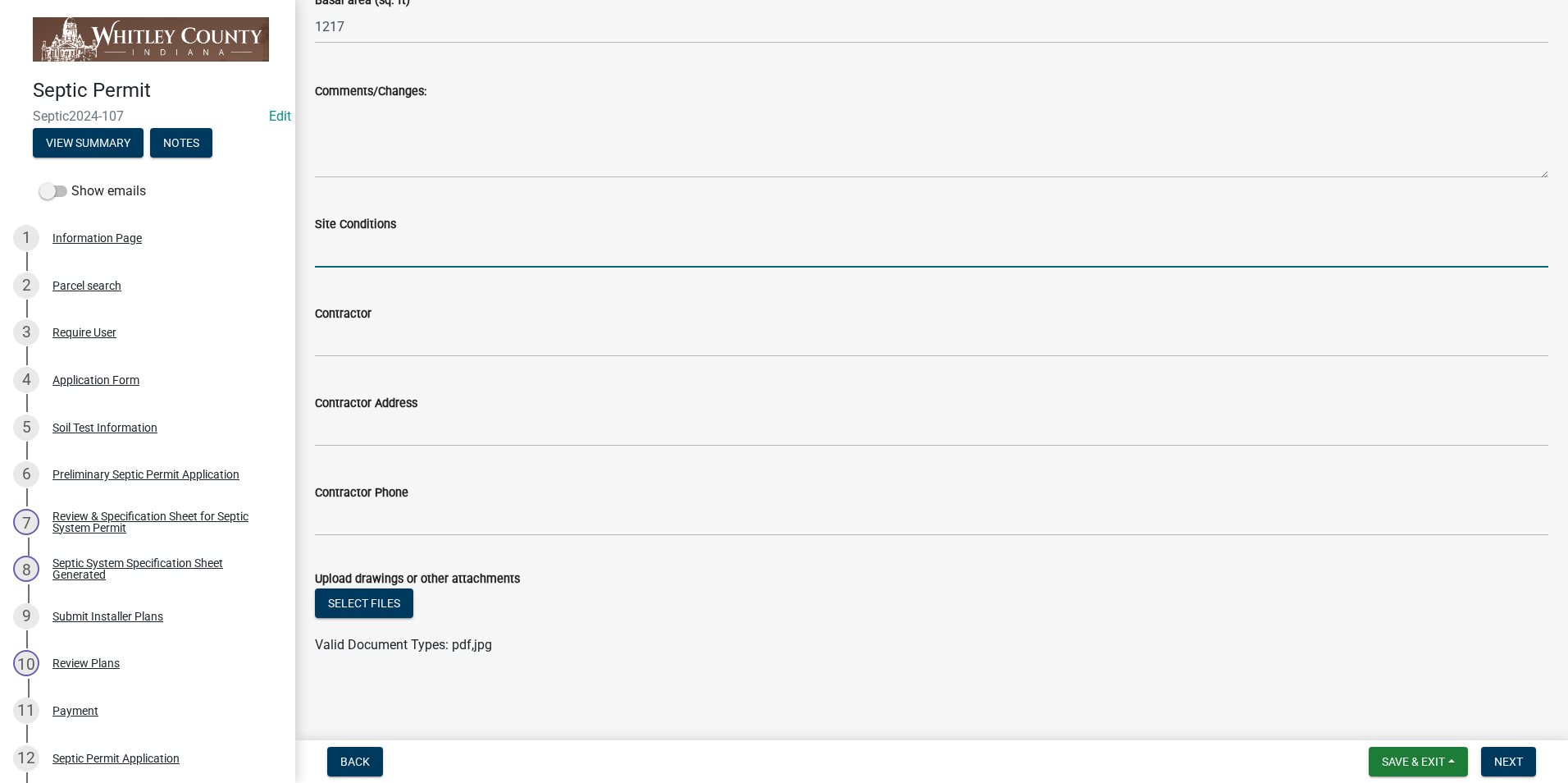
click at [362, 251] on input "Site Conditions" at bounding box center [931, 250] width 1233 height 34
type input "dry"
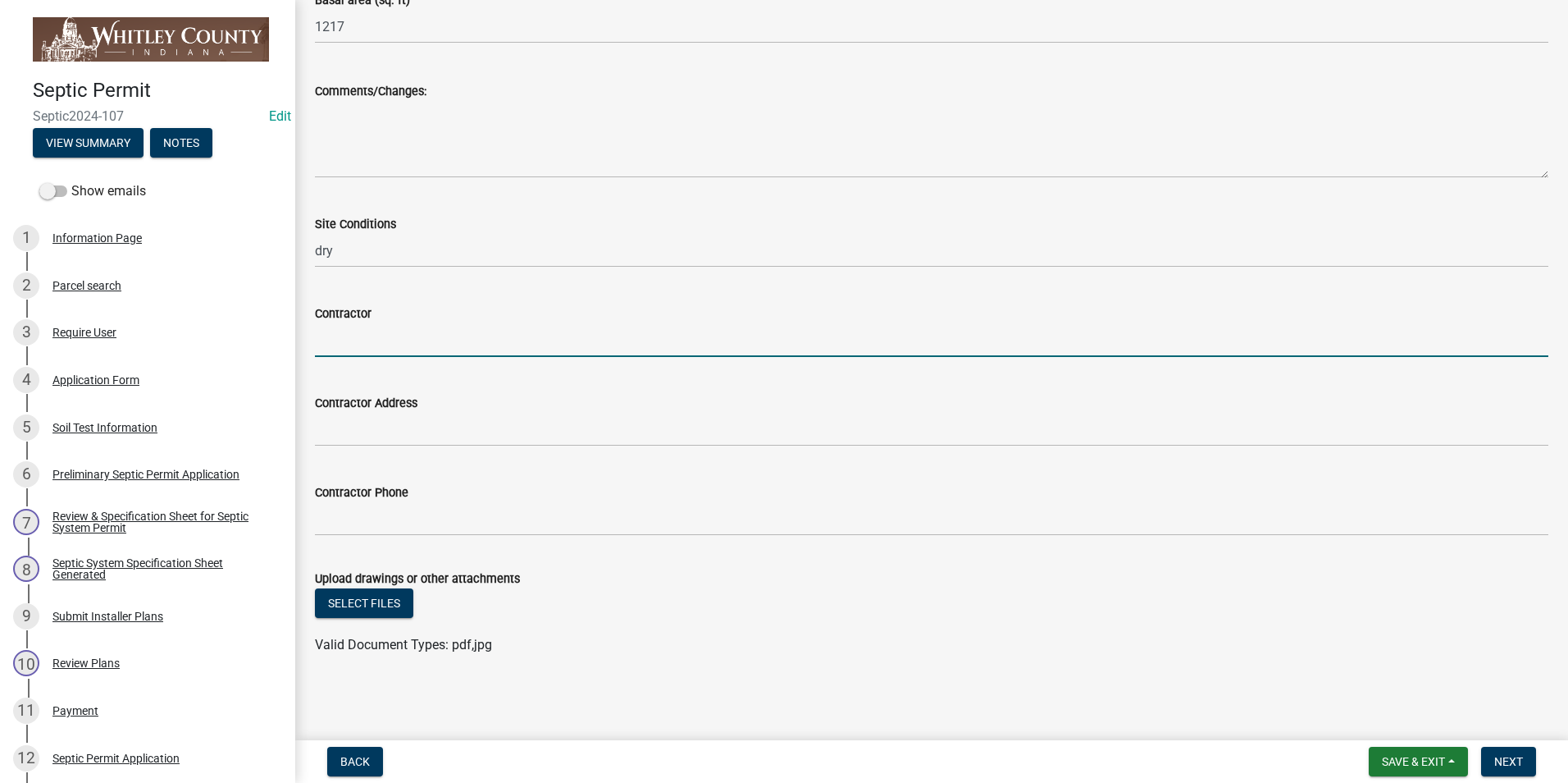
click at [390, 339] on input "Contractor" at bounding box center [931, 341] width 1233 height 34
type input "Doctor Exc"
click at [379, 593] on button "Select files" at bounding box center [363, 603] width 98 height 30
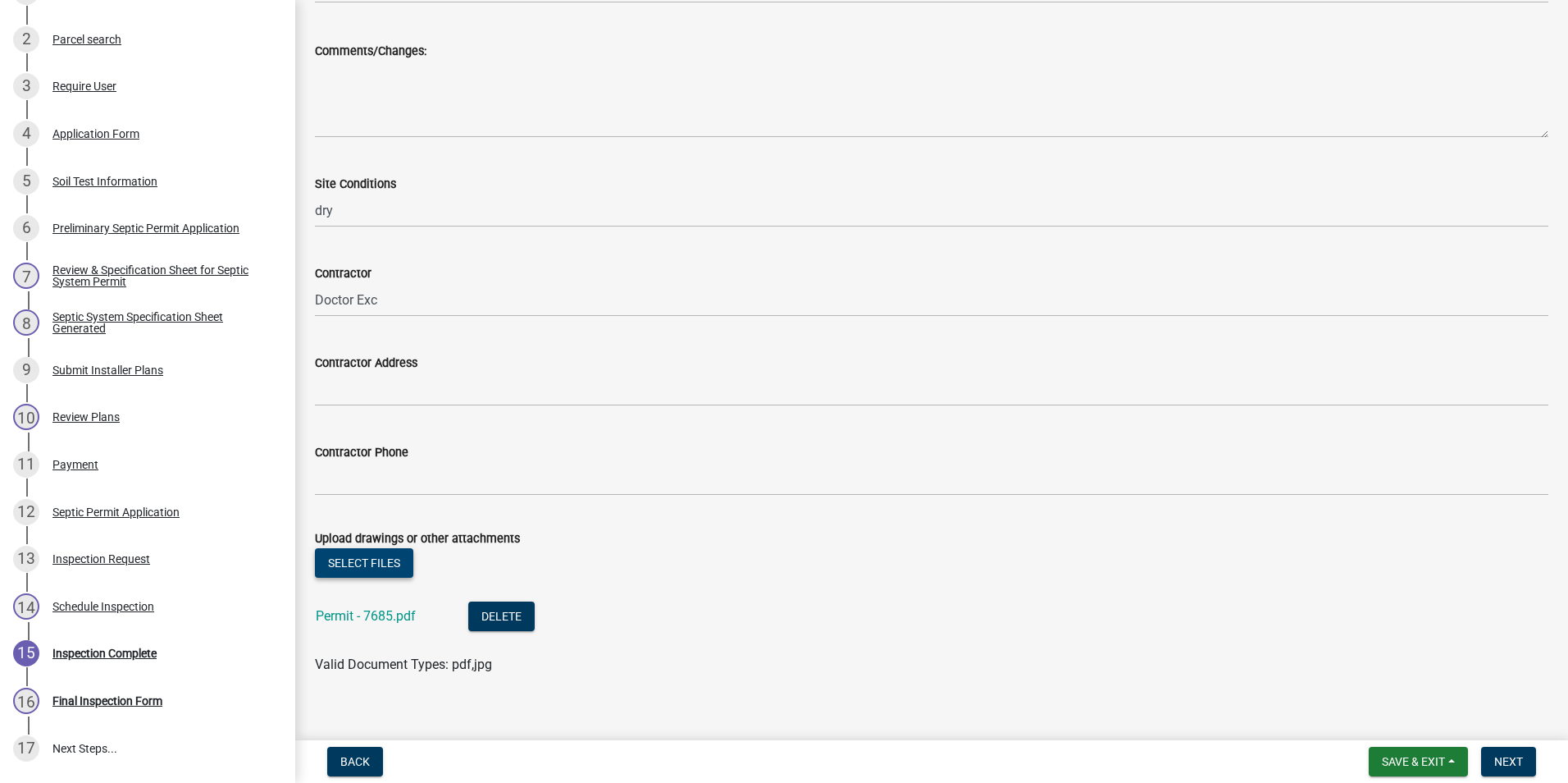
scroll to position [4316, 0]
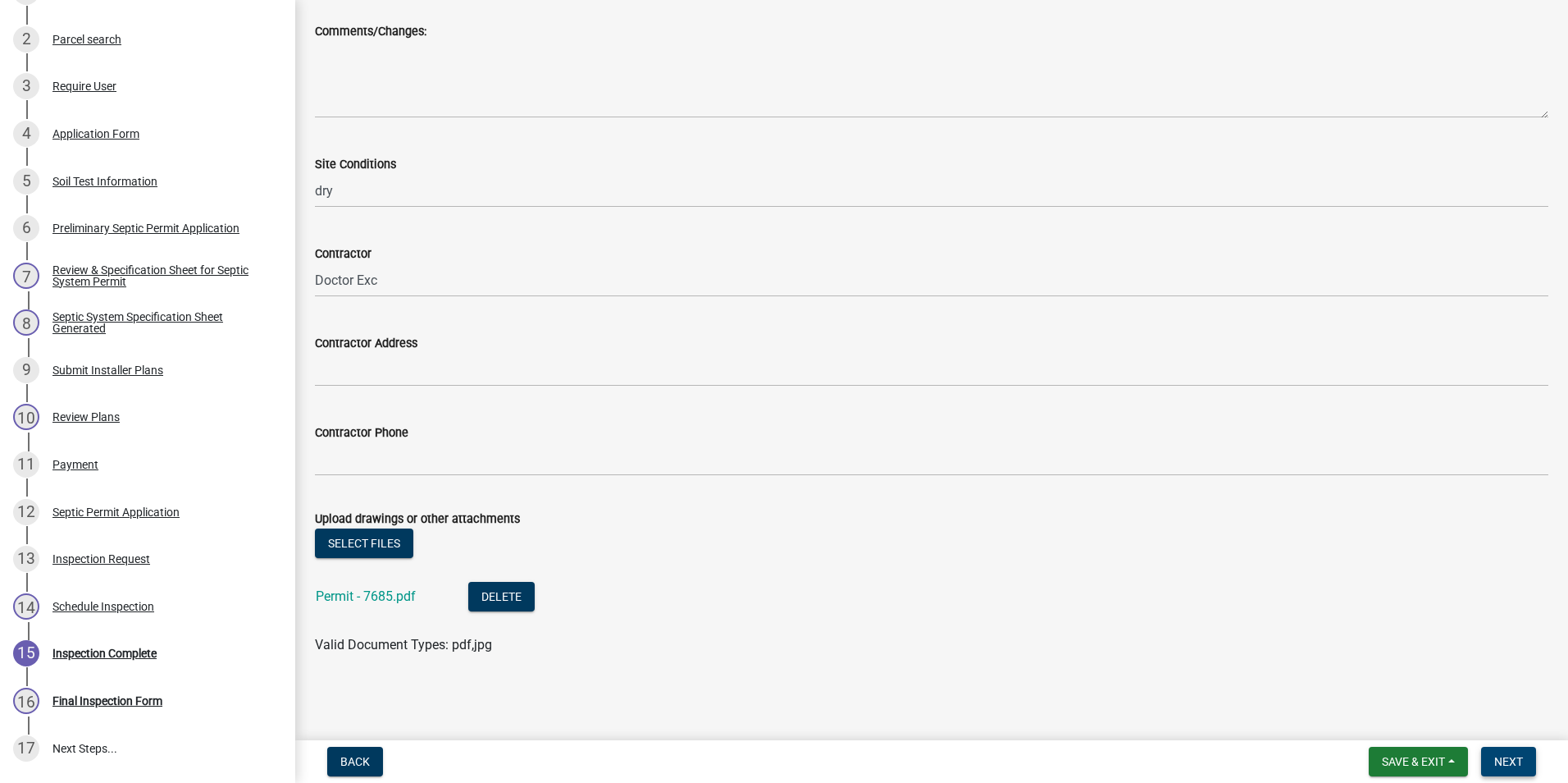
click at [1511, 765] on span "Next" at bounding box center [1509, 760] width 29 height 13
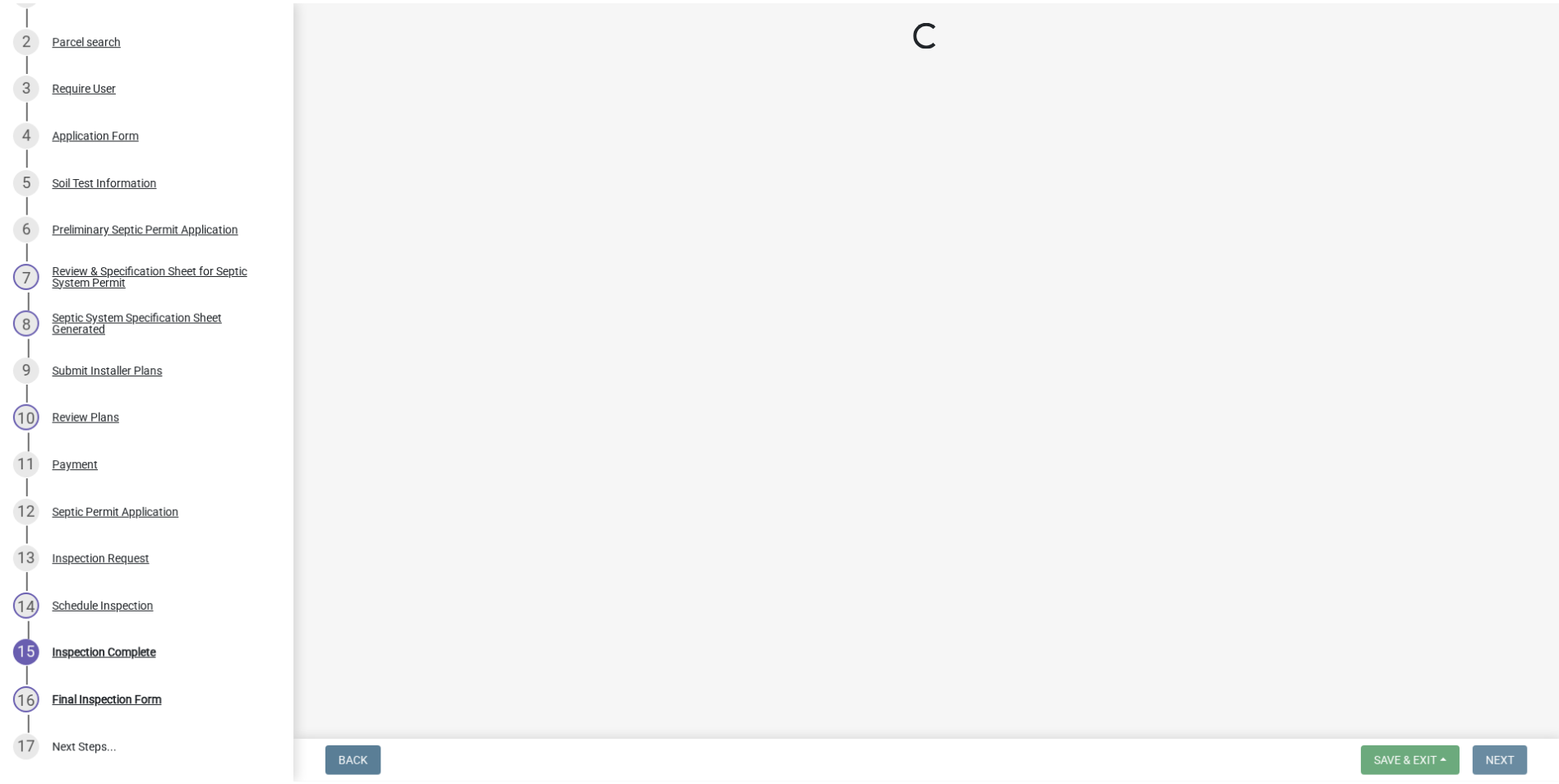
scroll to position [0, 0]
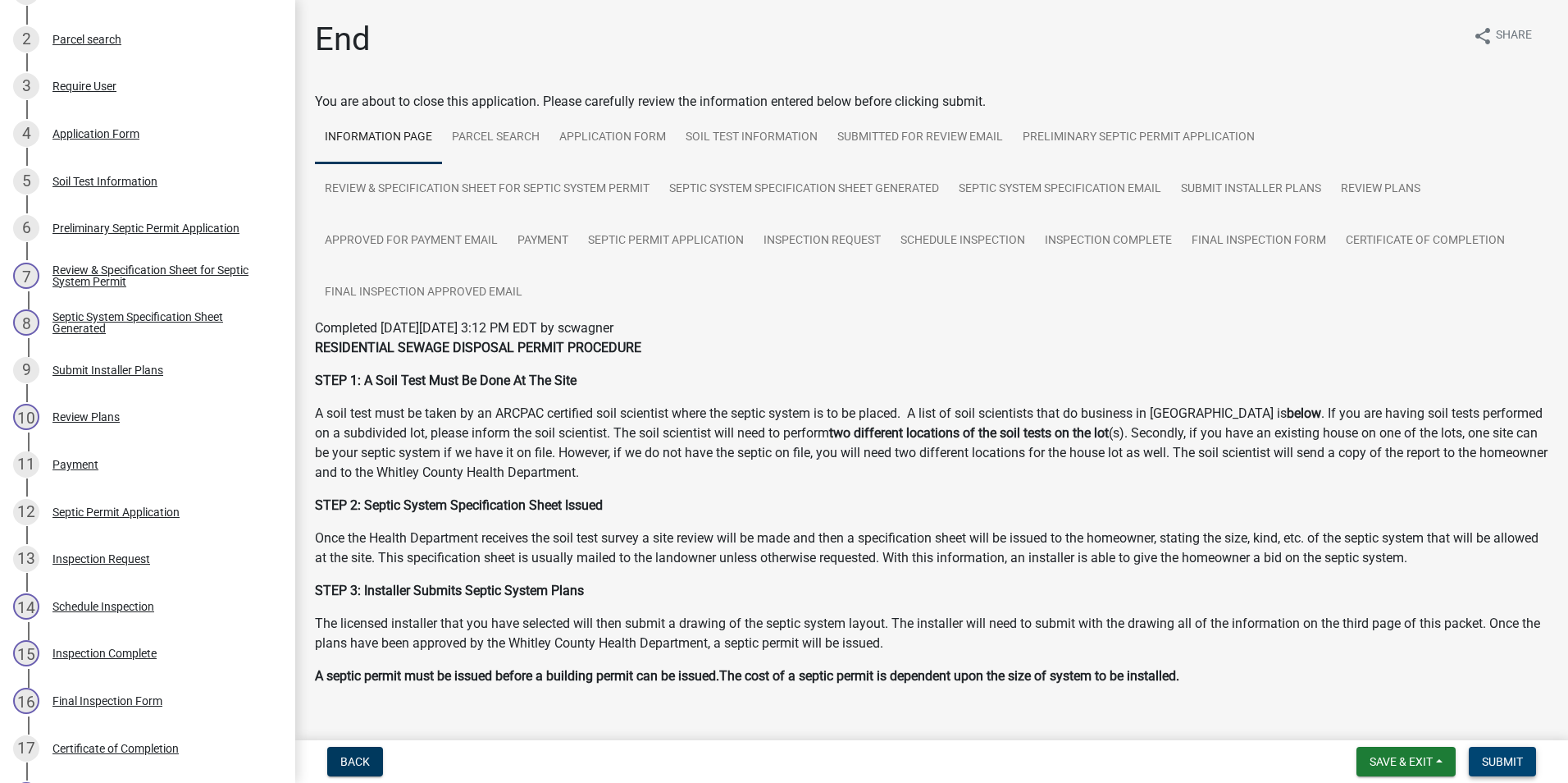
click at [1511, 767] on span "Submit" at bounding box center [1502, 760] width 41 height 13
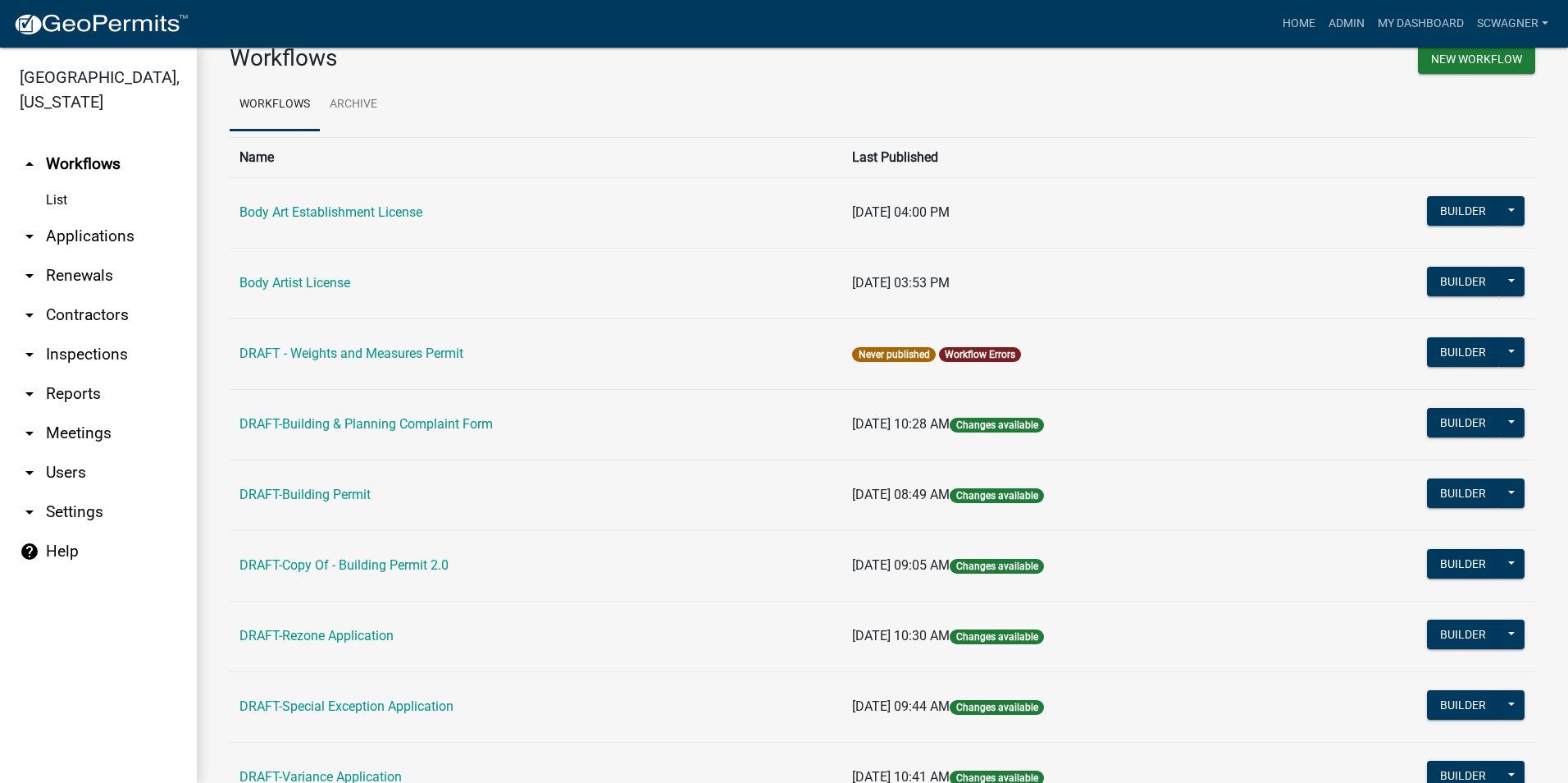
scroll to position [8, 0]
